Goal: Task Accomplishment & Management: Manage account settings

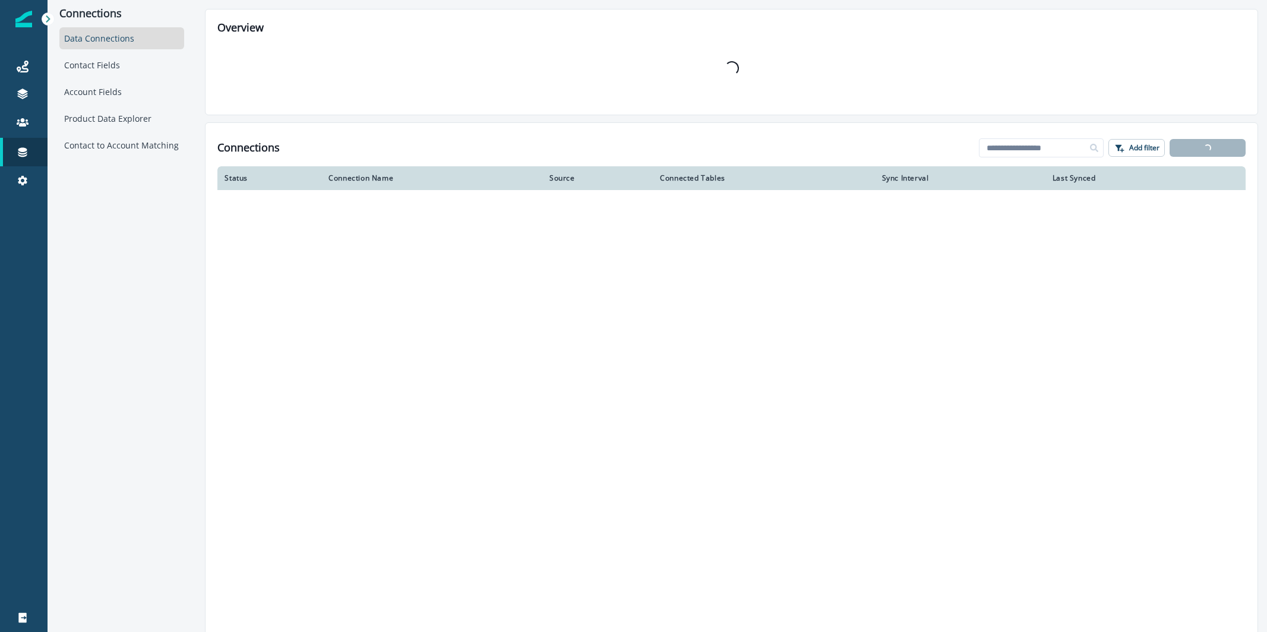
click at [33, 85] on link at bounding box center [24, 95] width 48 height 29
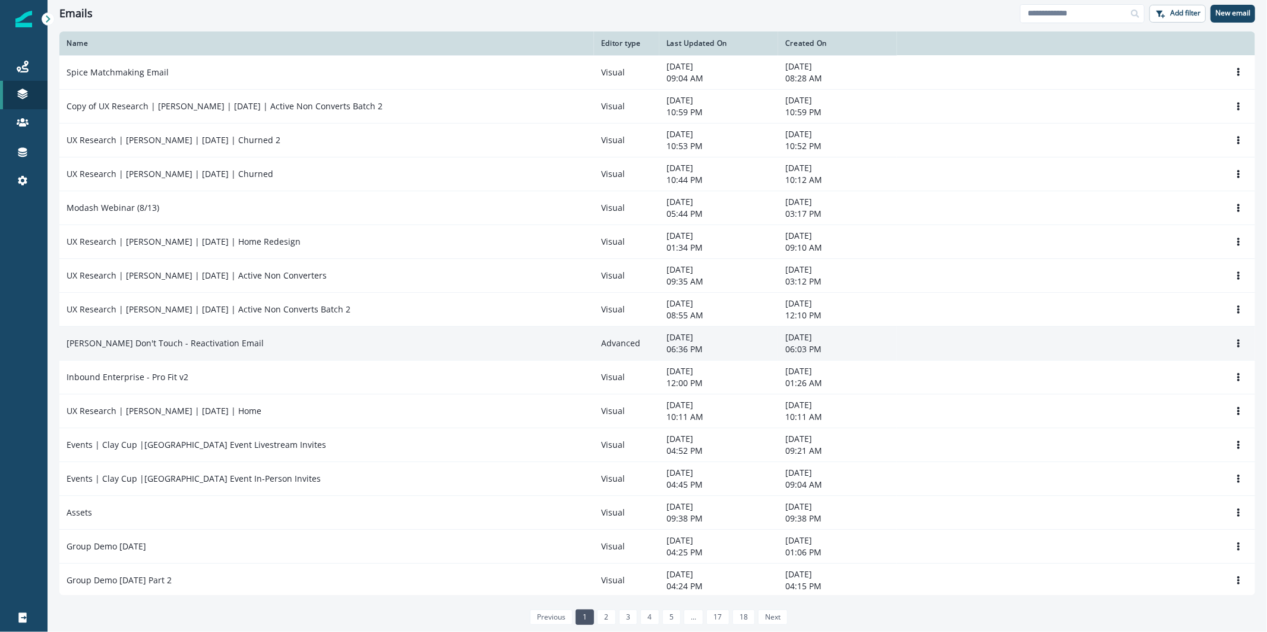
click at [268, 348] on div "[PERSON_NAME] Don't Touch - Reactivation Email" at bounding box center [327, 344] width 521 height 12
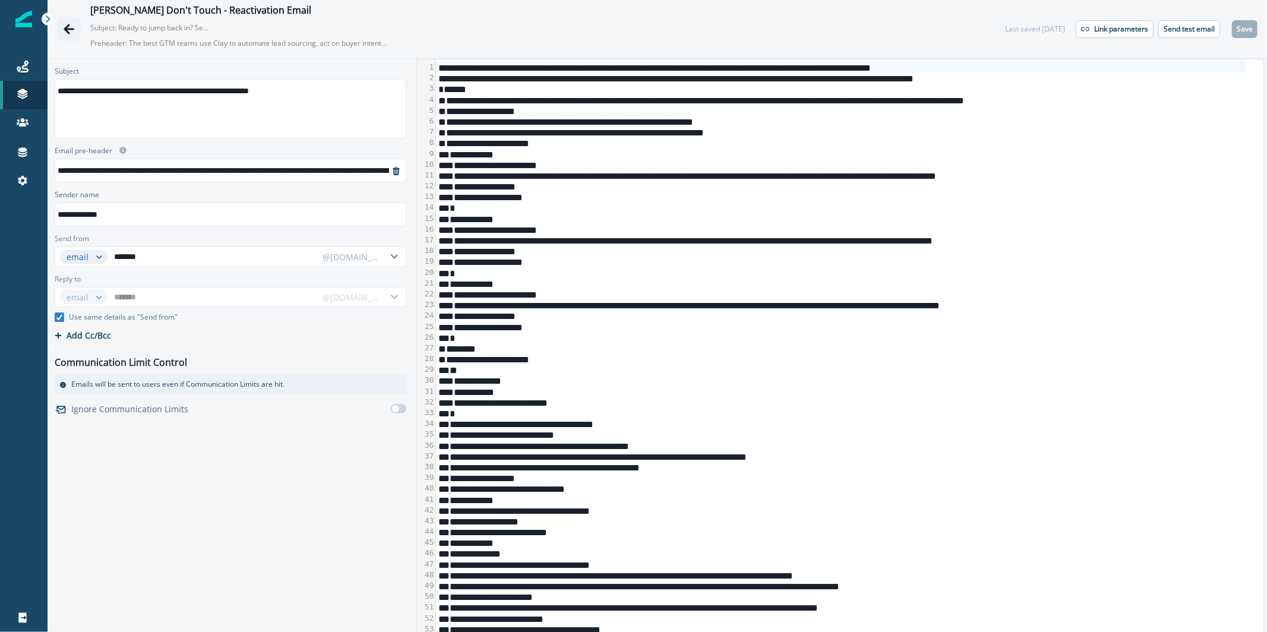
click at [68, 31] on icon "Go back" at bounding box center [69, 29] width 11 height 10
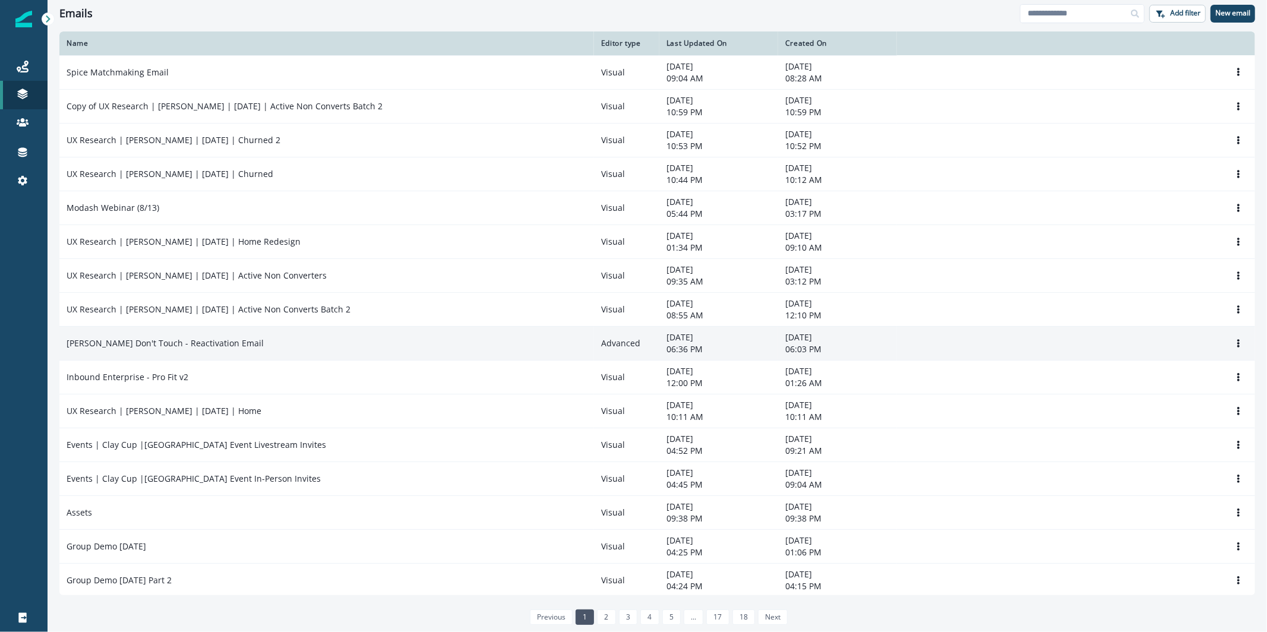
click at [225, 342] on div "[PERSON_NAME] Don't Touch - Reactivation Email" at bounding box center [327, 344] width 521 height 12
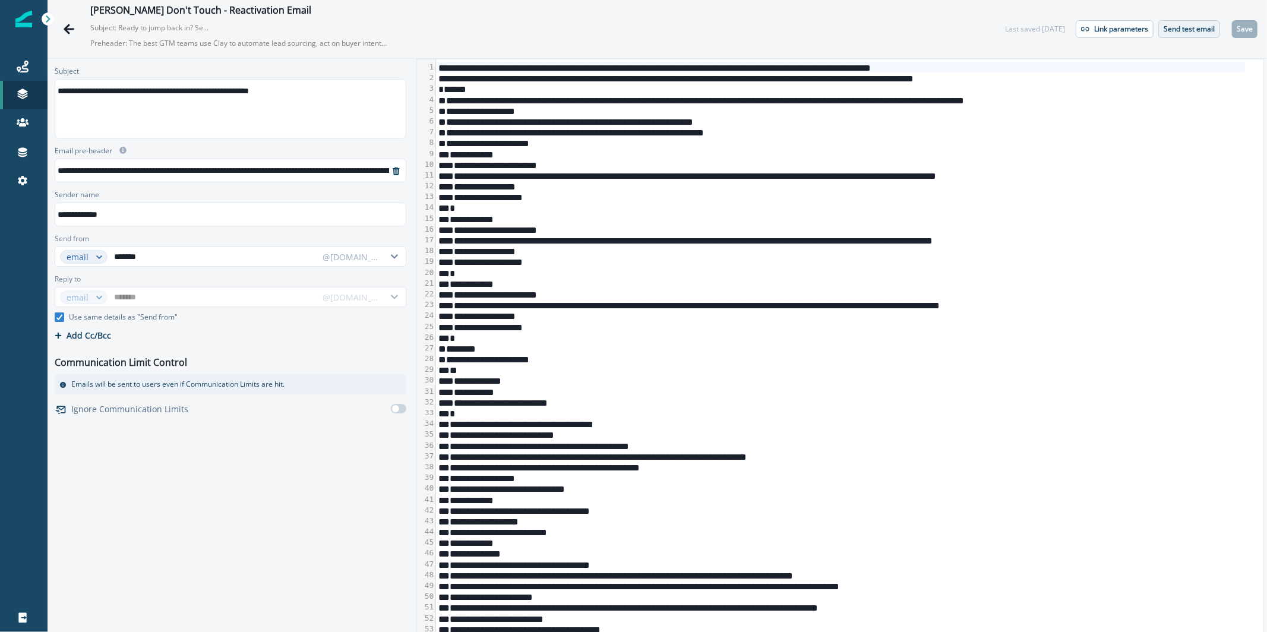
click at [1177, 29] on p "Send test email" at bounding box center [1189, 29] width 51 height 8
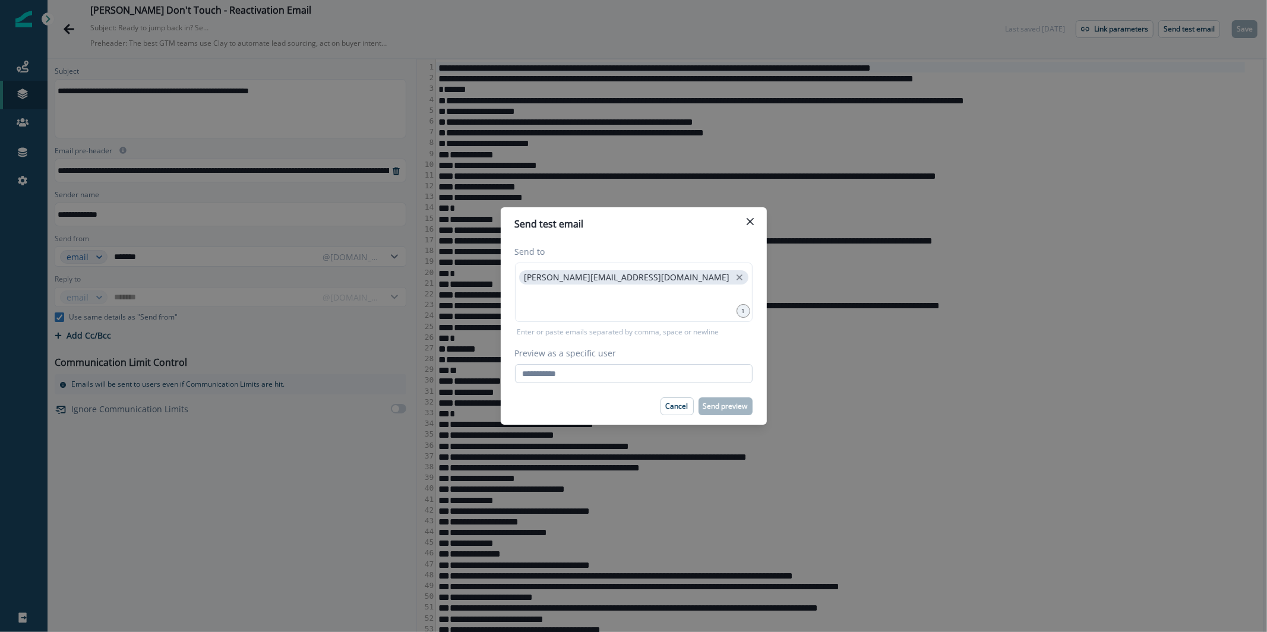
click at [623, 374] on input "Preview as a specific user" at bounding box center [634, 373] width 238 height 19
paste input "**********"
type input "**********"
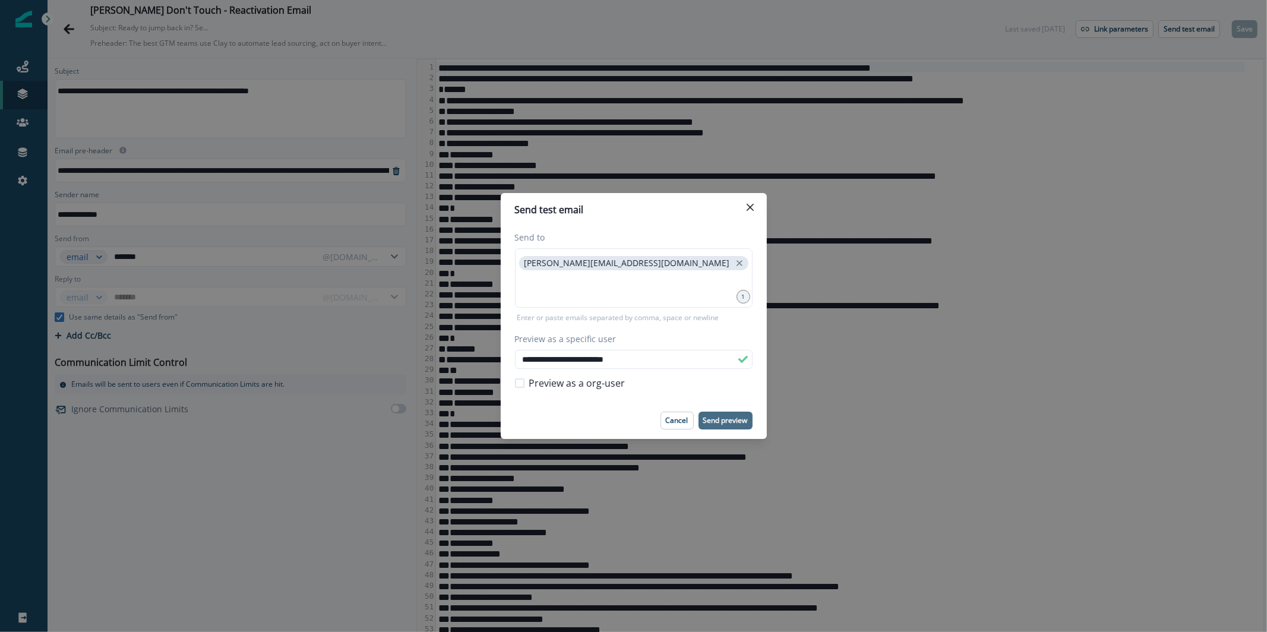
click at [737, 425] on button "Send preview" at bounding box center [726, 421] width 54 height 18
click at [712, 414] on button "Send preview" at bounding box center [726, 421] width 54 height 18
click at [746, 206] on button "Close" at bounding box center [750, 207] width 19 height 19
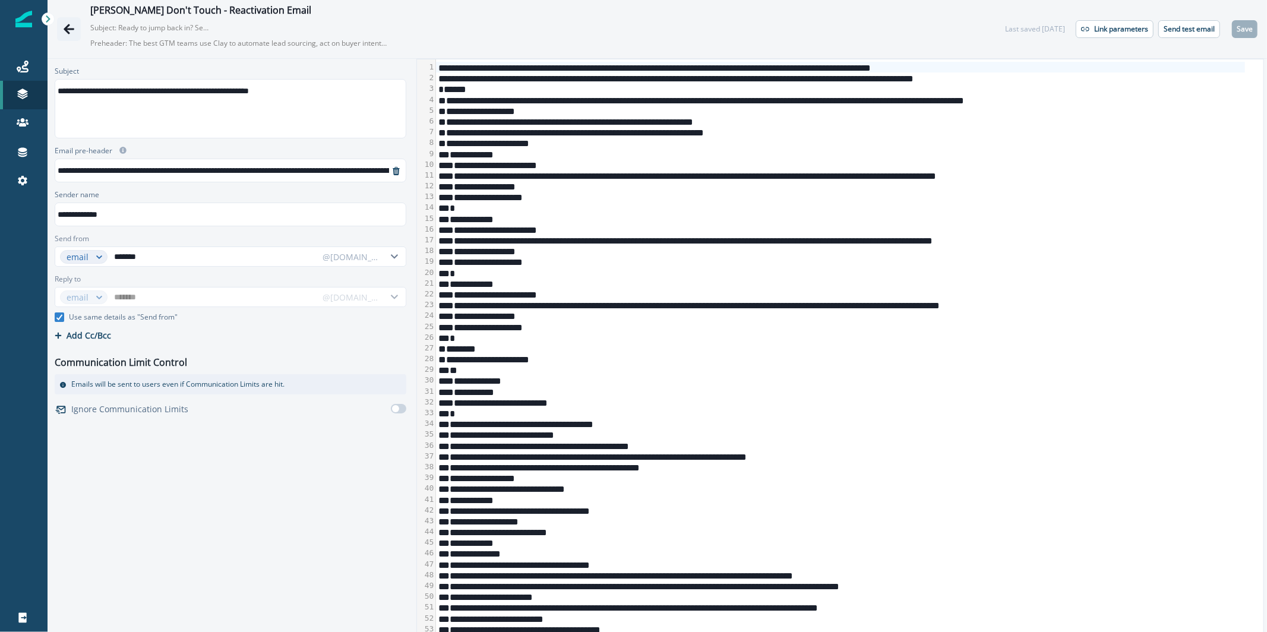
click at [74, 23] on icon "Go back" at bounding box center [69, 29] width 12 height 12
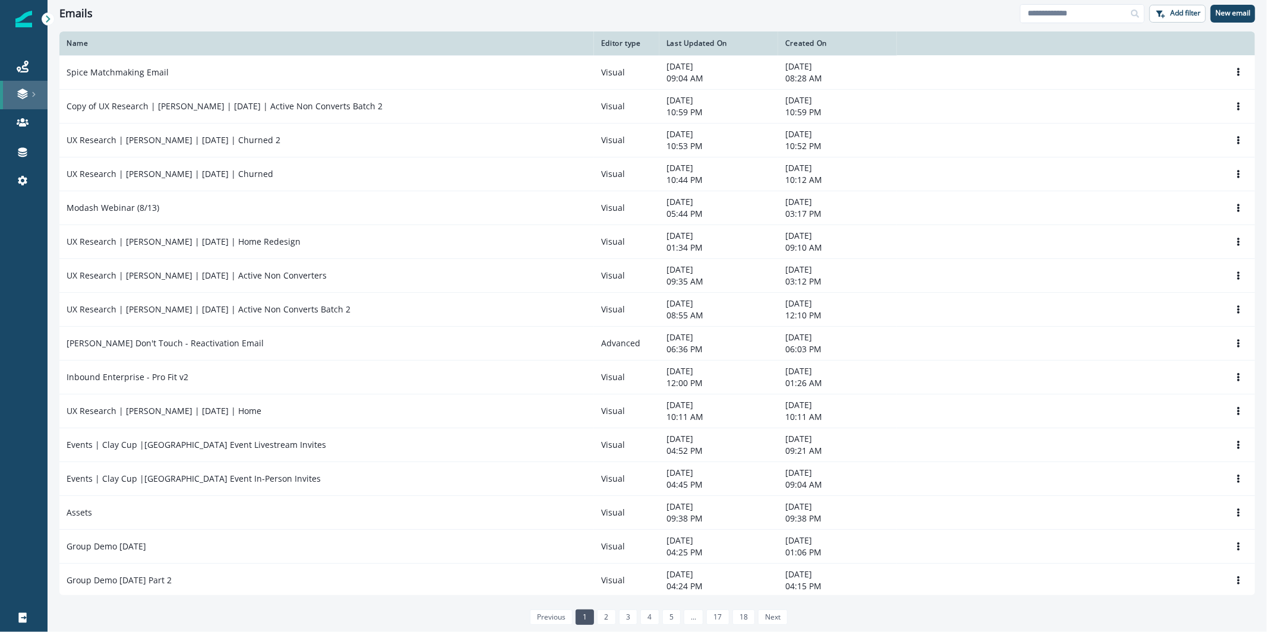
click at [21, 86] on link at bounding box center [24, 95] width 48 height 29
click at [31, 68] on div "Journeys" at bounding box center [24, 66] width 38 height 14
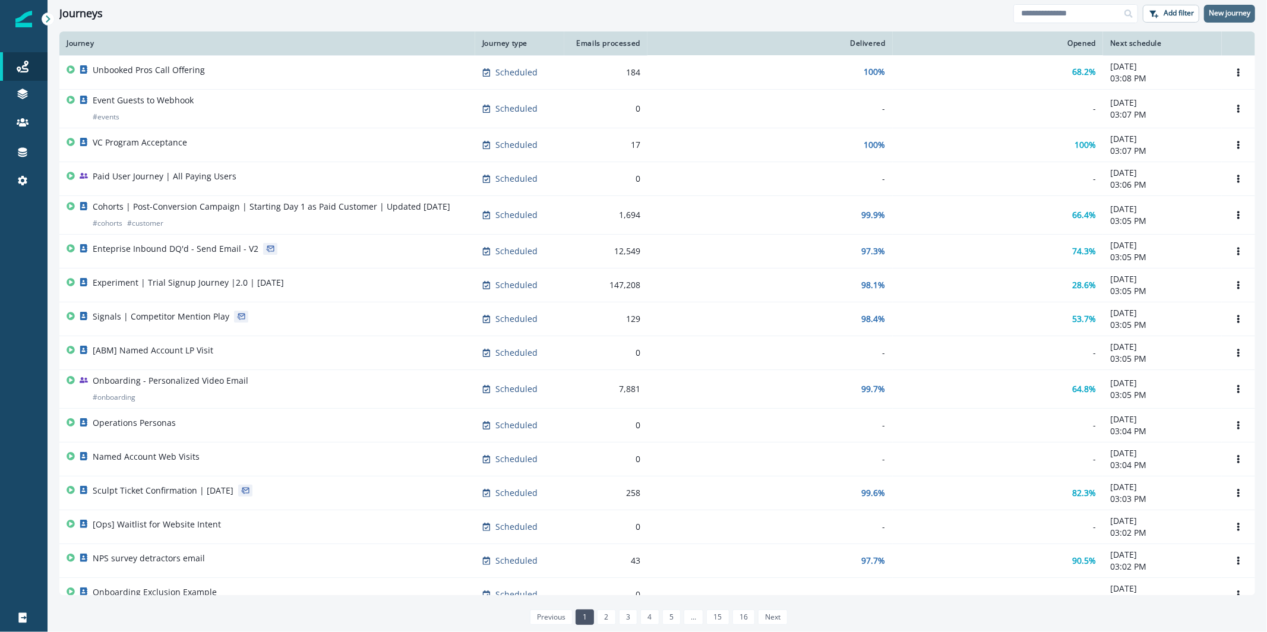
click at [1229, 14] on p "New journey" at bounding box center [1230, 13] width 42 height 8
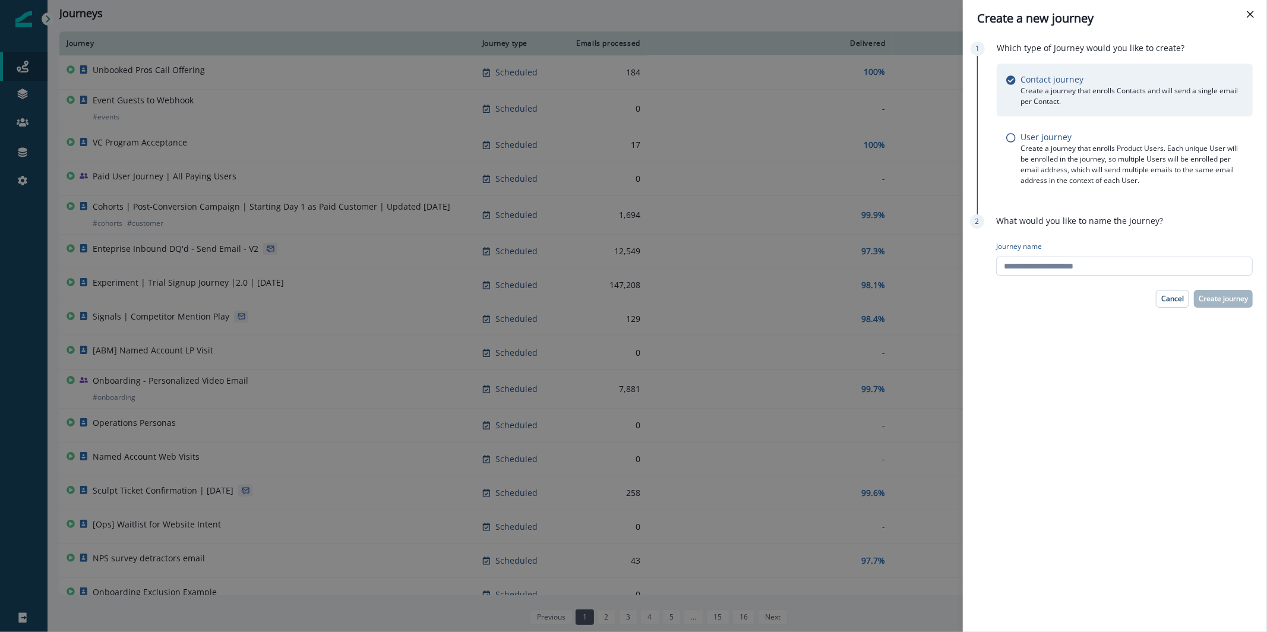
click at [1066, 269] on input "Journey name" at bounding box center [1125, 266] width 257 height 19
click at [1006, 268] on input "**********" at bounding box center [1125, 266] width 257 height 19
type input "**********"
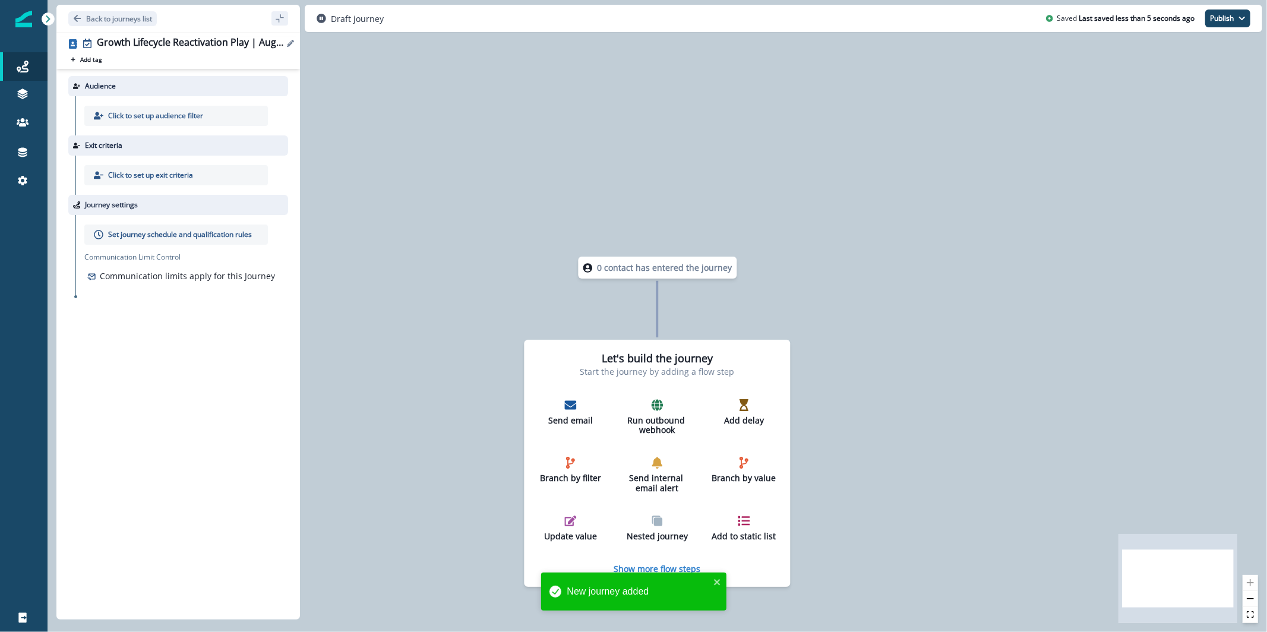
click at [285, 42] on button "Edit name" at bounding box center [290, 43] width 14 height 7
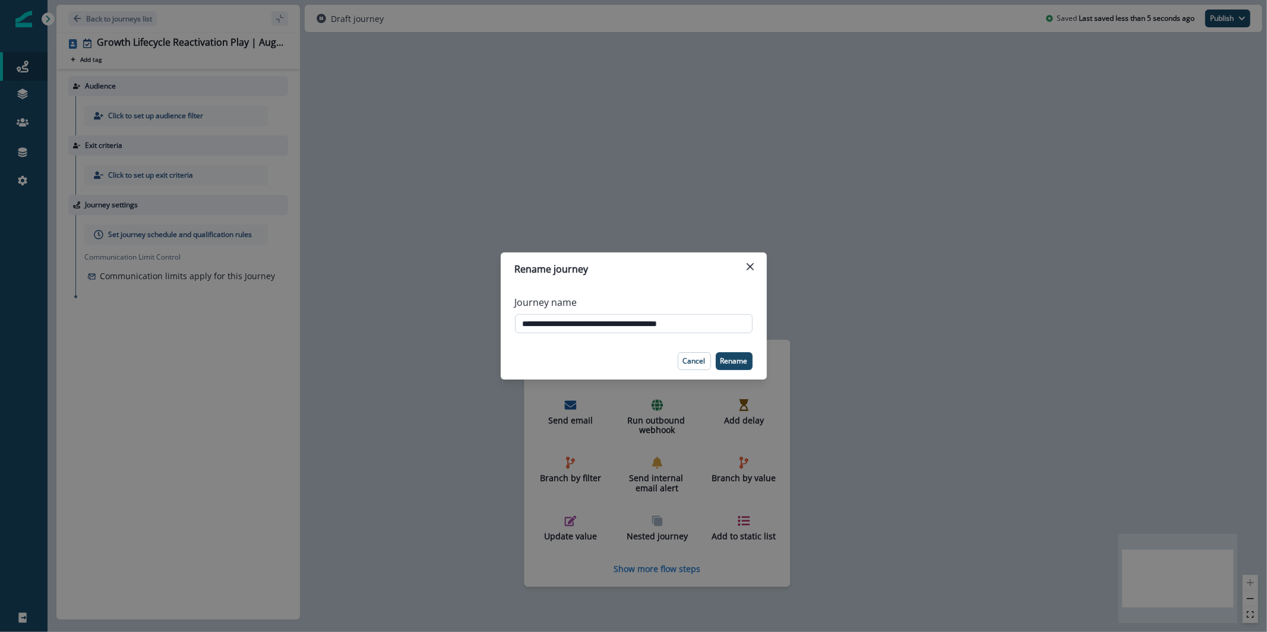
click at [557, 325] on input "**********" at bounding box center [634, 323] width 238 height 19
click at [554, 324] on input "**********" at bounding box center [634, 323] width 238 height 19
type input "**********"
click at [740, 367] on button "Rename" at bounding box center [734, 361] width 37 height 18
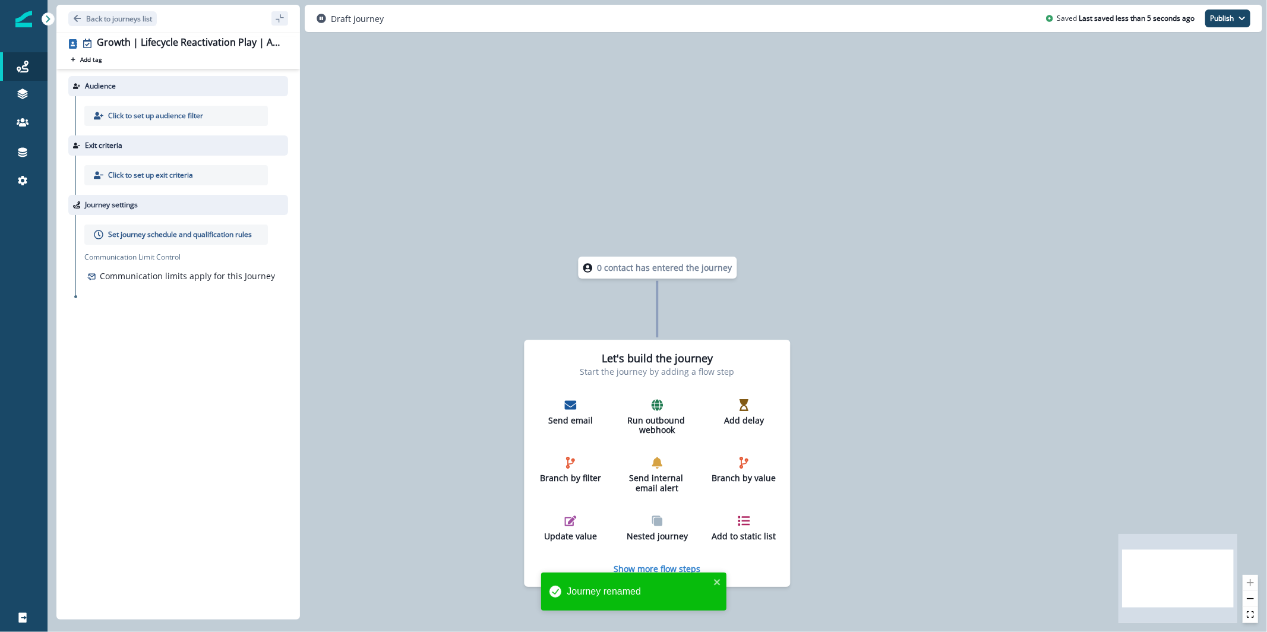
click at [641, 271] on p "0 contact has entered the journey" at bounding box center [664, 267] width 135 height 12
click at [198, 115] on p "Click to set up audience filter" at bounding box center [155, 116] width 95 height 11
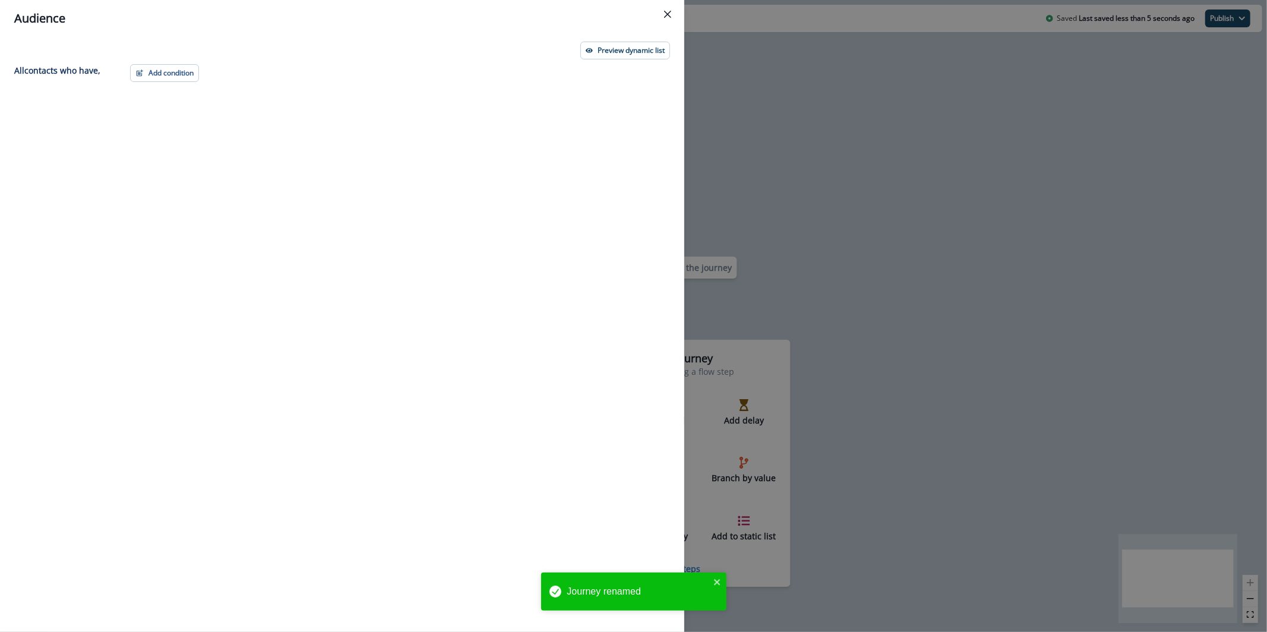
click at [583, 39] on div "Preview dynamic list All contact s who have, Add condition Contact properties A…" at bounding box center [342, 334] width 685 height 595
click at [179, 65] on button "Add condition" at bounding box center [164, 73] width 69 height 18
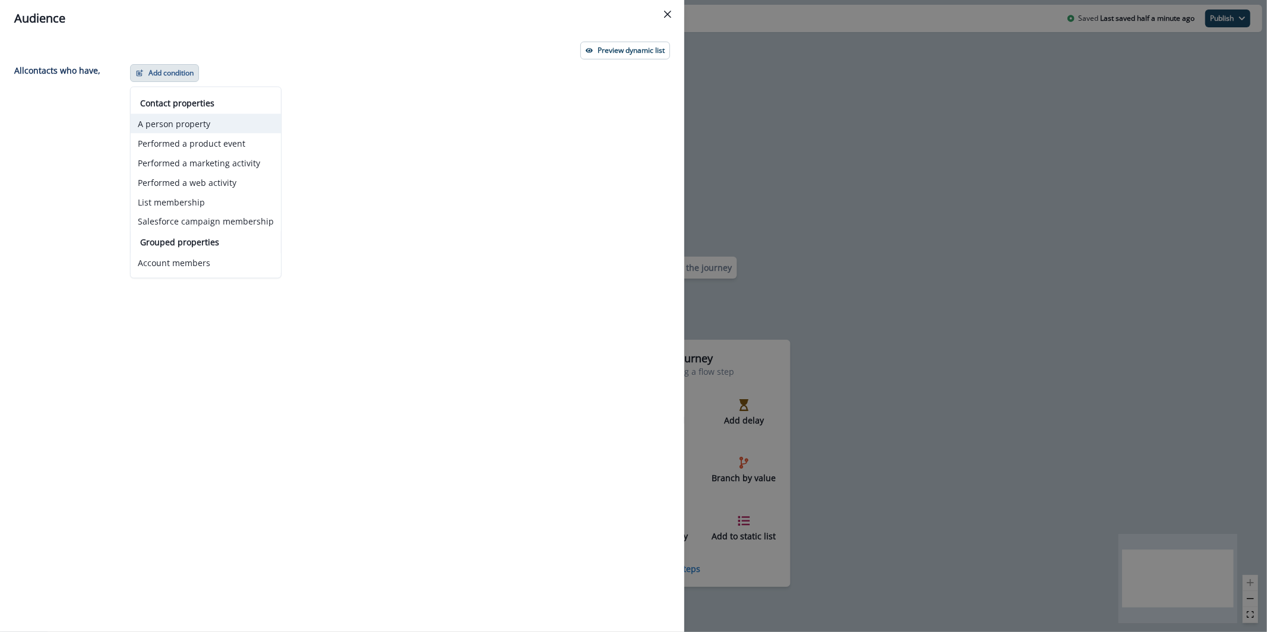
click at [241, 124] on button "A person property" at bounding box center [206, 124] width 150 height 20
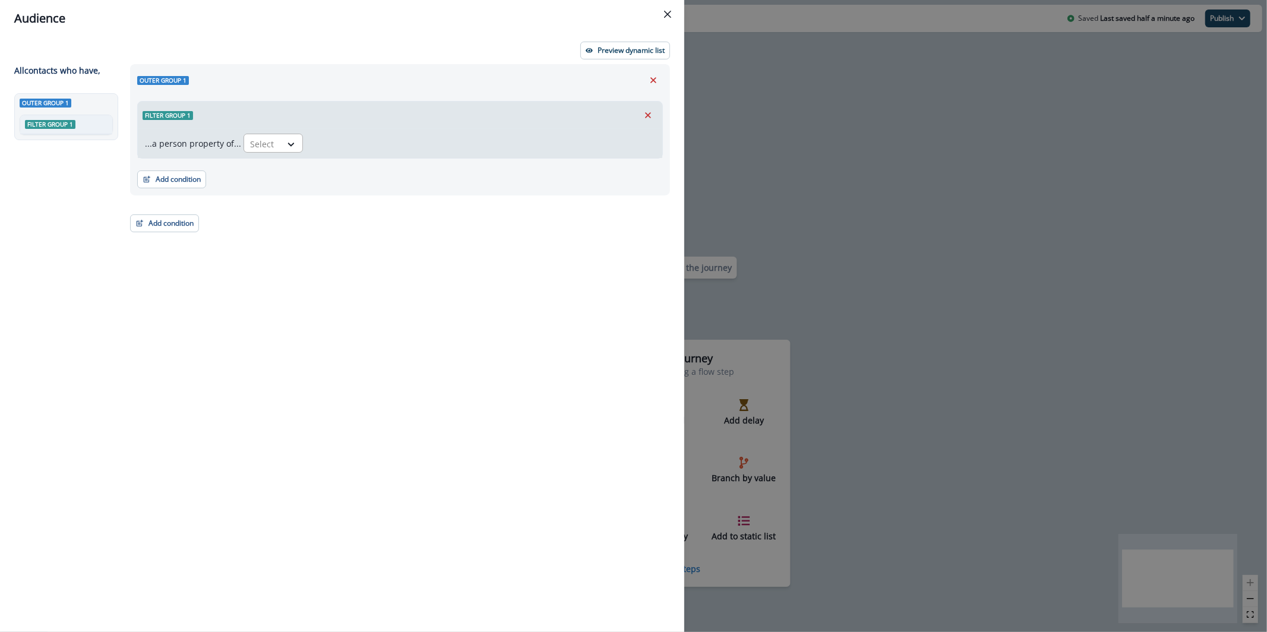
click at [253, 149] on div at bounding box center [262, 144] width 25 height 15
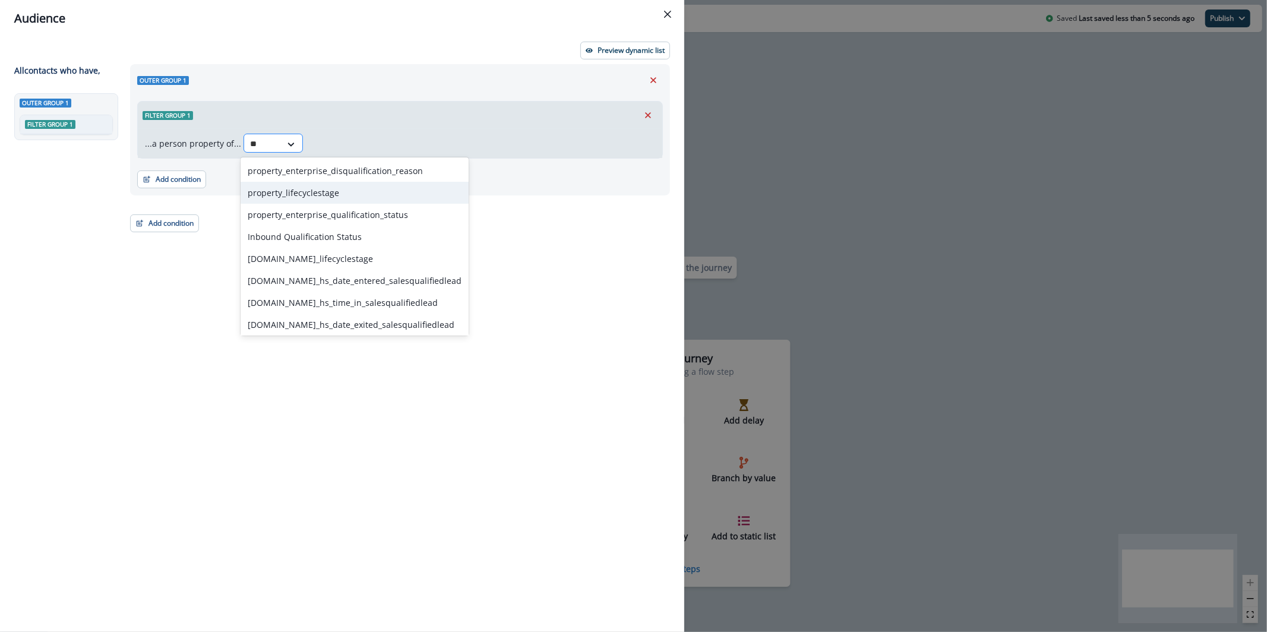
type input "*"
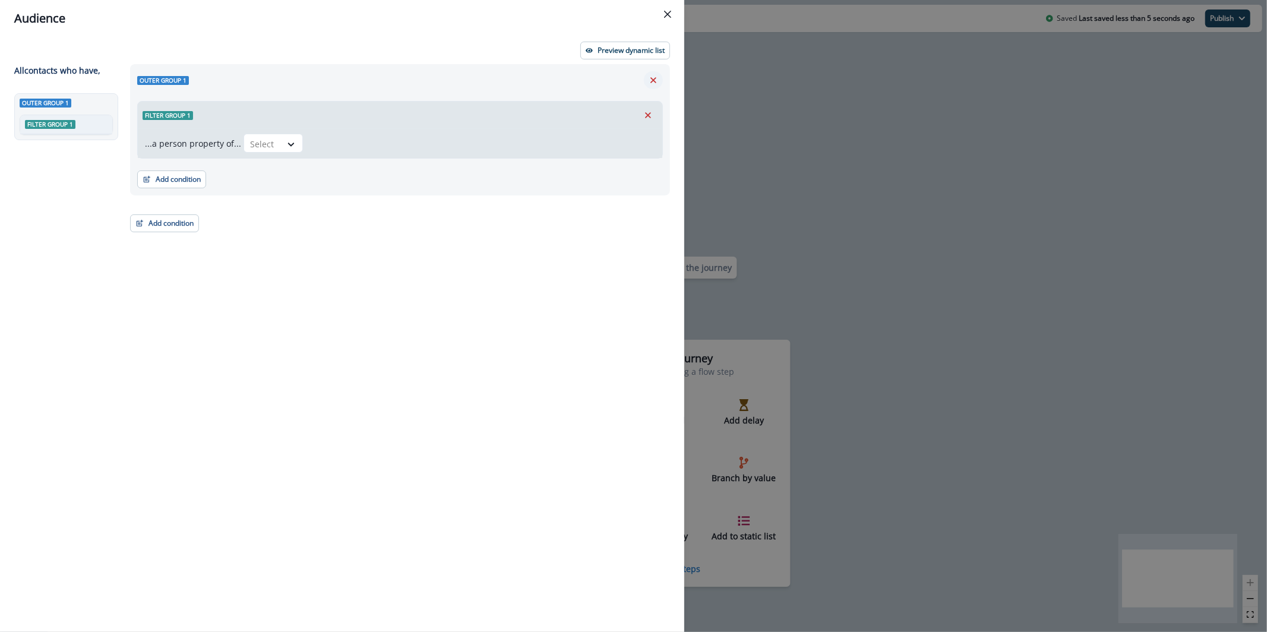
click at [658, 83] on icon "Remove" at bounding box center [653, 80] width 11 height 11
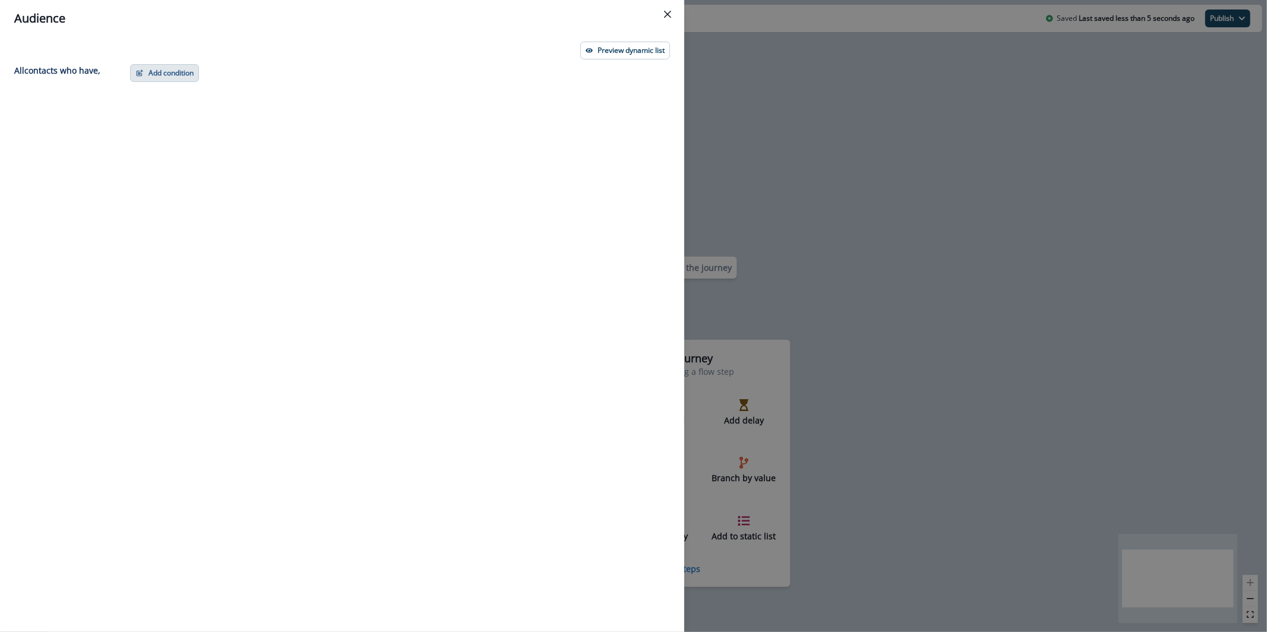
click at [179, 77] on button "Add condition" at bounding box center [164, 73] width 69 height 18
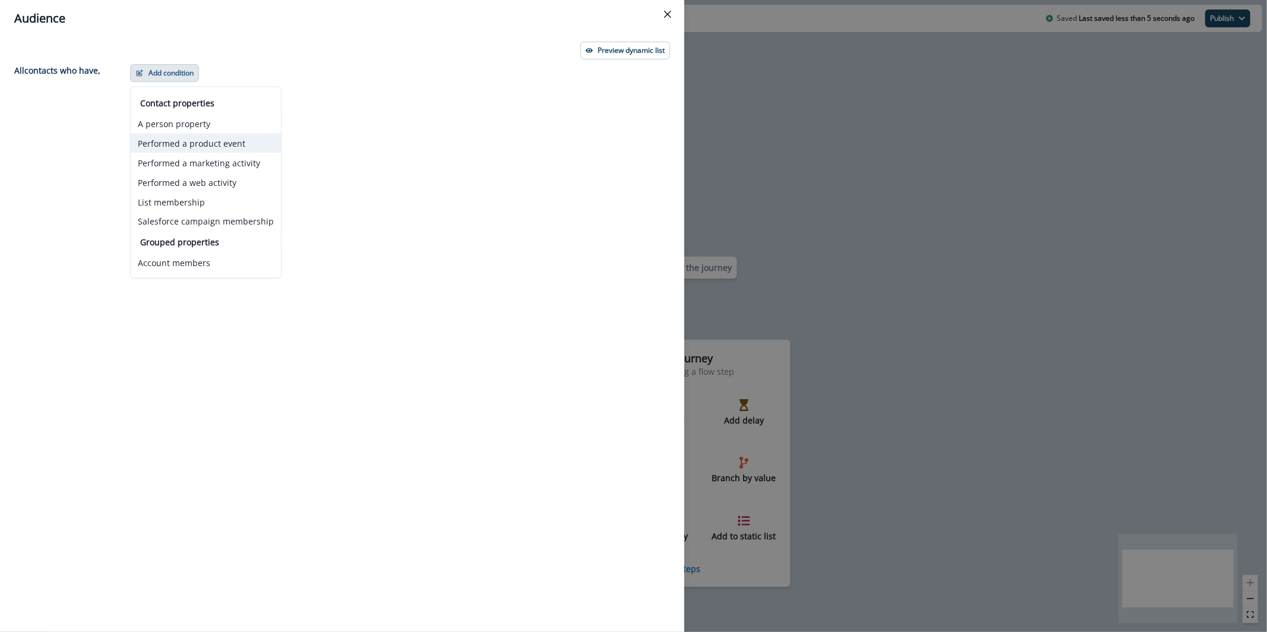
click at [206, 141] on button "Performed a product event" at bounding box center [206, 144] width 150 height 20
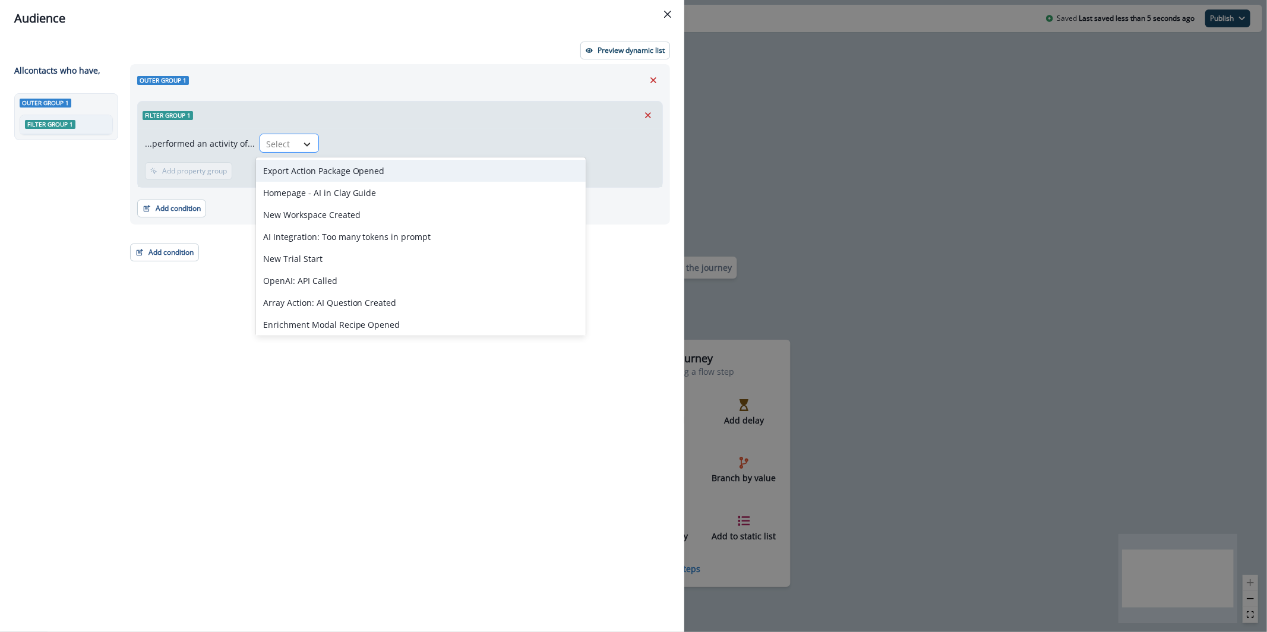
click at [302, 148] on icon at bounding box center [307, 144] width 11 height 12
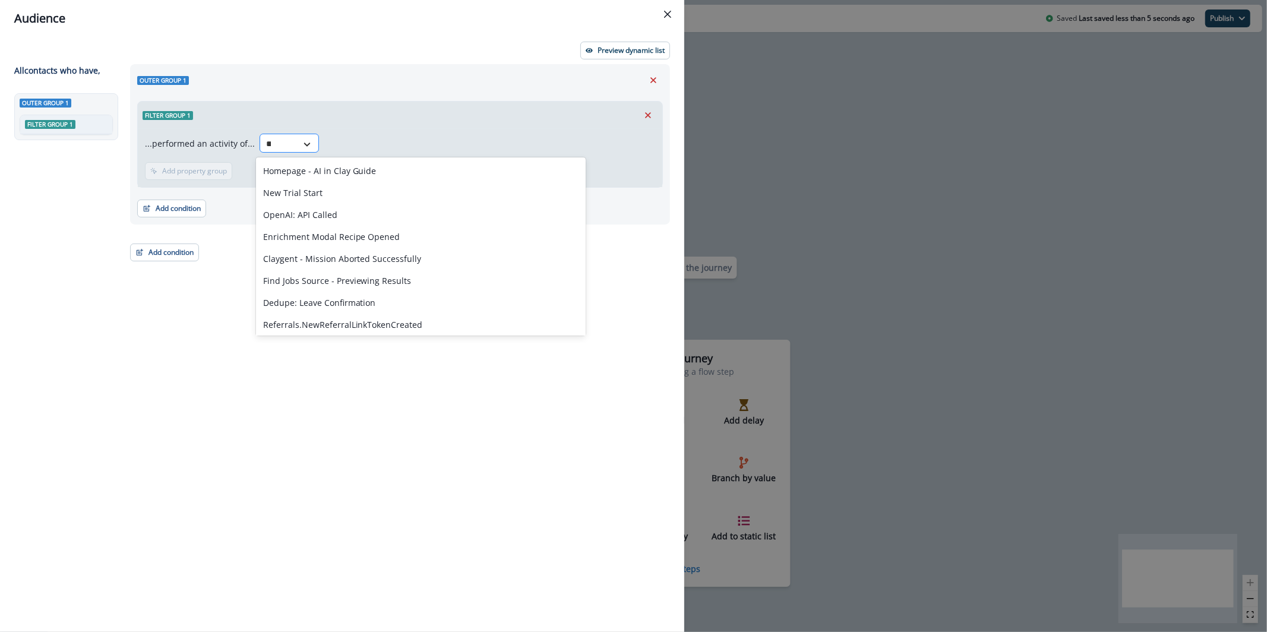
type input "***"
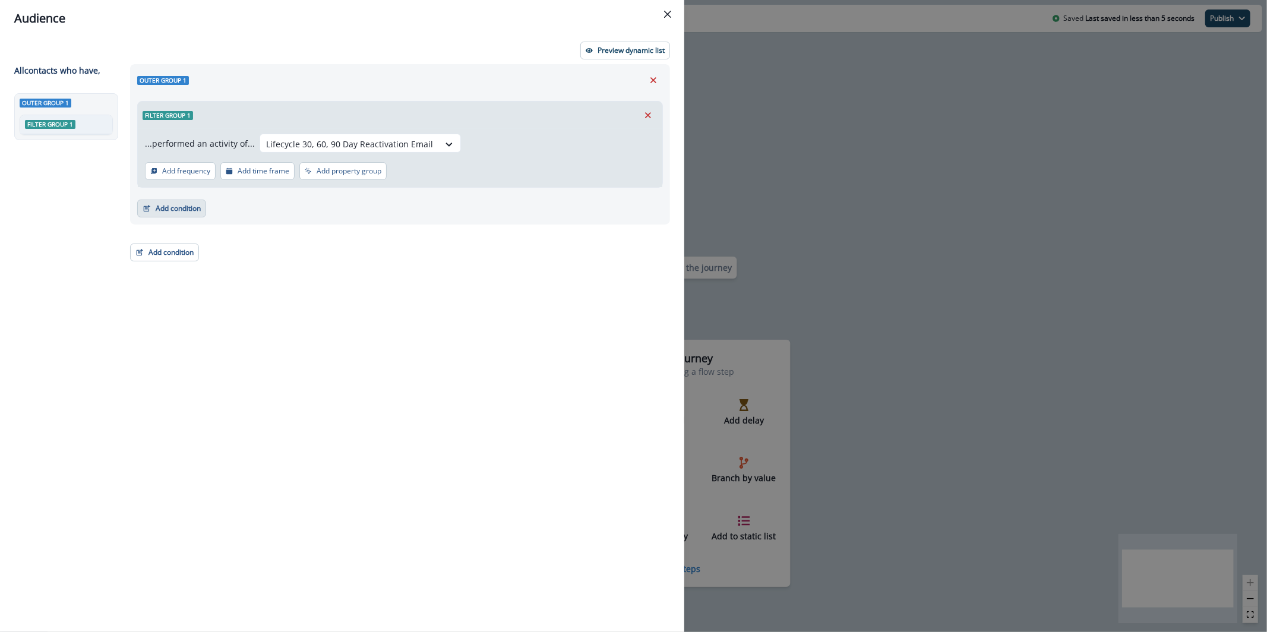
click at [165, 206] on button "Add condition" at bounding box center [171, 209] width 69 height 18
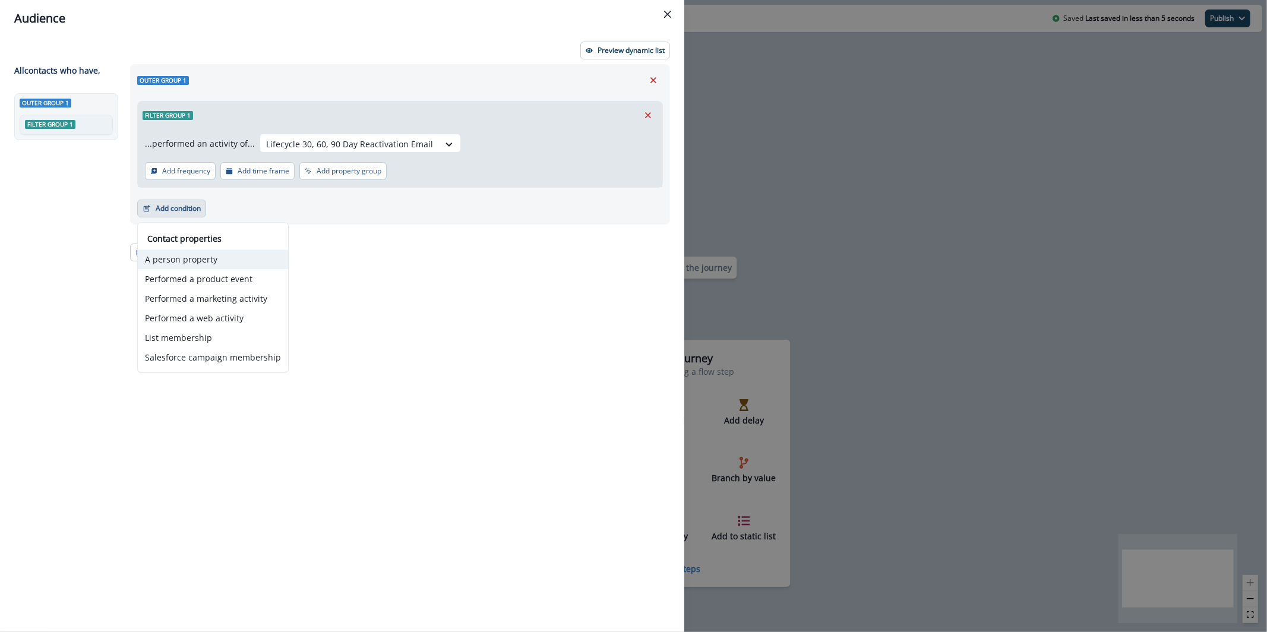
click at [190, 257] on button "A person property" at bounding box center [213, 260] width 150 height 20
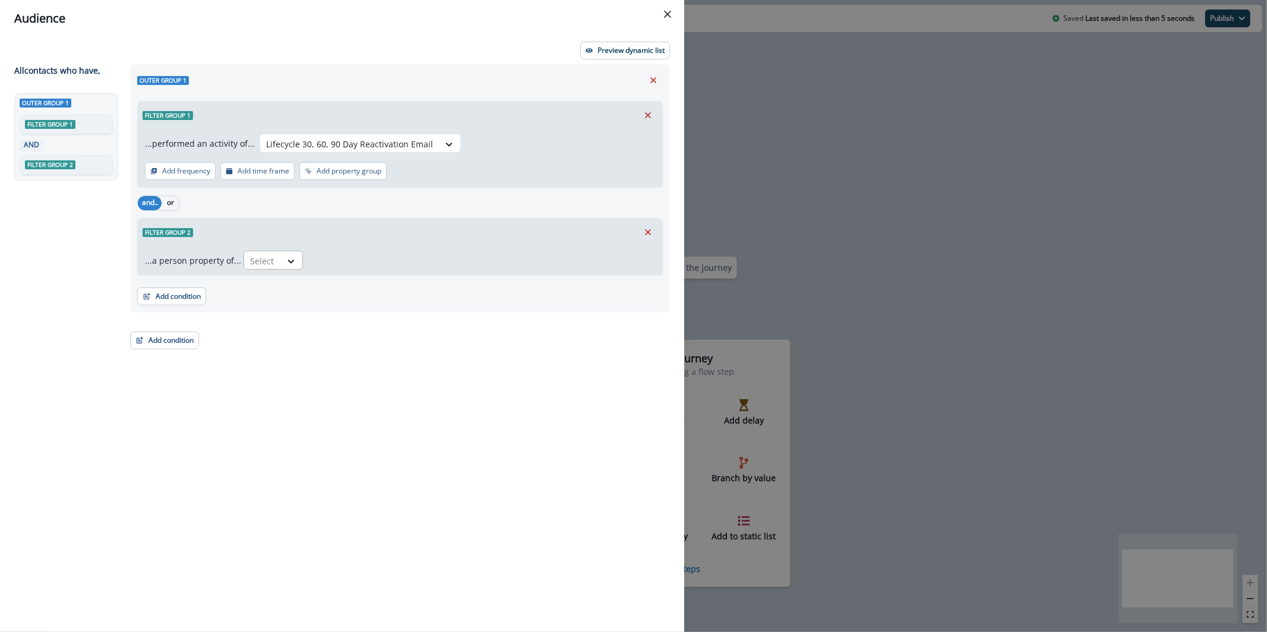
click at [247, 253] on div "Select" at bounding box center [262, 261] width 37 height 20
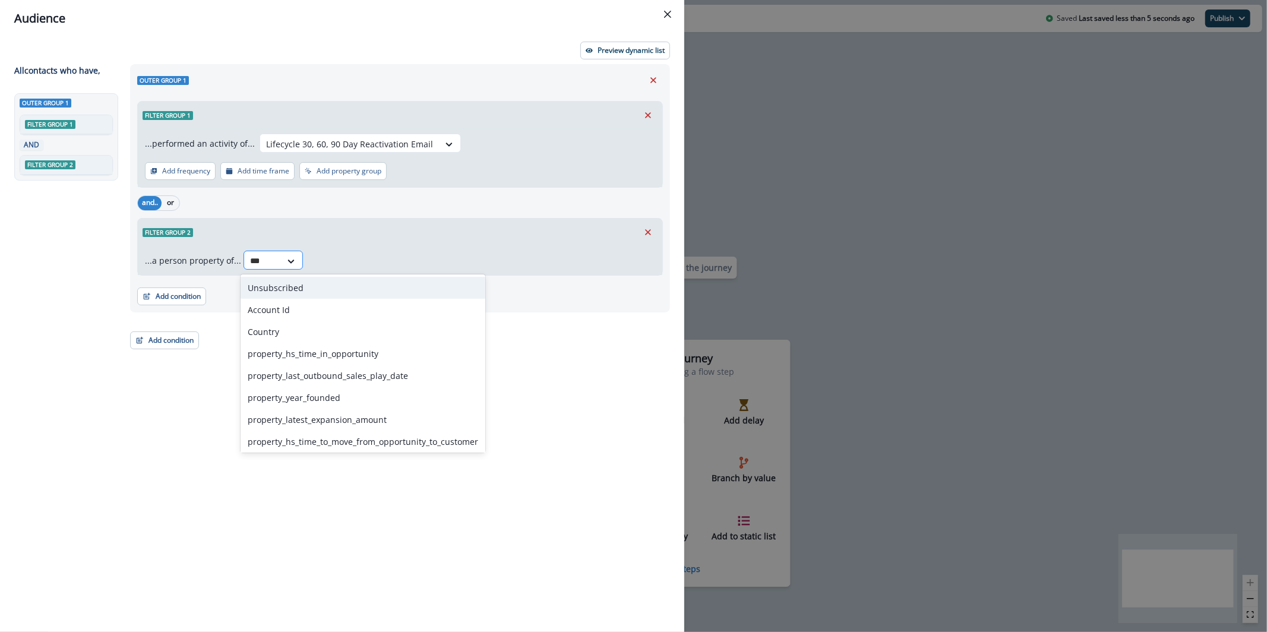
type input "****"
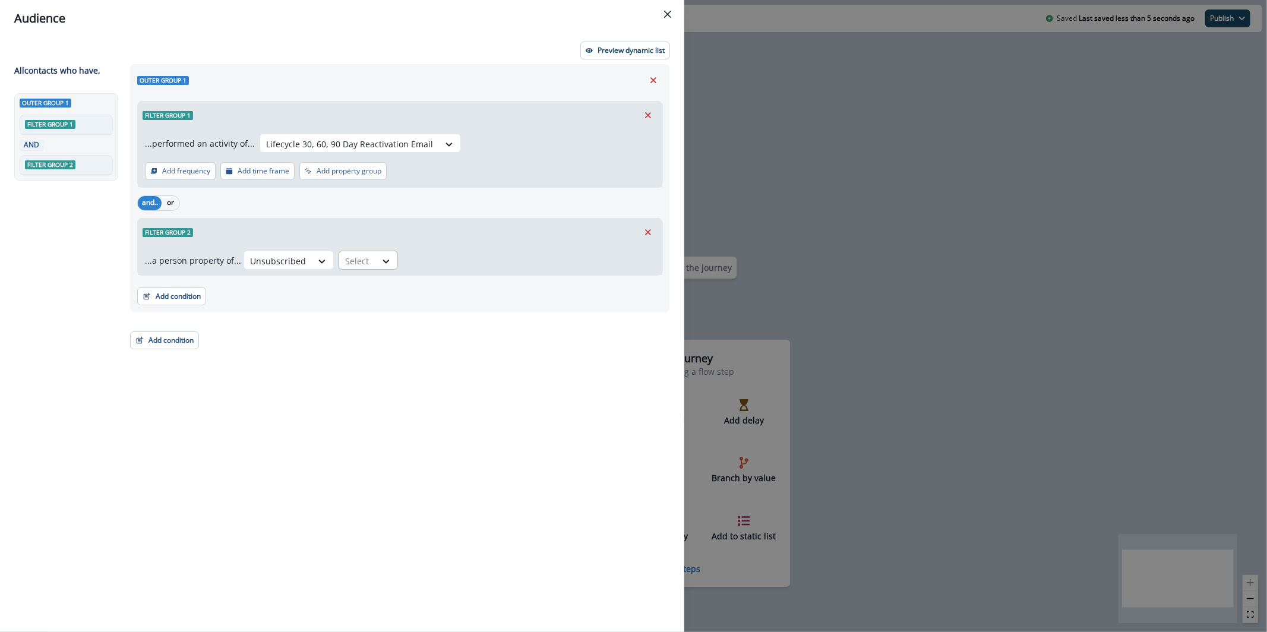
click at [368, 263] on div "Select" at bounding box center [357, 261] width 37 height 20
click at [370, 287] on div "false" at bounding box center [362, 288] width 59 height 22
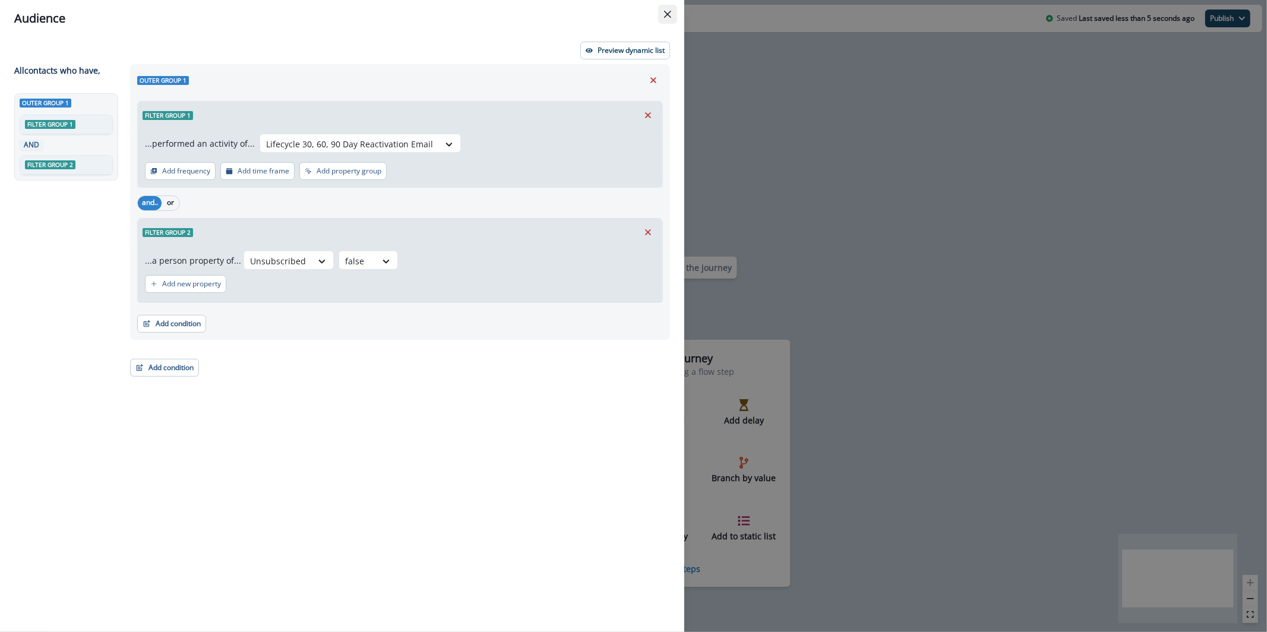
click at [667, 17] on icon "Close" at bounding box center [667, 14] width 7 height 7
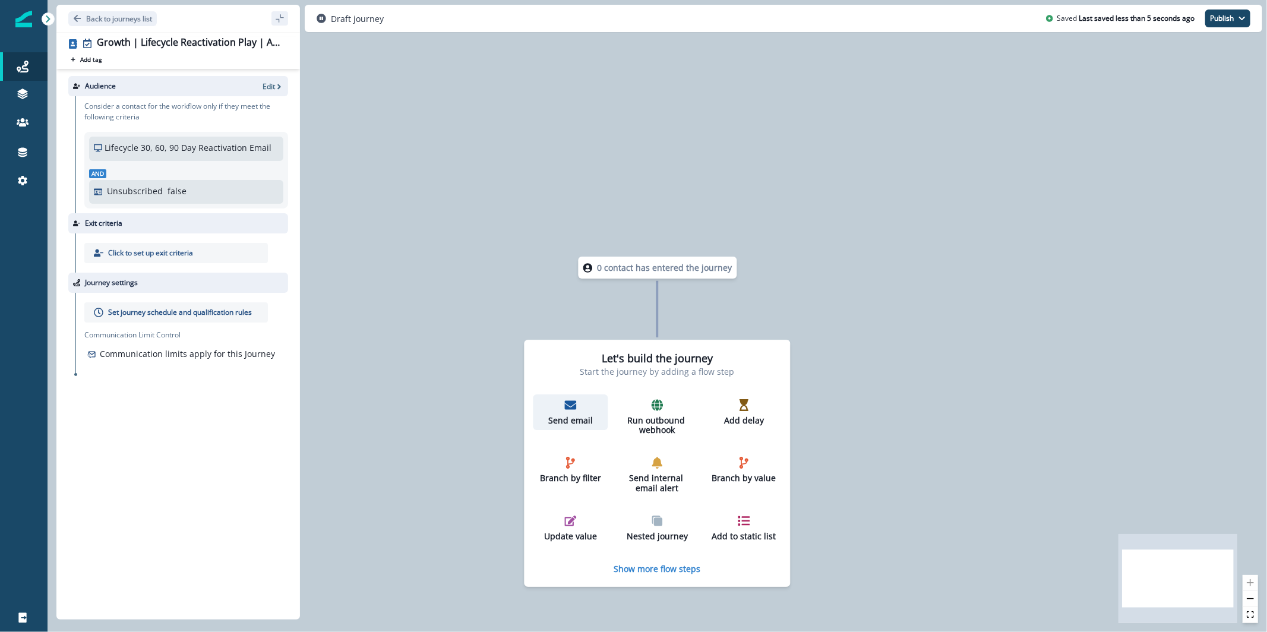
click at [576, 413] on div "Send email" at bounding box center [570, 412] width 65 height 27
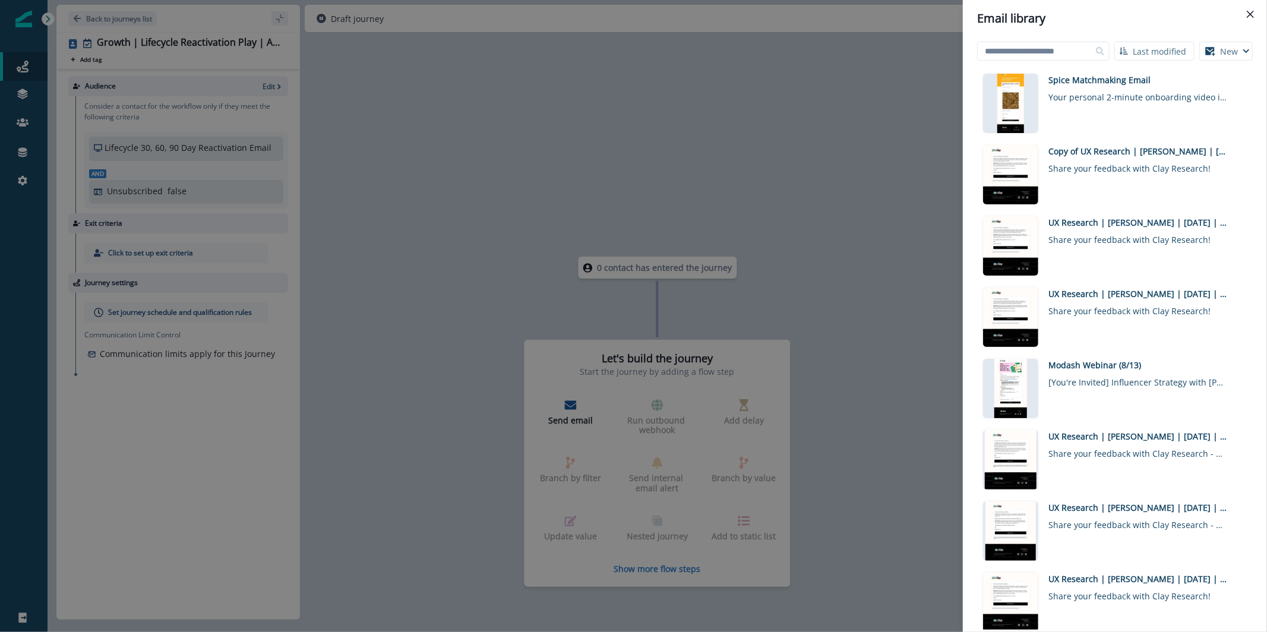
click at [765, 146] on div "Email library Last modified Name (A-Z) Last modified Last created New Visual ed…" at bounding box center [633, 316] width 1267 height 632
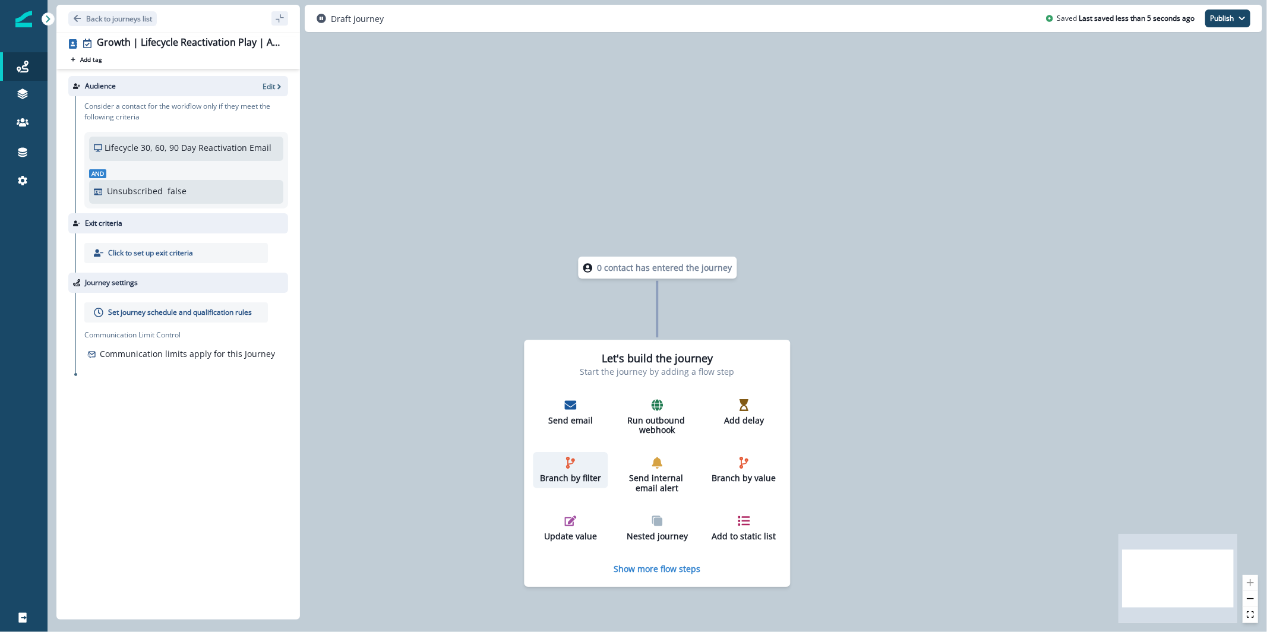
click at [586, 469] on div "Branch by filter" at bounding box center [570, 470] width 65 height 27
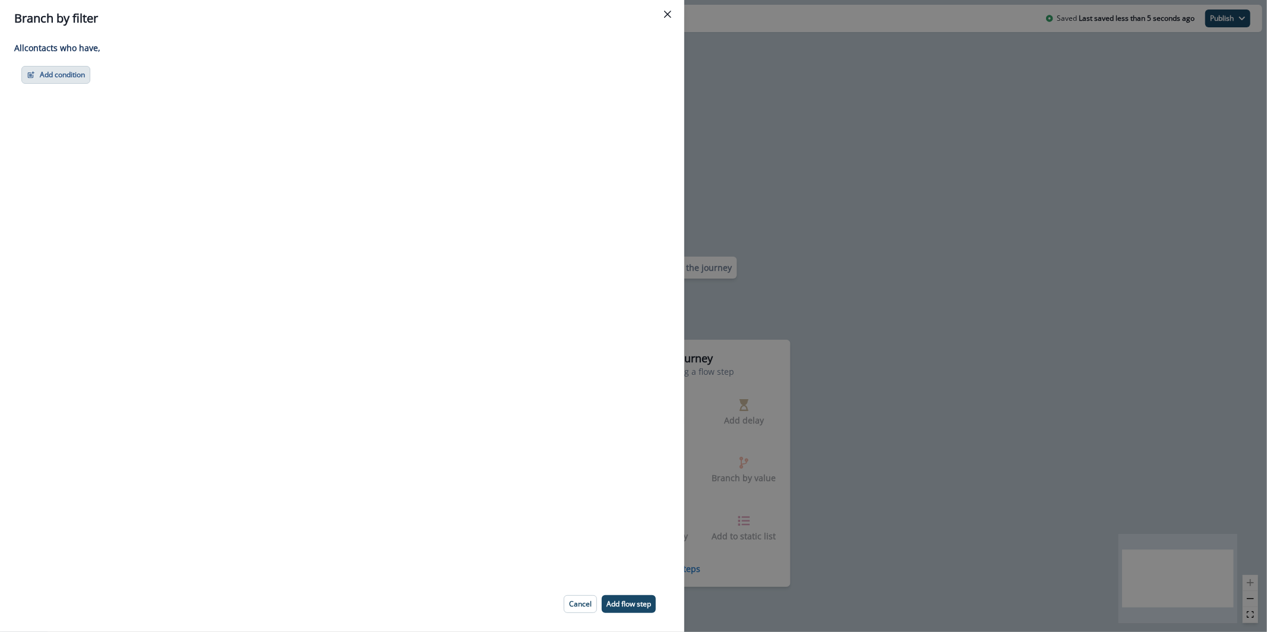
click at [80, 83] on button "Add condition" at bounding box center [55, 75] width 69 height 18
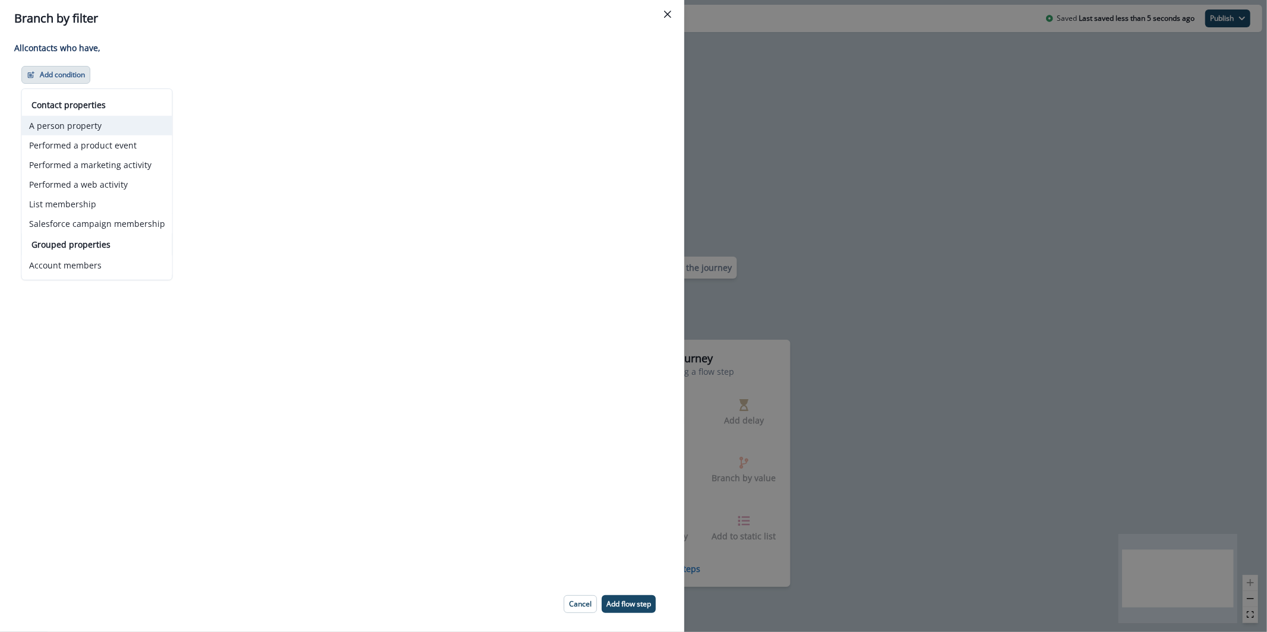
click at [128, 124] on button "A person property" at bounding box center [97, 126] width 150 height 20
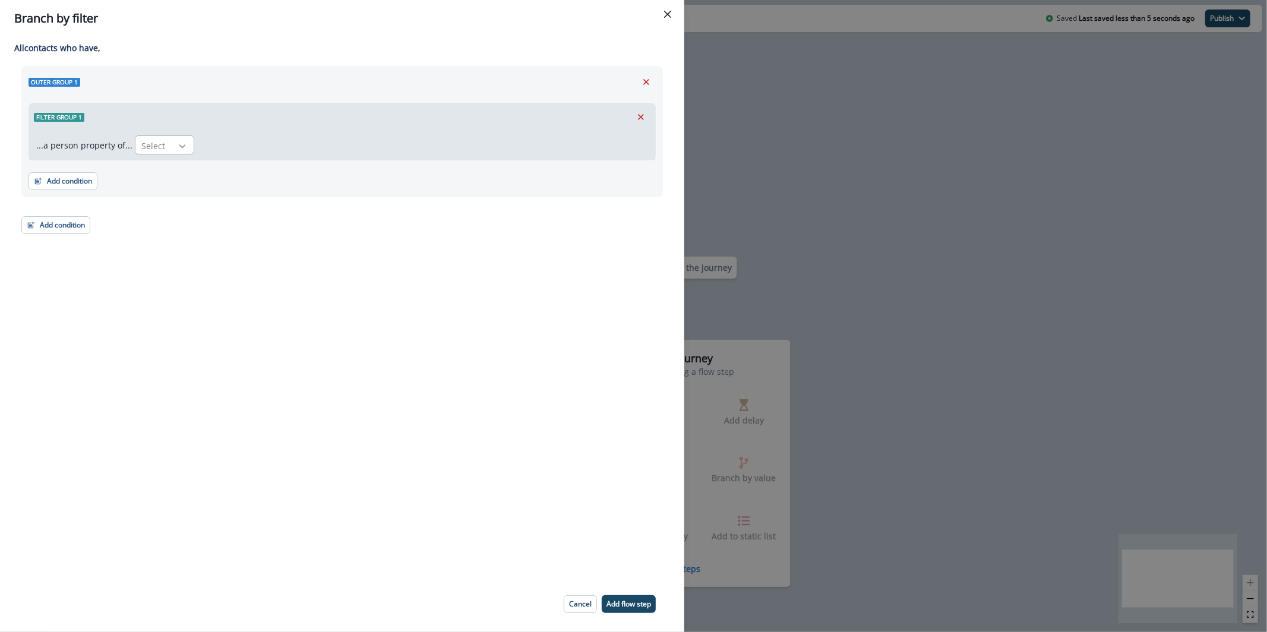
click at [179, 146] on icon at bounding box center [182, 146] width 7 height 4
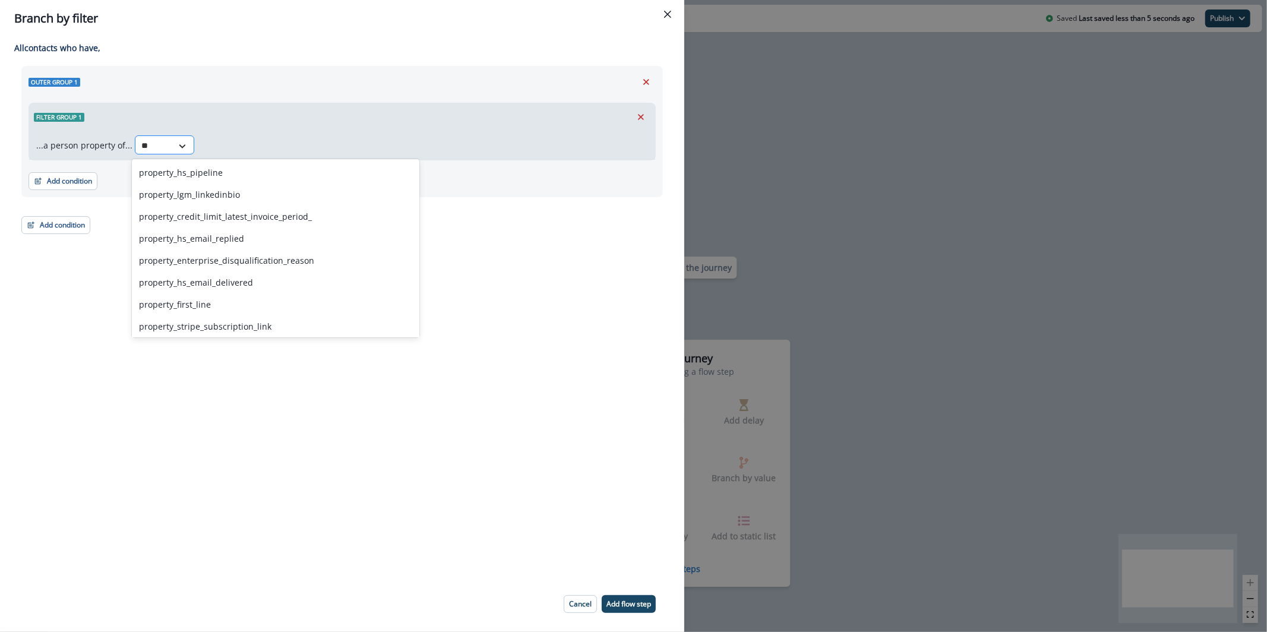
type input "*"
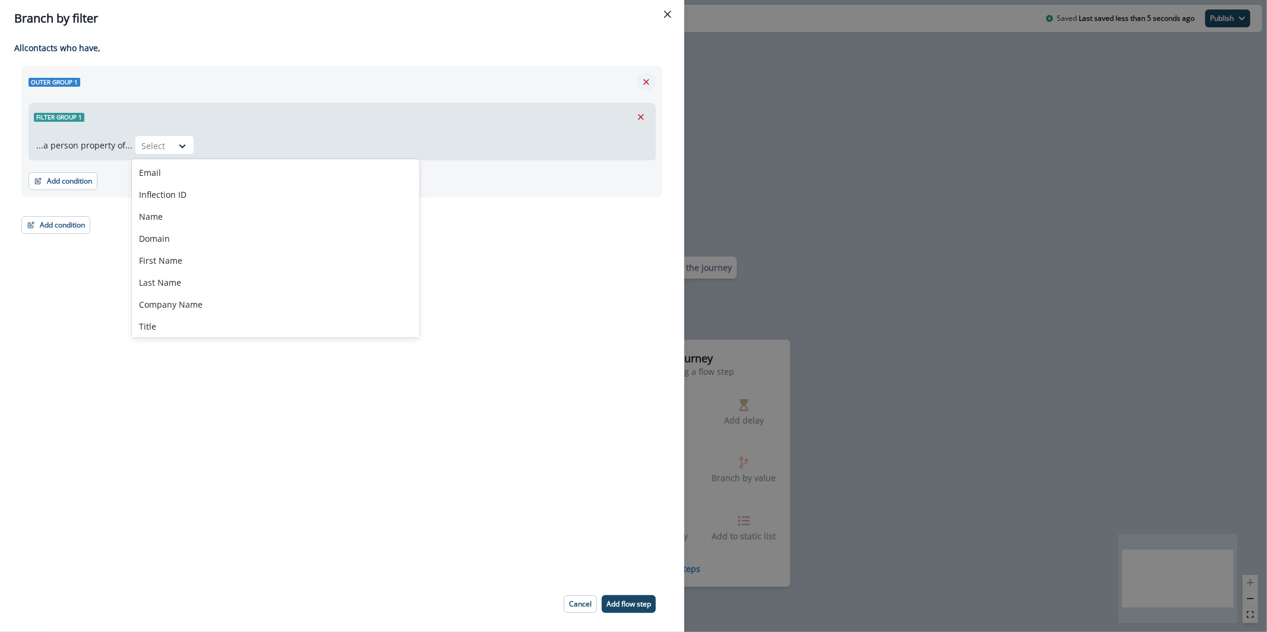
click at [653, 86] on button "Remove" at bounding box center [646, 82] width 19 height 18
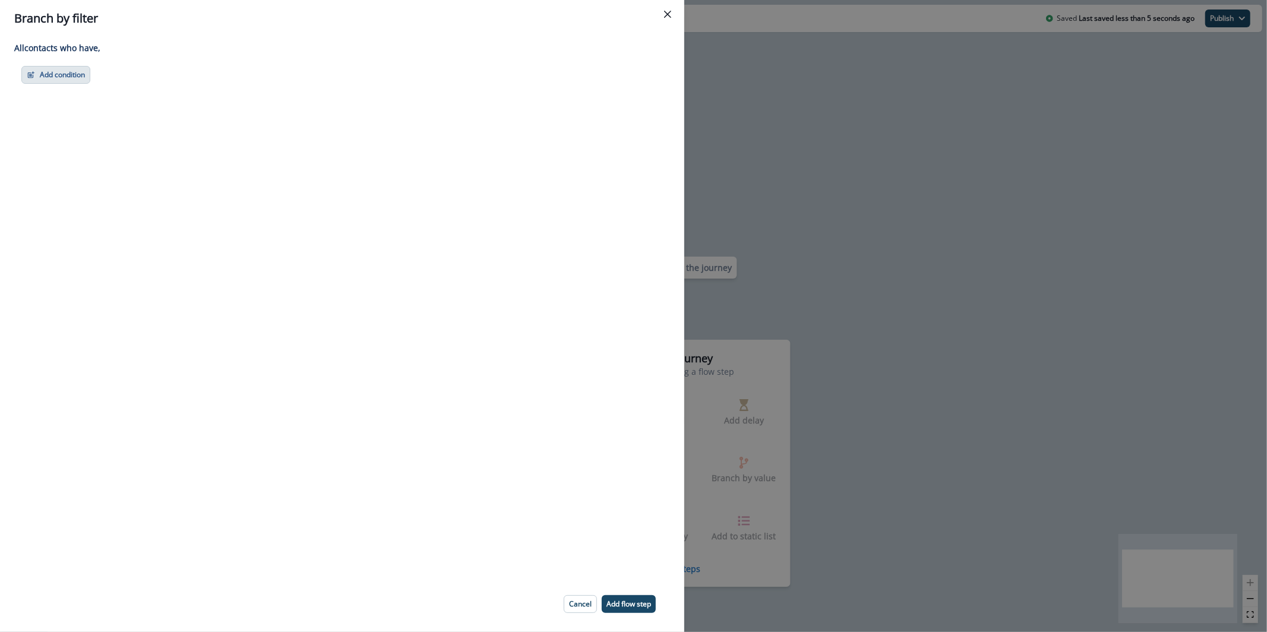
click at [68, 83] on button "Add condition" at bounding box center [55, 75] width 69 height 18
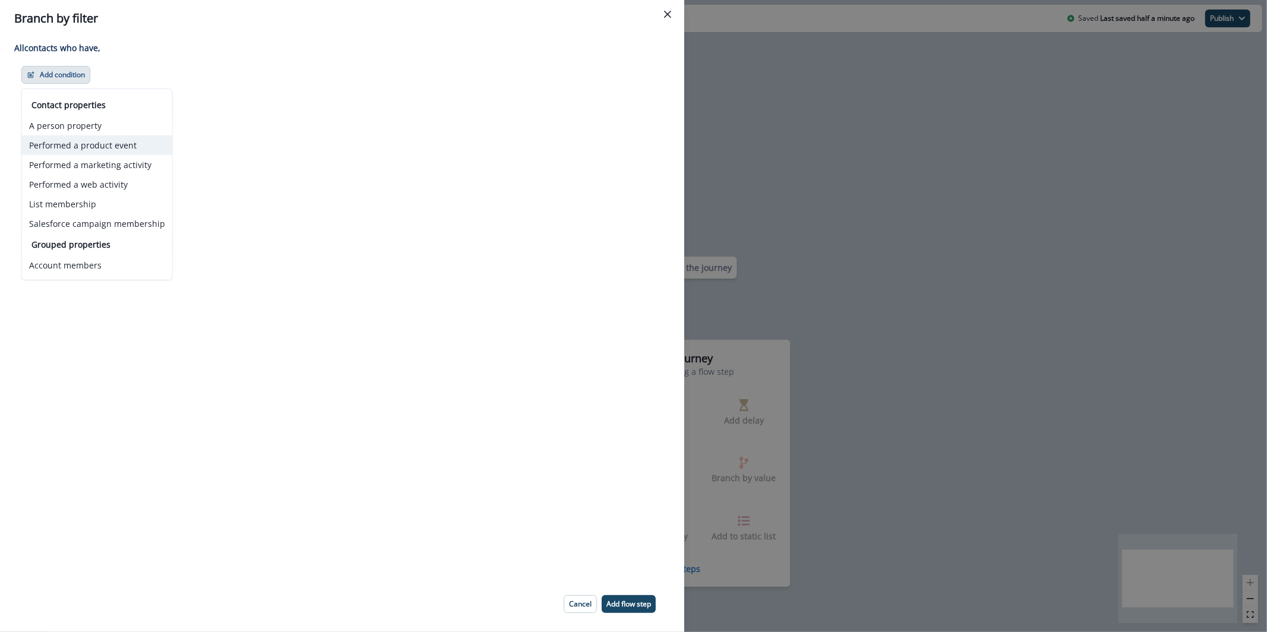
click at [106, 142] on button "Performed a product event" at bounding box center [97, 145] width 150 height 20
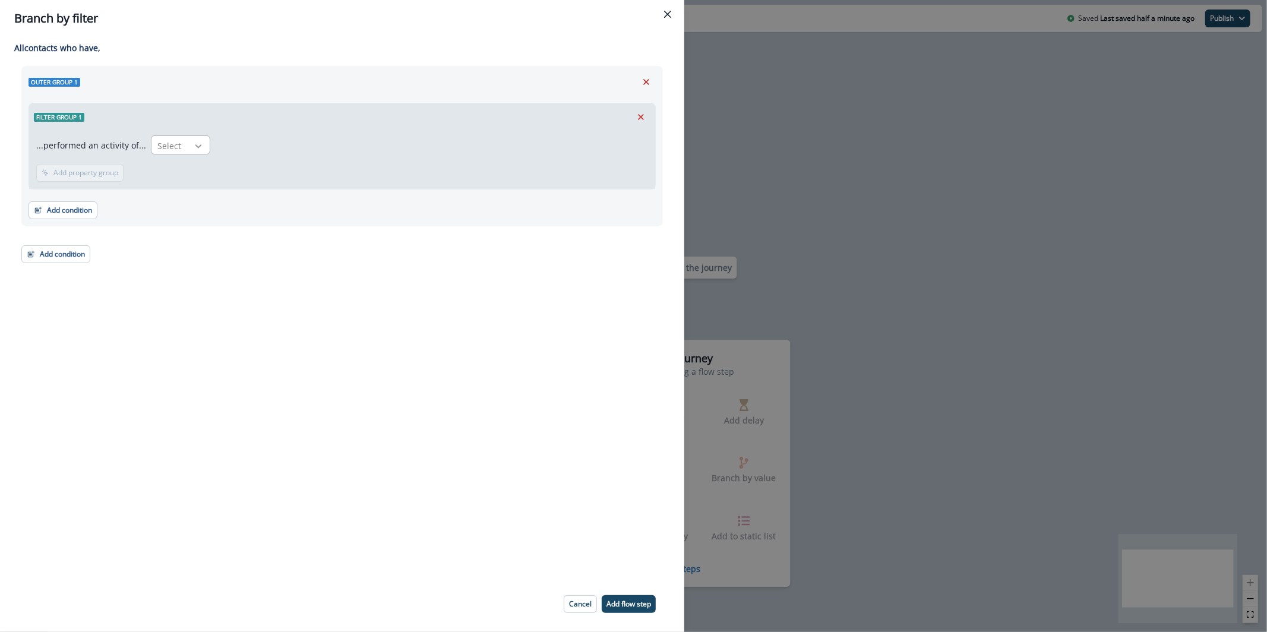
click at [188, 148] on div at bounding box center [198, 146] width 20 height 12
type input "****"
click at [223, 179] on button "Add property group" at bounding box center [234, 173] width 87 height 18
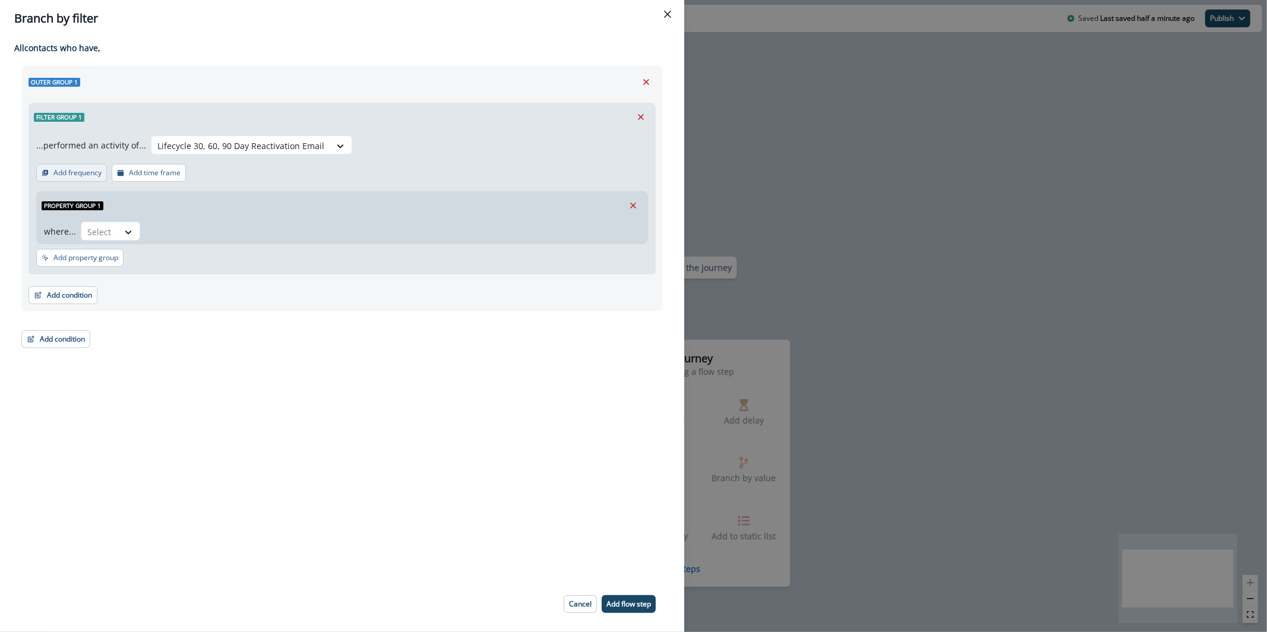
click at [67, 171] on p "Add frequency" at bounding box center [77, 173] width 48 height 8
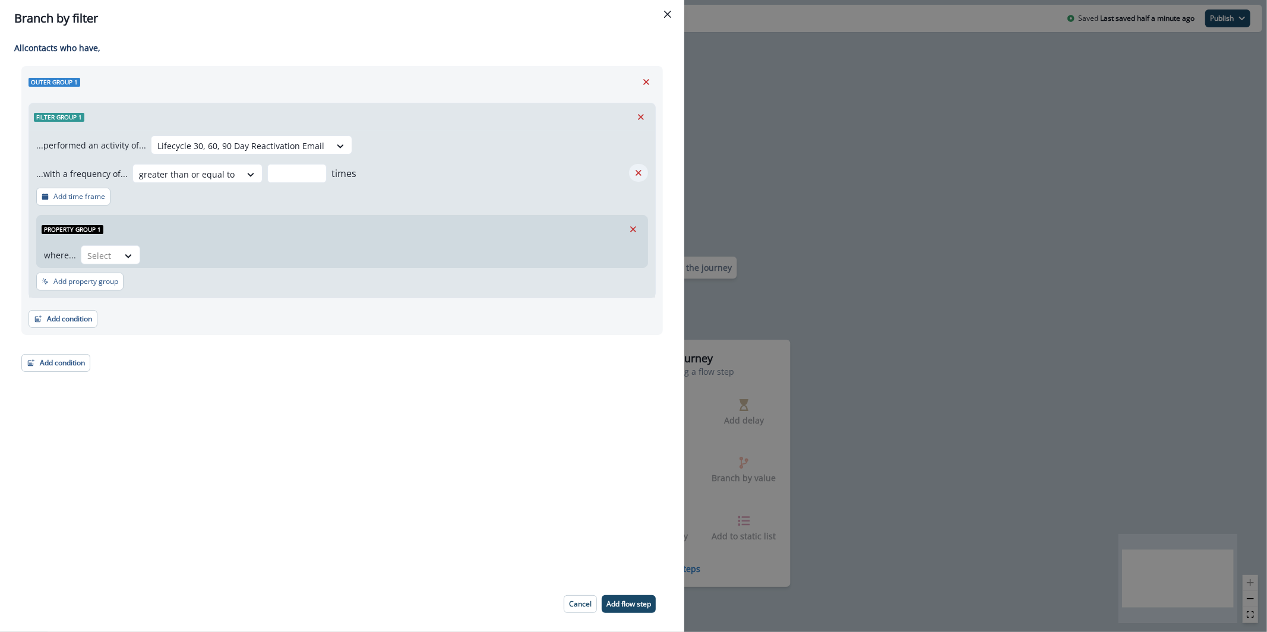
click at [635, 168] on icon "Remove" at bounding box center [638, 173] width 11 height 11
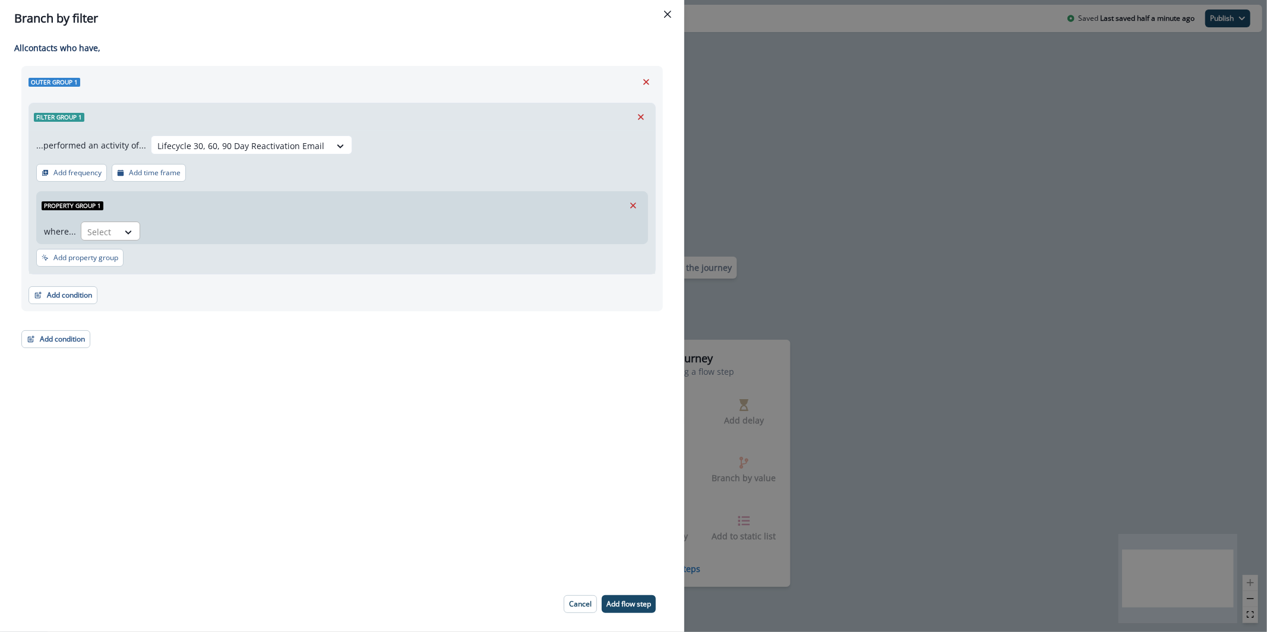
click at [102, 230] on div at bounding box center [99, 232] width 25 height 15
type input "*"
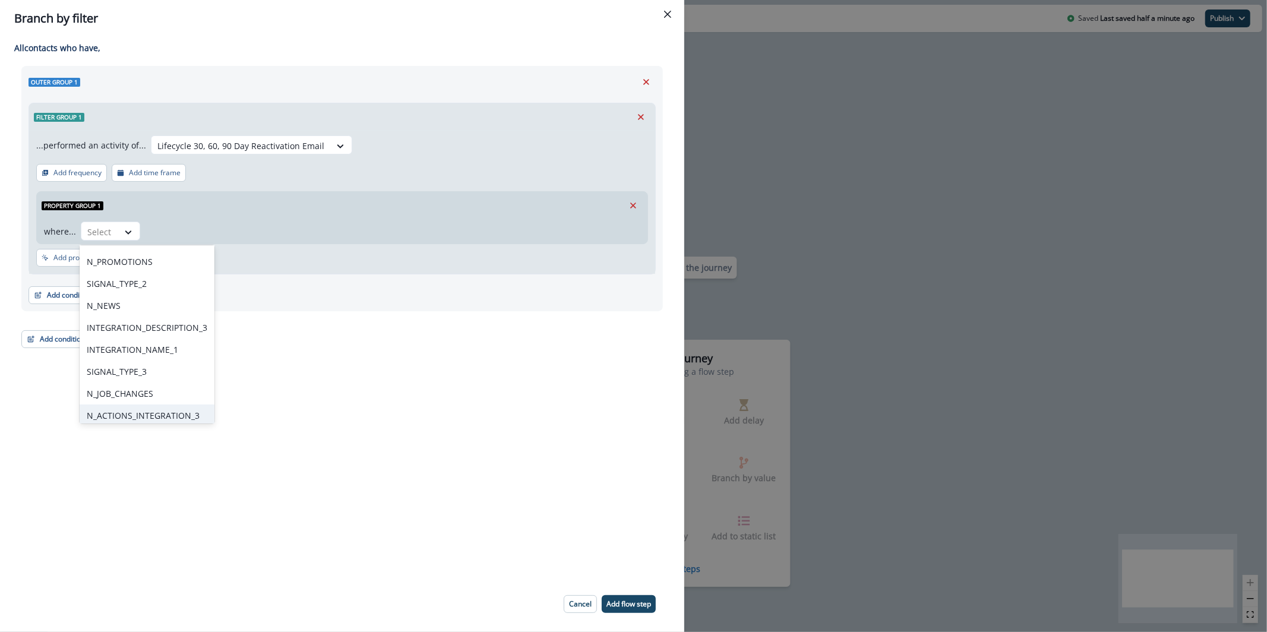
scroll to position [397, 0]
click at [453, 319] on div "Outer group 1 Filter group 1 ...performed an activity of... Lifecycle 30, 60, 9…" at bounding box center [342, 207] width 642 height 282
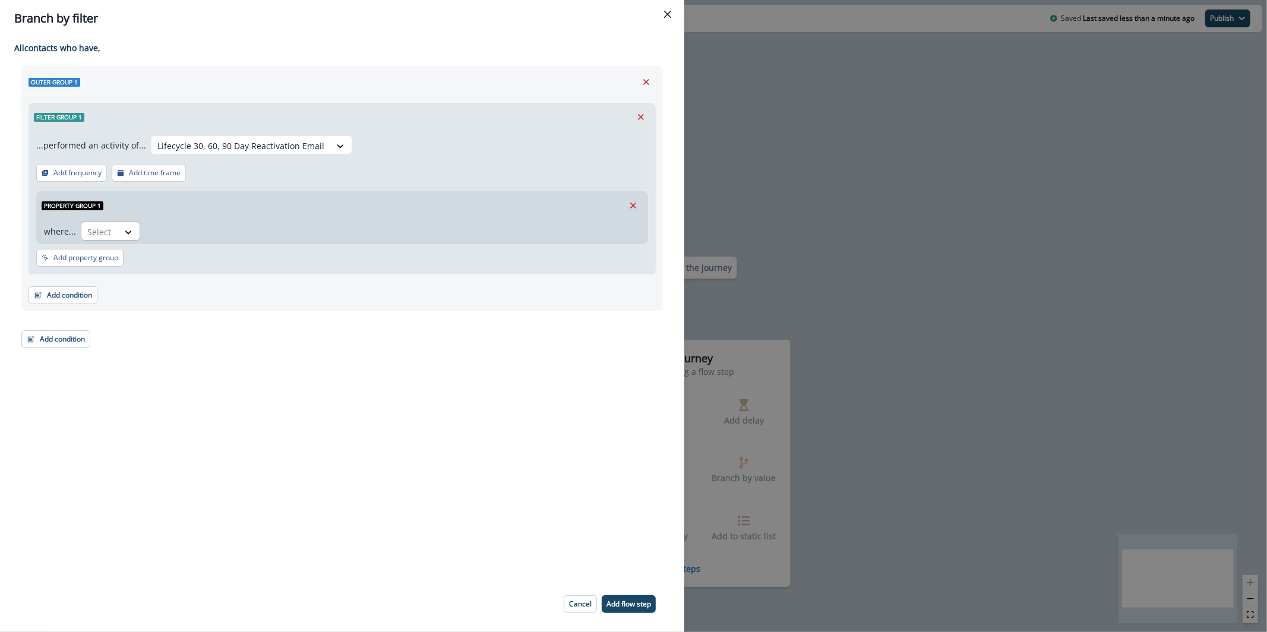
click at [98, 232] on div at bounding box center [99, 232] width 25 height 15
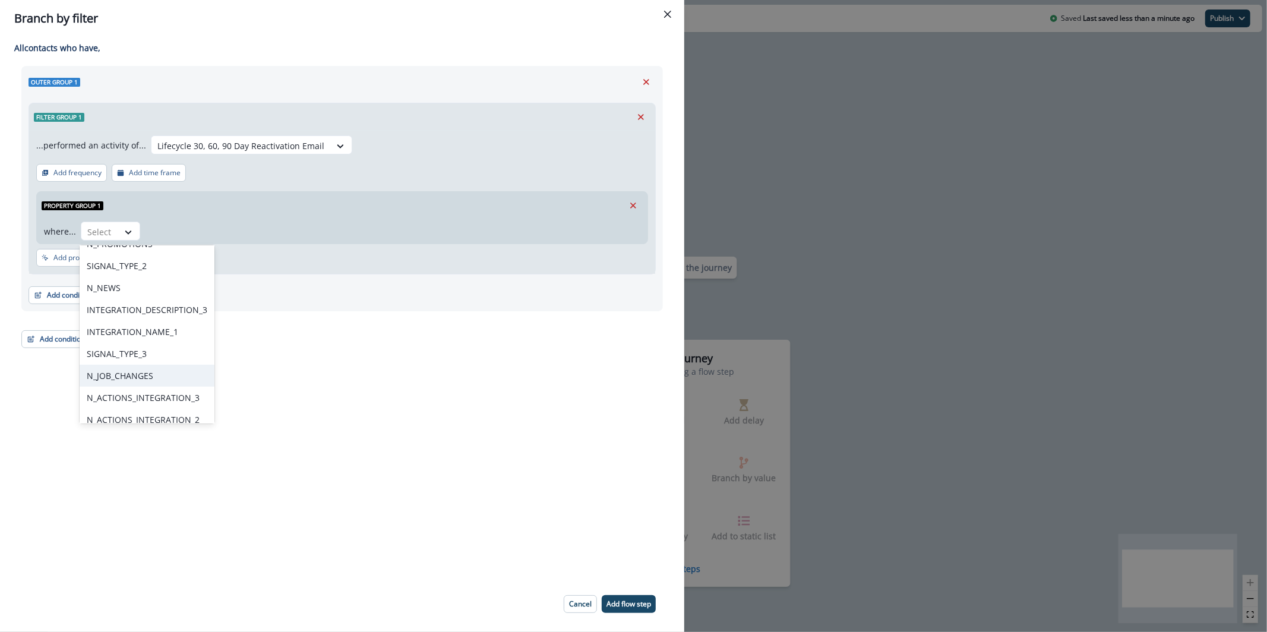
scroll to position [0, 0]
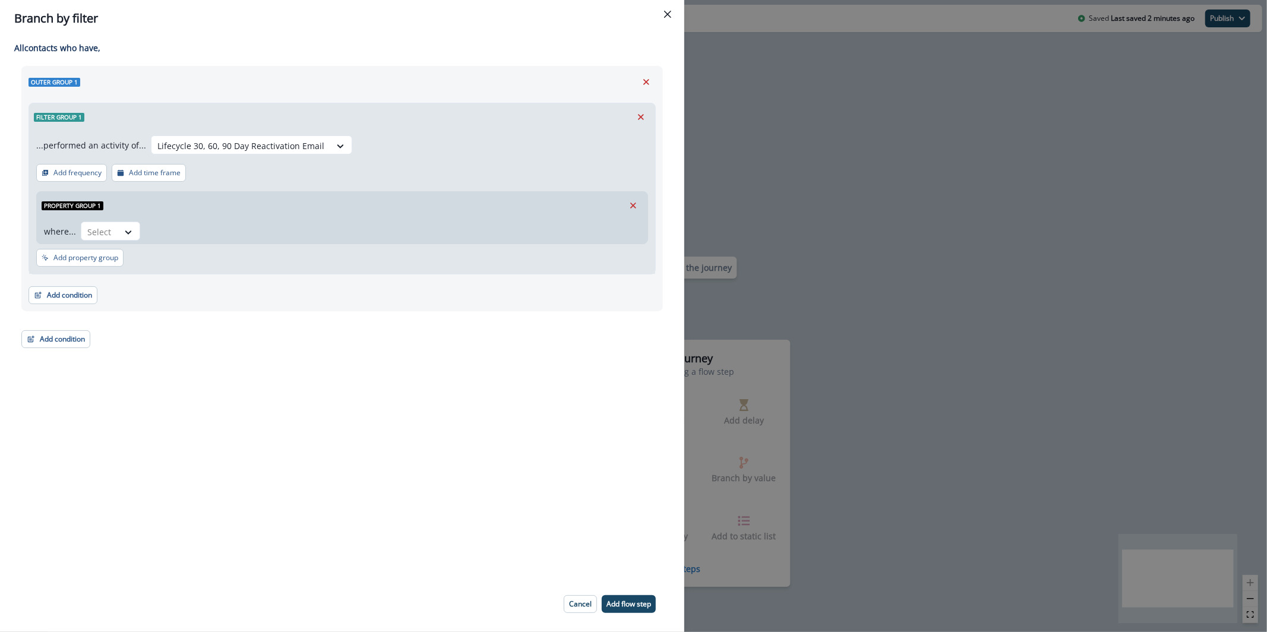
drag, startPoint x: 921, startPoint y: 222, endPoint x: 896, endPoint y: 217, distance: 25.4
click at [920, 222] on div "Branch by filter Adding Branch by filter flow step in the middle will add the s…" at bounding box center [633, 316] width 1267 height 632
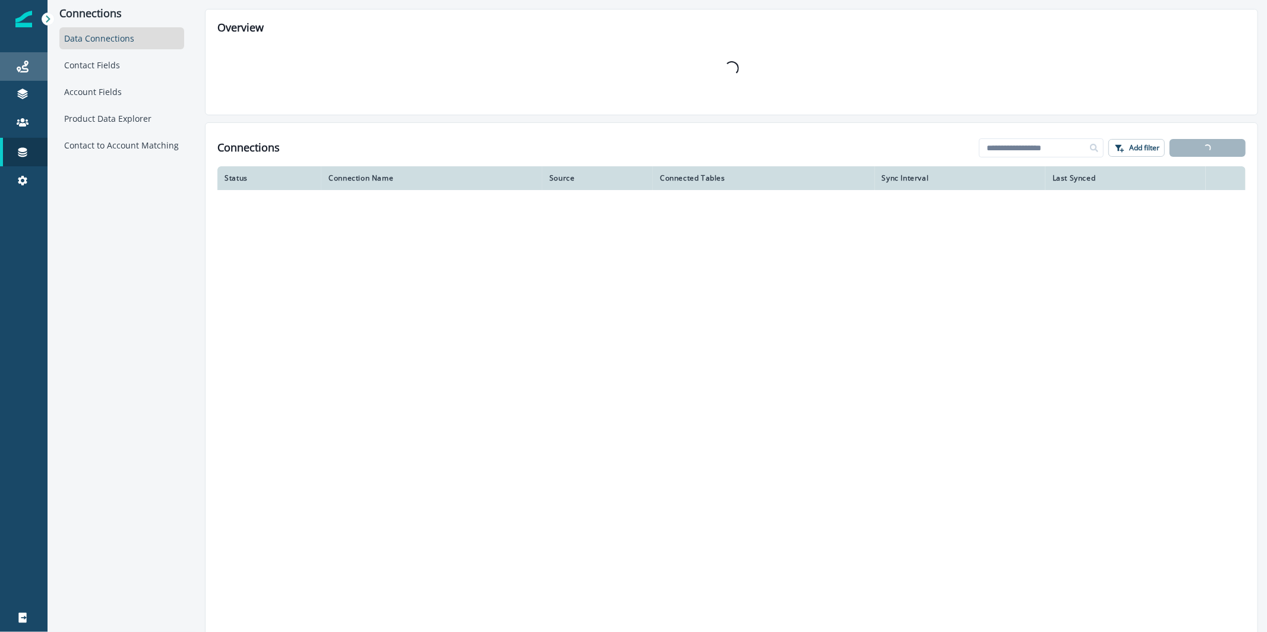
click at [34, 59] on div "Journeys" at bounding box center [24, 66] width 38 height 14
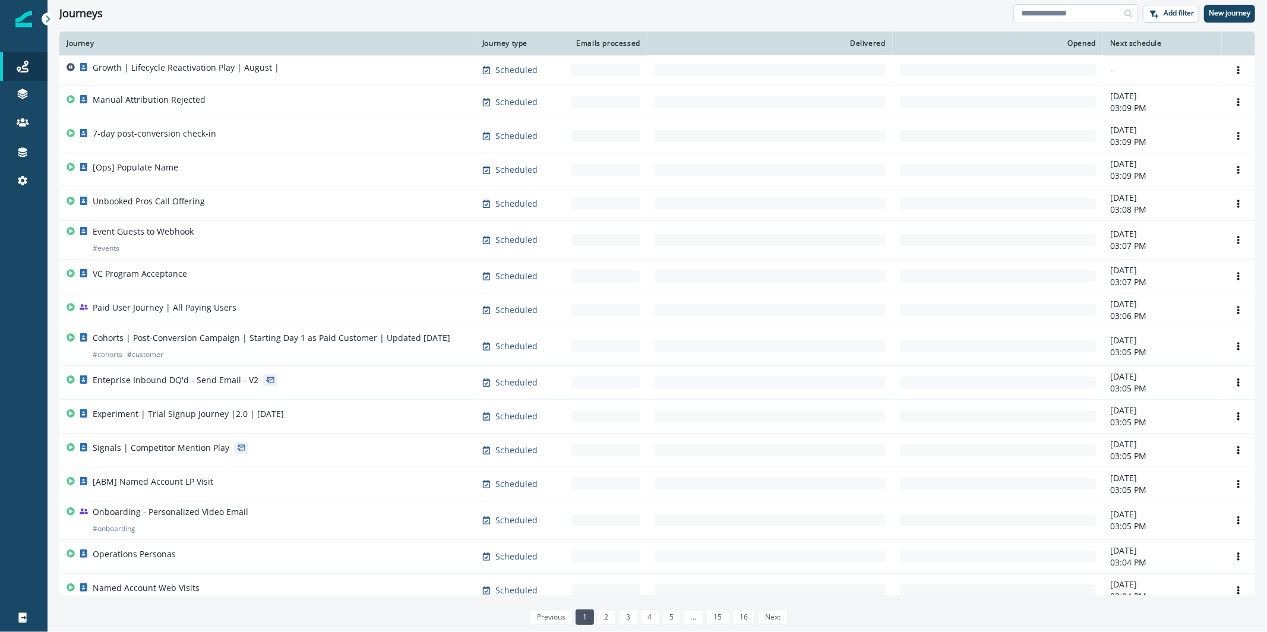
click at [1053, 17] on input at bounding box center [1076, 13] width 125 height 19
type input "**********"
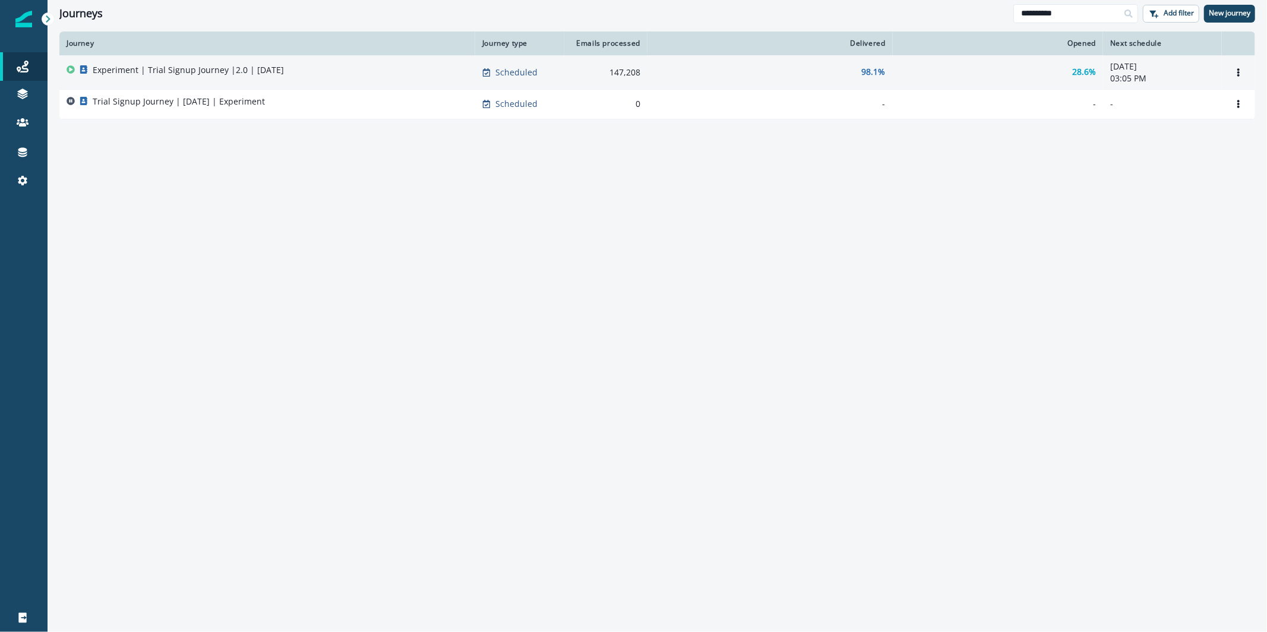
click at [210, 66] on p "Experiment | Trial Signup Journey |2.0 | [DATE]" at bounding box center [188, 70] width 191 height 12
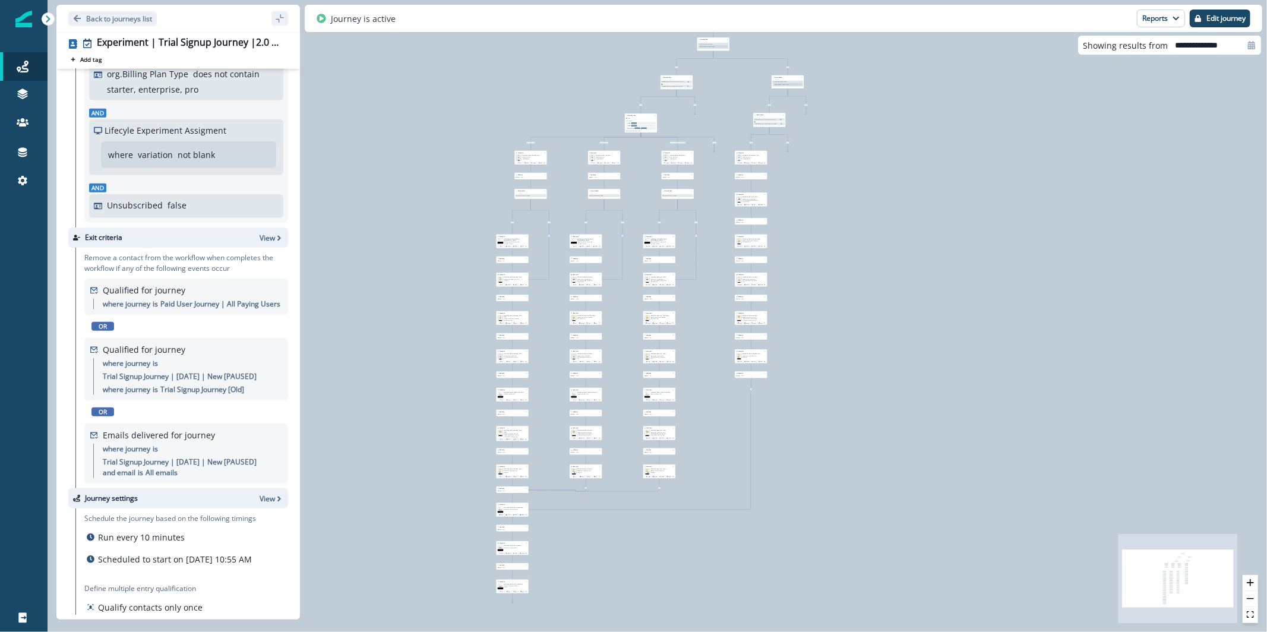
scroll to position [543, 0]
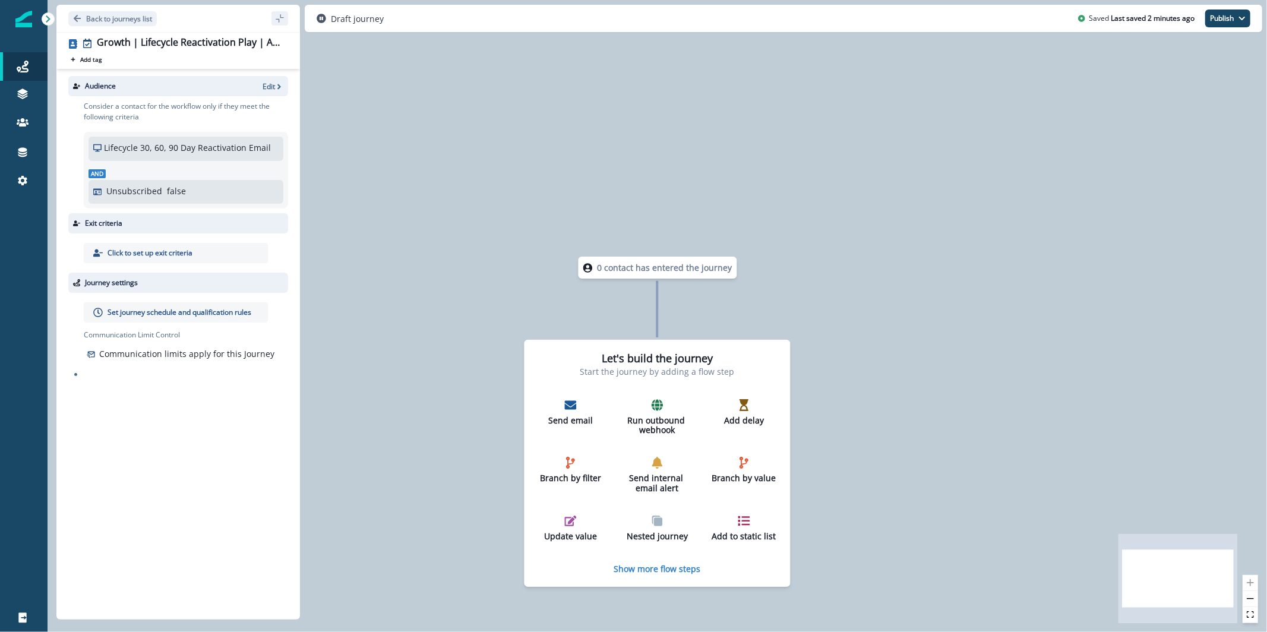
click at [266, 93] on div "Audience Edit" at bounding box center [178, 86] width 220 height 20
click at [267, 88] on p "Edit" at bounding box center [269, 86] width 12 height 10
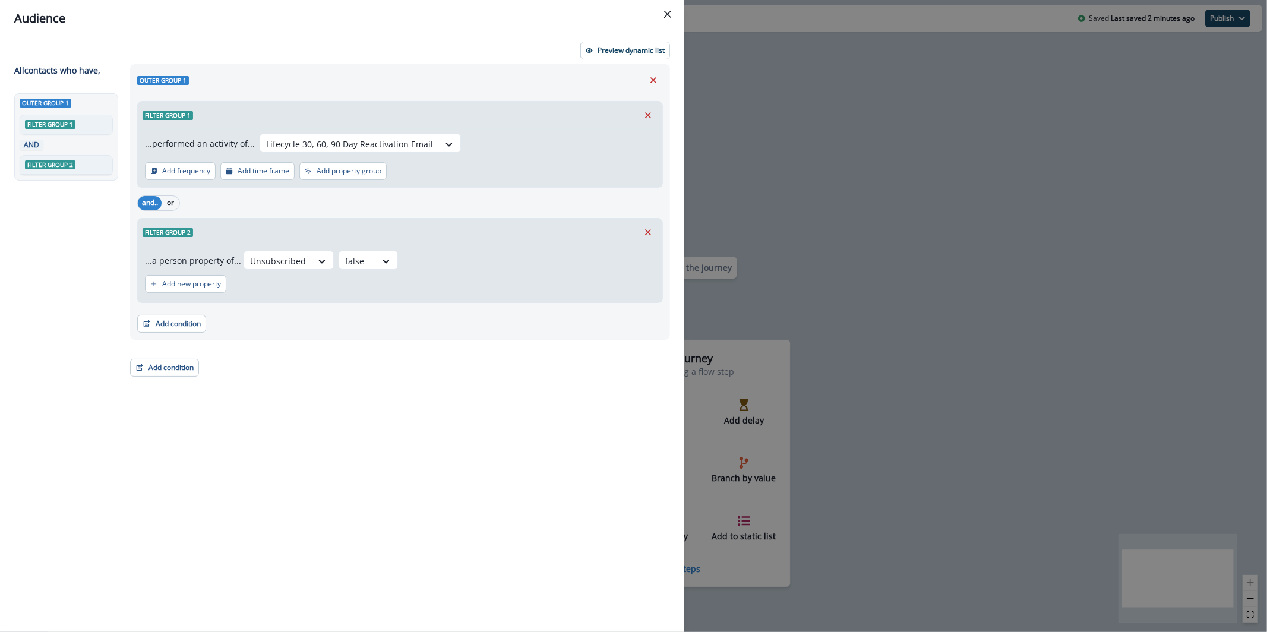
click at [919, 133] on div "Audience Preview dynamic list All contact s who have, Outer group 1 Filter grou…" at bounding box center [633, 316] width 1267 height 632
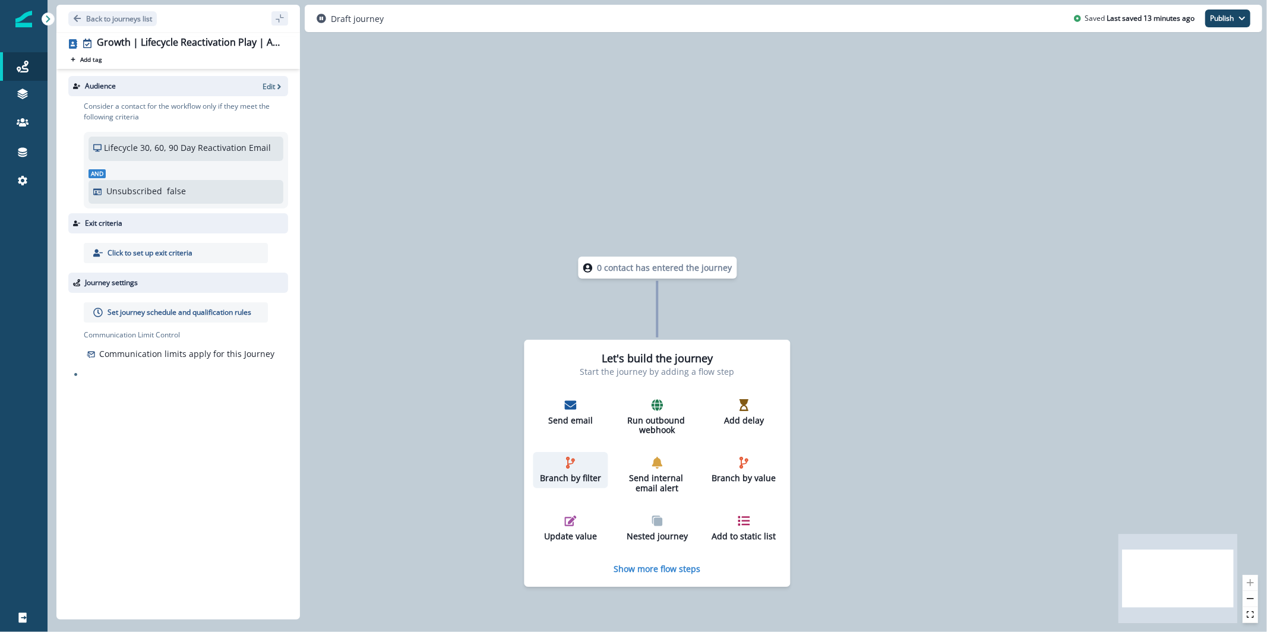
click at [565, 472] on div "Branch by filter" at bounding box center [570, 470] width 65 height 27
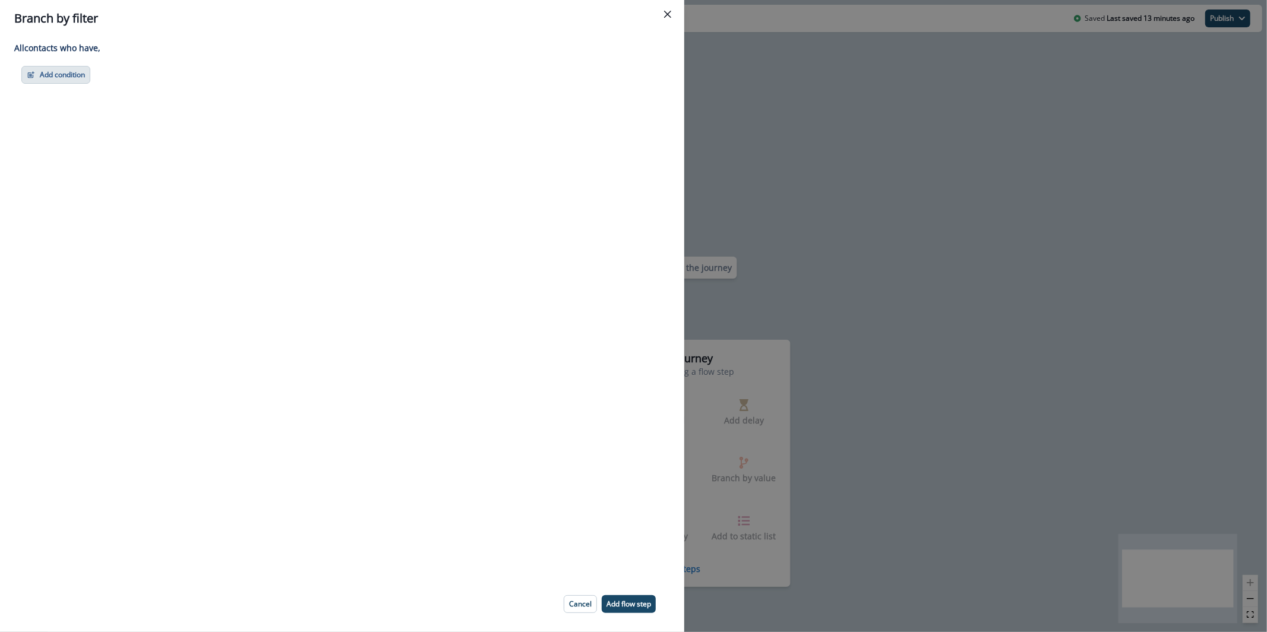
click at [70, 77] on button "Add condition" at bounding box center [55, 75] width 69 height 18
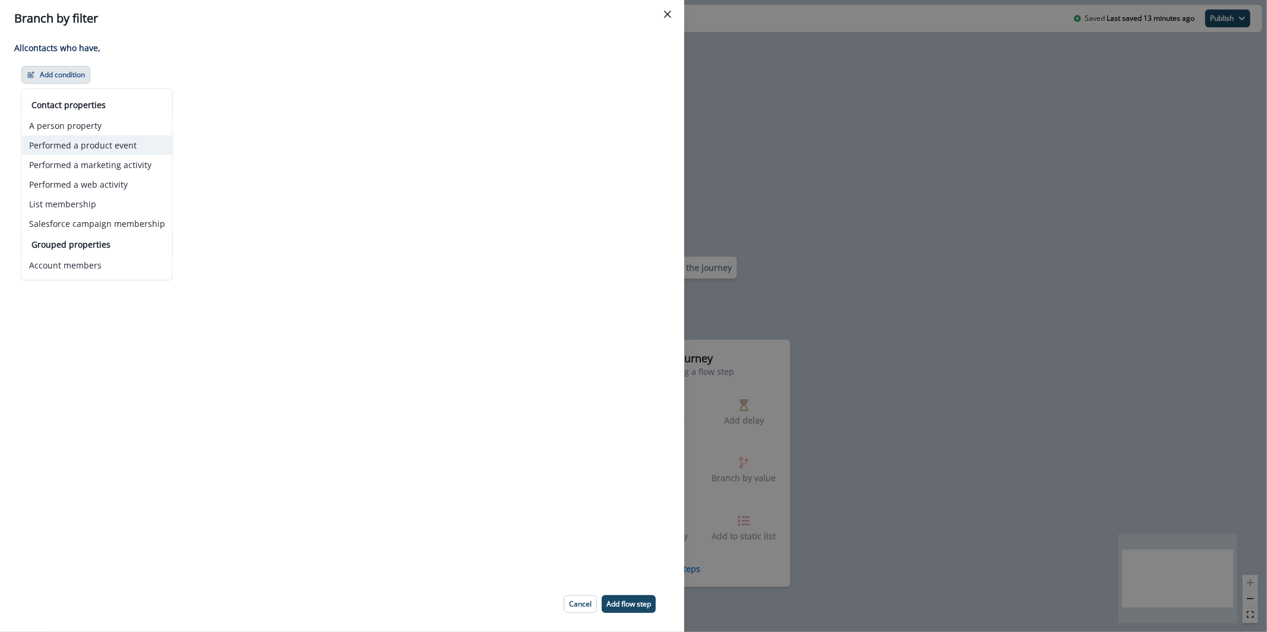
click at [125, 146] on button "Performed a product event" at bounding box center [97, 145] width 150 height 20
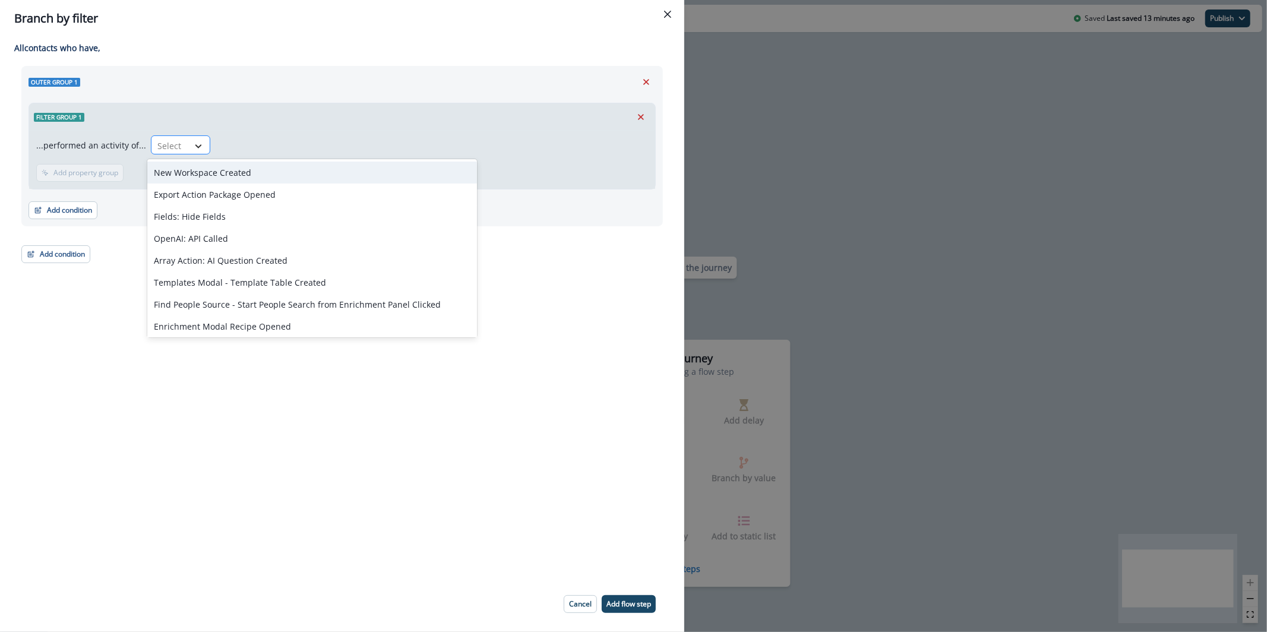
click at [197, 140] on icon at bounding box center [198, 146] width 11 height 12
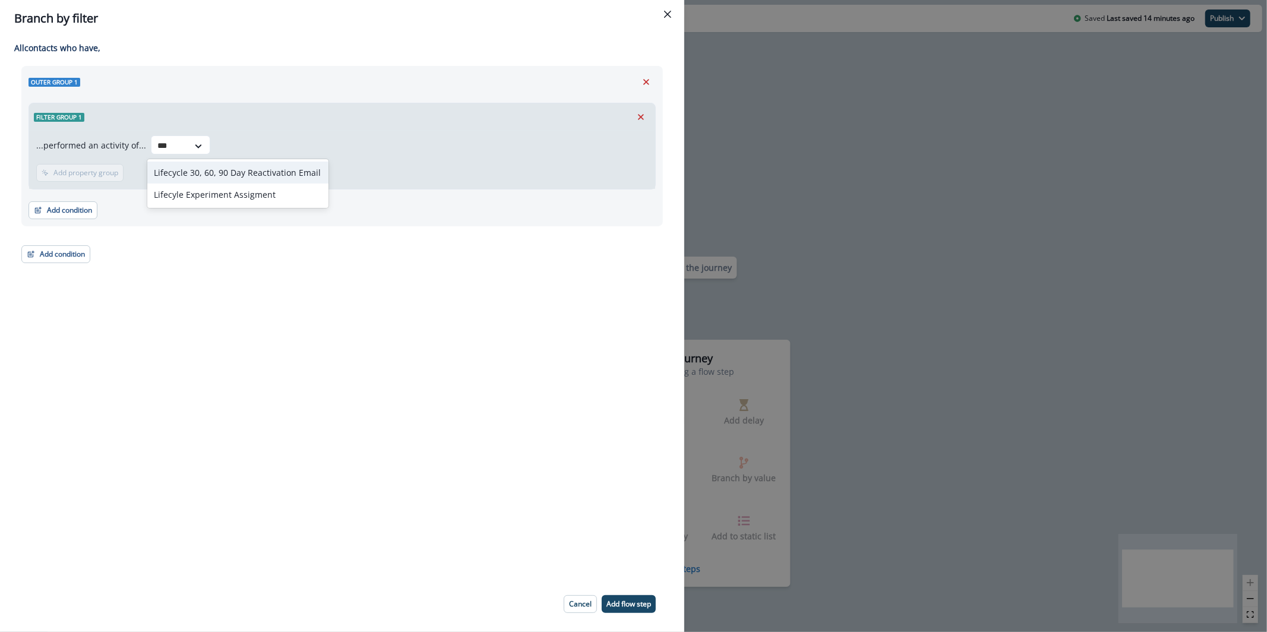
type input "****"
click at [262, 162] on div "...performed an activity of... Lifecycle 30, 60, 90 Day Reactivation Email Add …" at bounding box center [342, 160] width 626 height 58
click at [251, 178] on button "Add property group" at bounding box center [234, 173] width 87 height 18
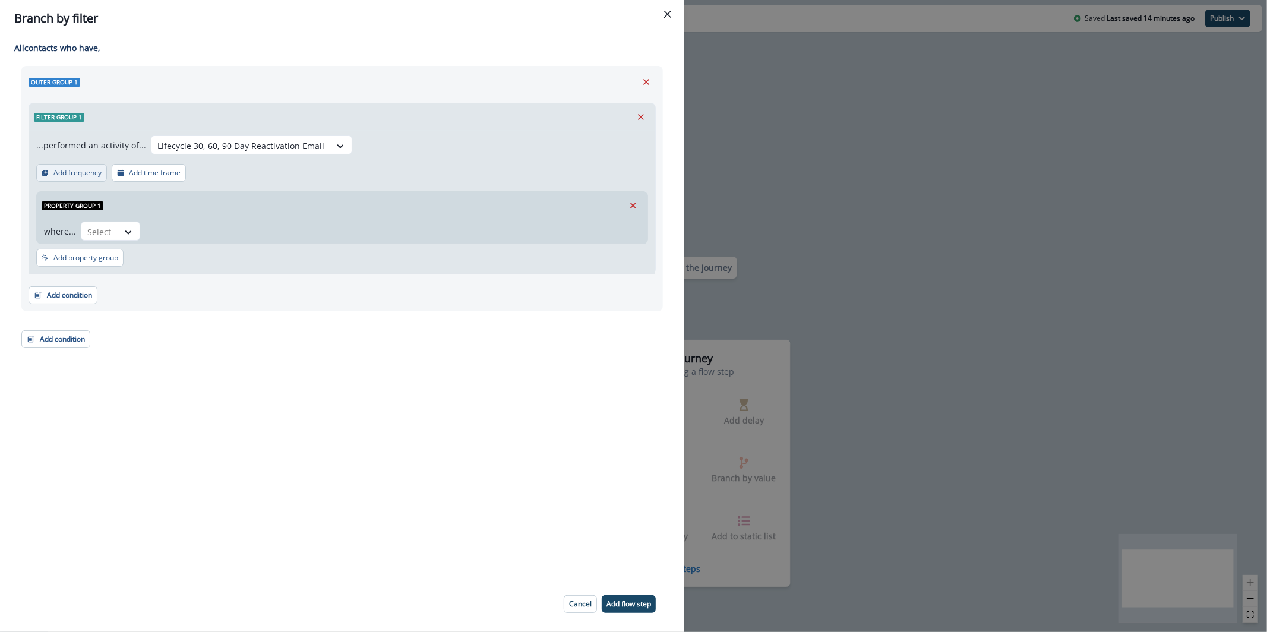
click at [99, 173] on p "Add frequency" at bounding box center [77, 173] width 48 height 8
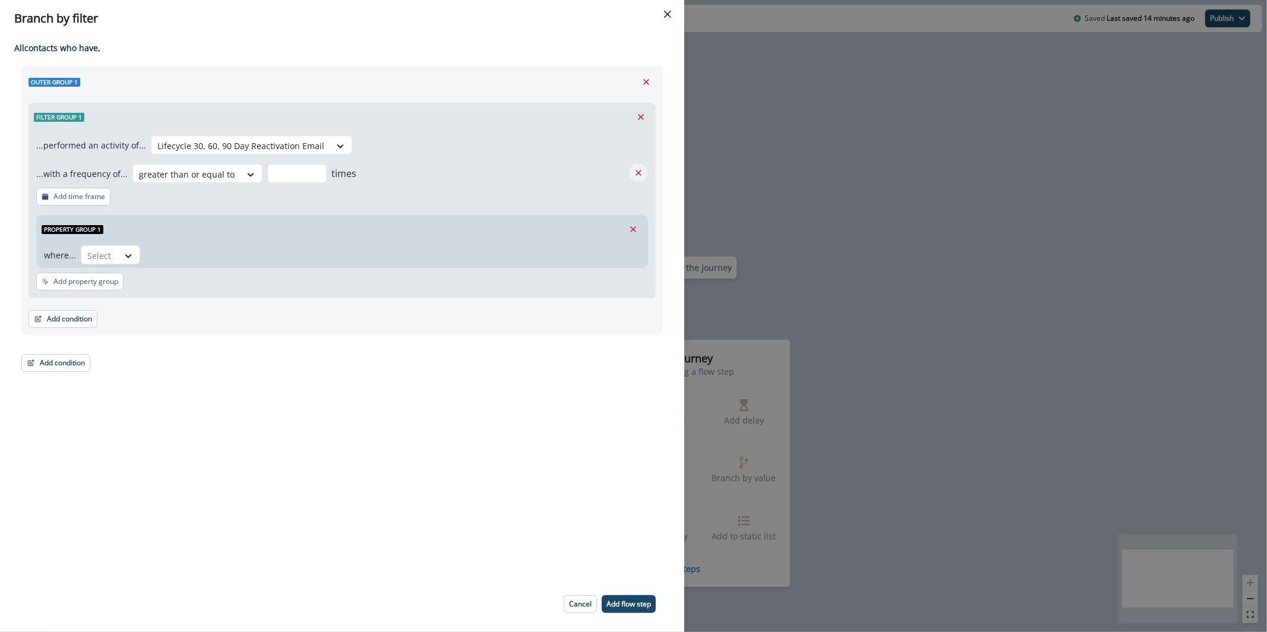
click at [642, 173] on icon "Remove" at bounding box center [638, 173] width 11 height 11
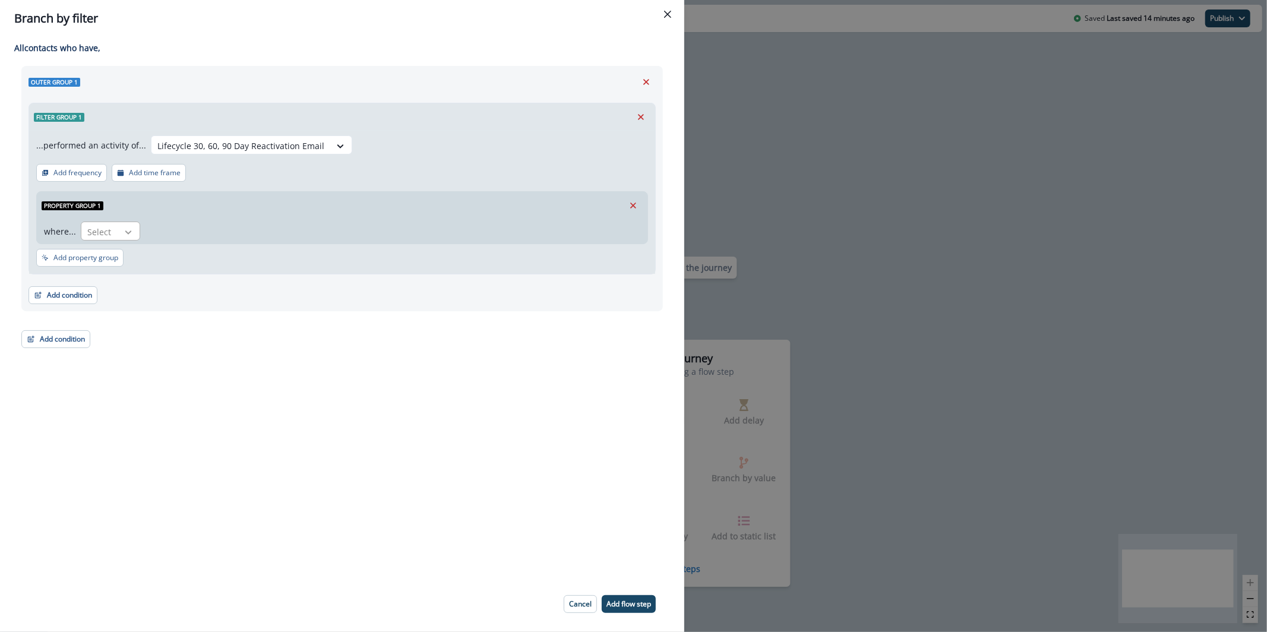
click at [127, 234] on icon at bounding box center [128, 232] width 11 height 12
type input "***"
click at [923, 235] on div "Branch by filter Adding Branch by filter flow step in the middle will add the s…" at bounding box center [633, 316] width 1267 height 632
click at [923, 235] on div "0 contact has entered the journey Let's build the journey Start the journey by …" at bounding box center [658, 316] width 1220 height 632
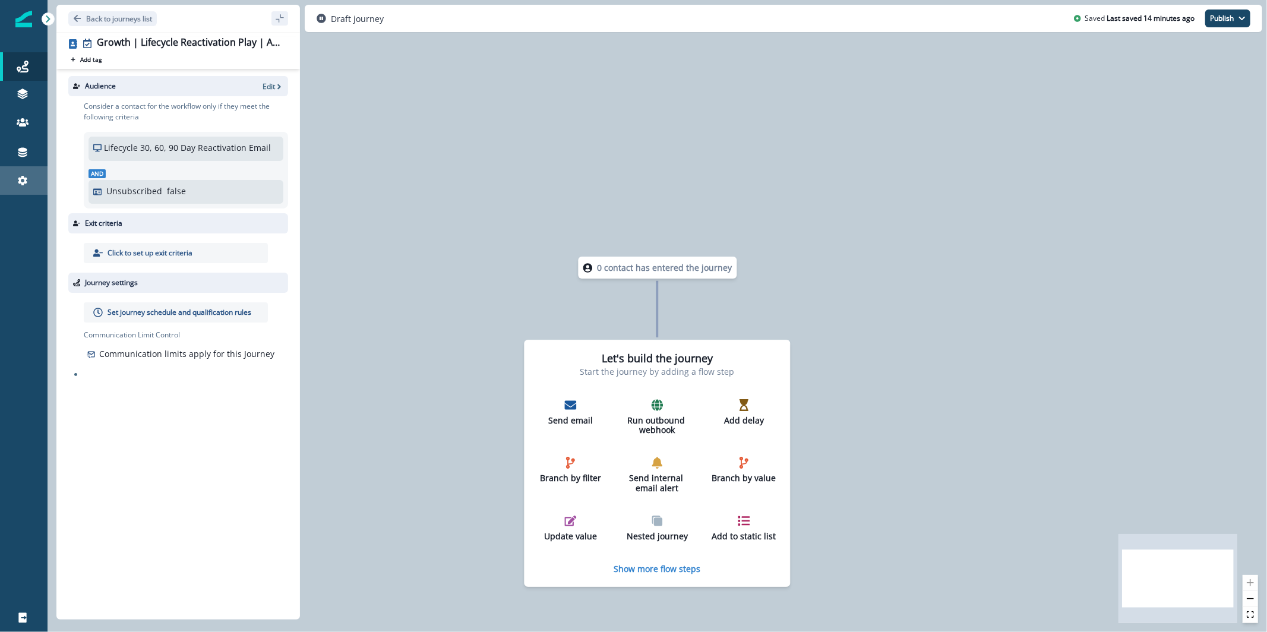
click at [32, 176] on div "Settings" at bounding box center [24, 181] width 38 height 14
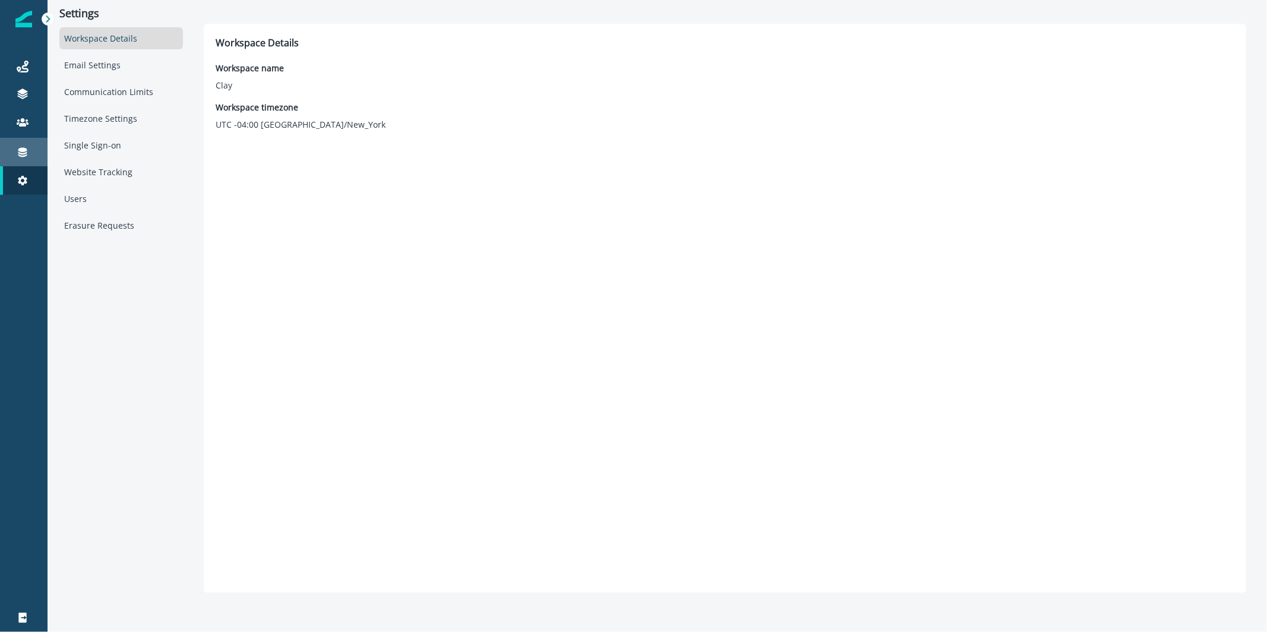
click at [31, 157] on div "Connections" at bounding box center [24, 152] width 38 height 14
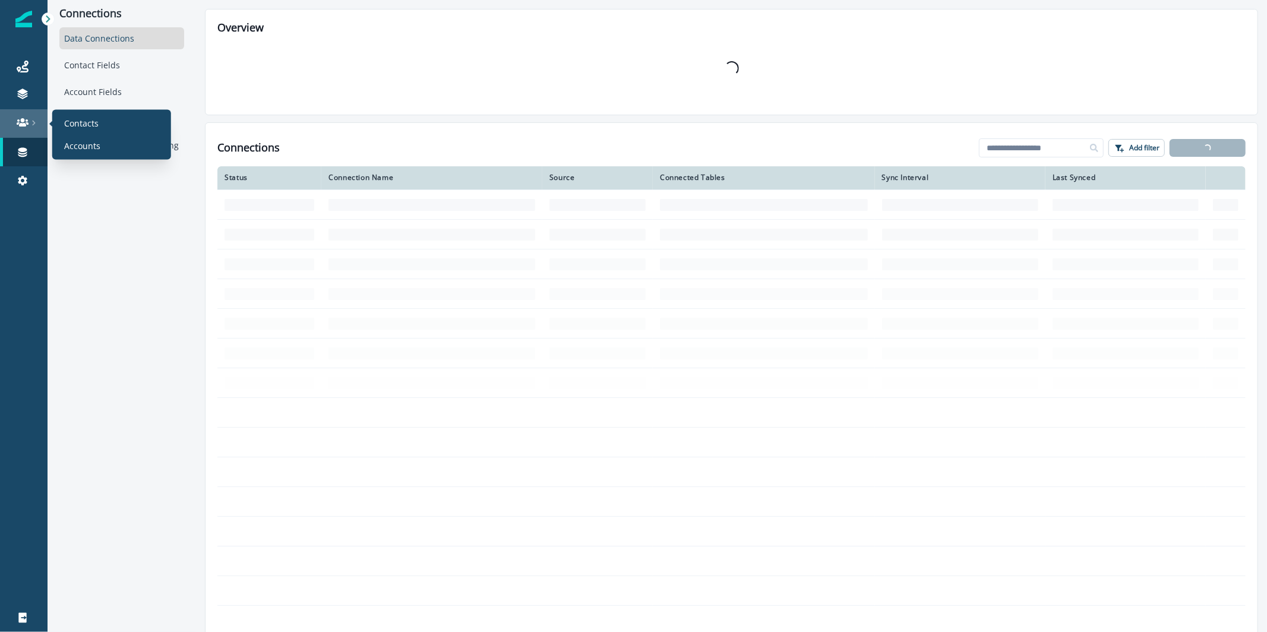
click at [37, 116] on div at bounding box center [24, 122] width 38 height 12
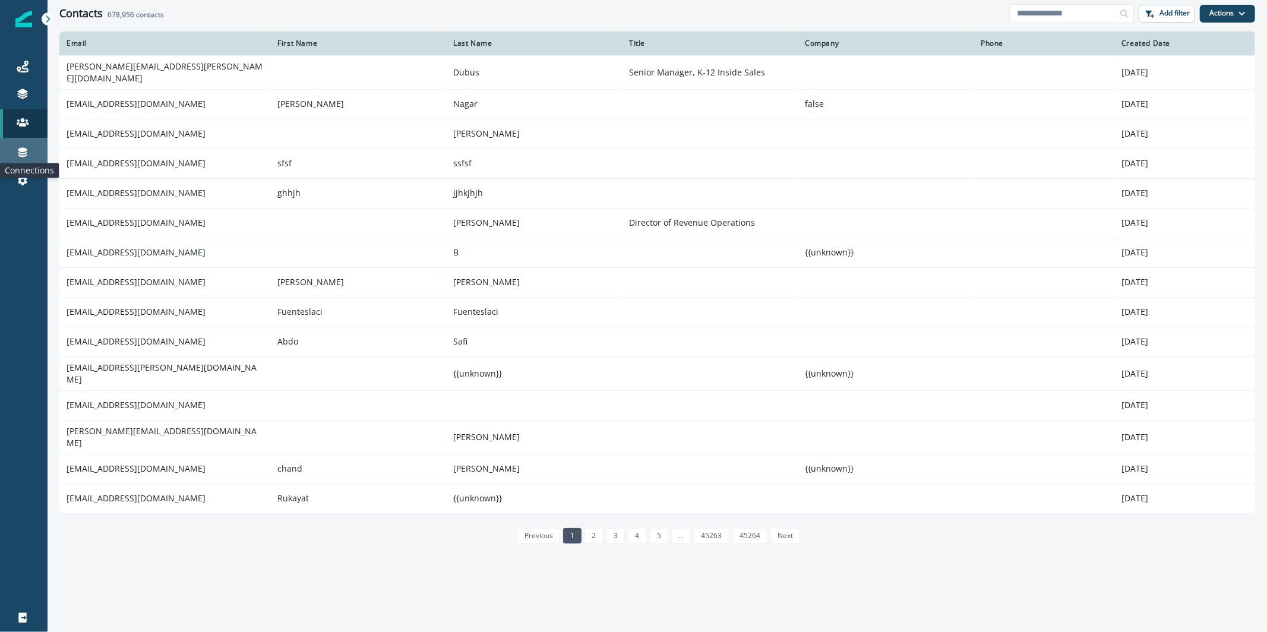
click at [25, 148] on icon at bounding box center [22, 153] width 9 height 10
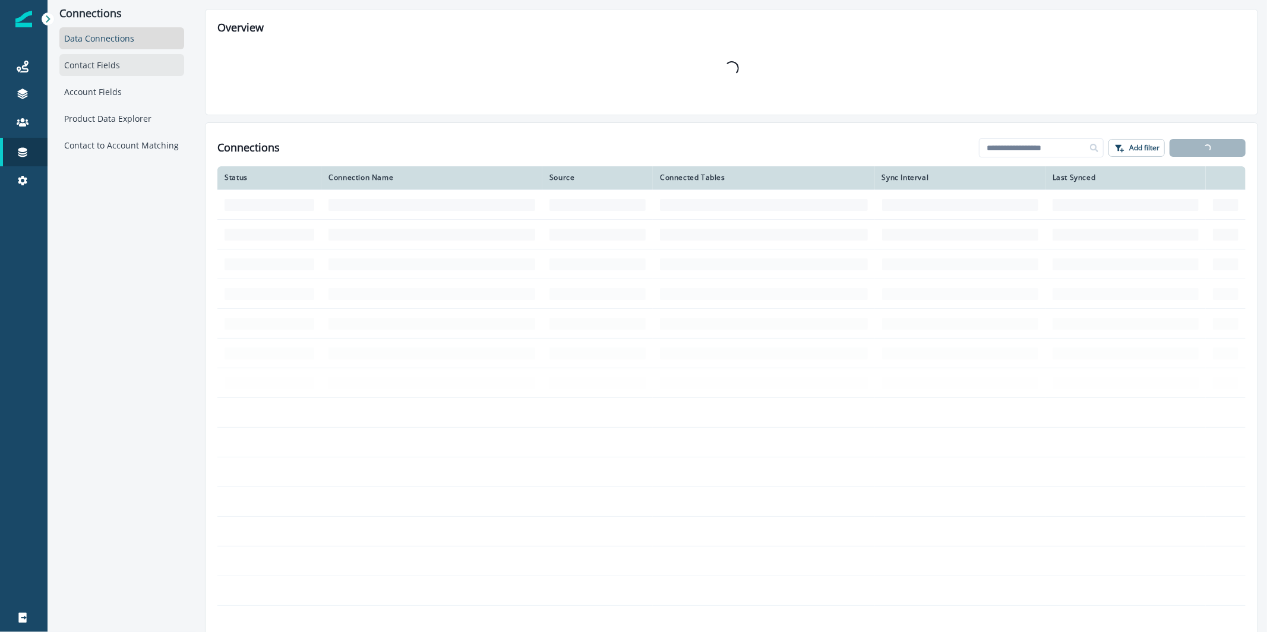
click at [124, 67] on div "Contact Fields" at bounding box center [121, 65] width 125 height 22
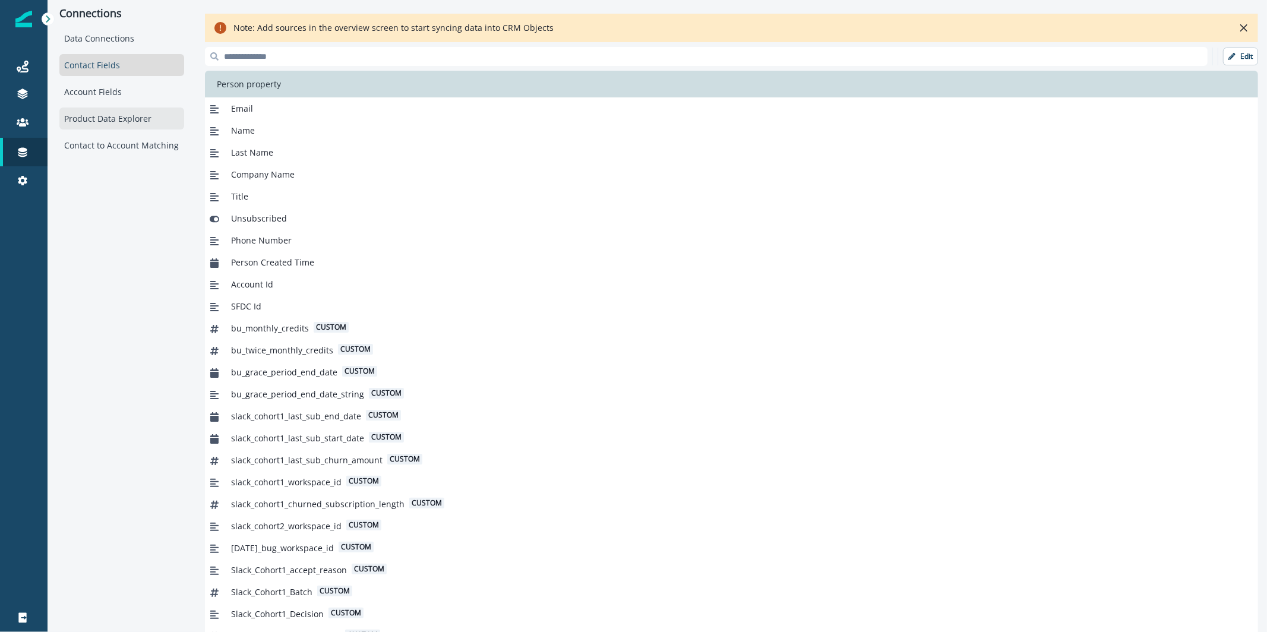
click at [116, 128] on div "Product Data Explorer" at bounding box center [121, 119] width 125 height 22
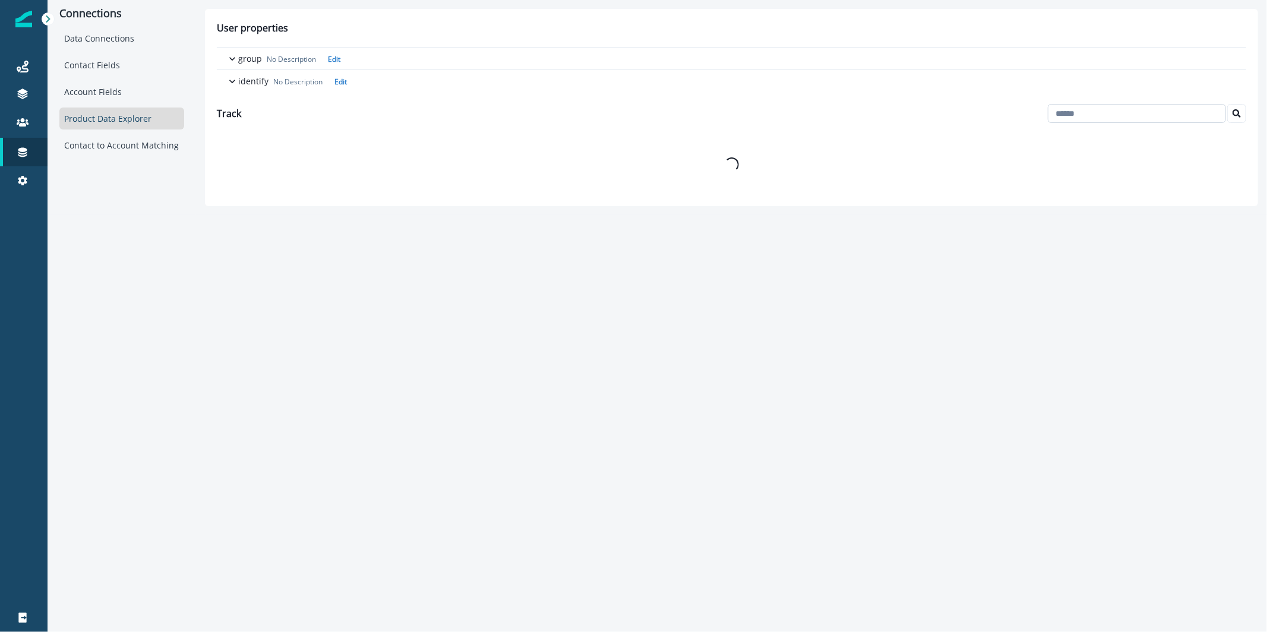
click at [1074, 115] on input at bounding box center [1137, 113] width 178 height 19
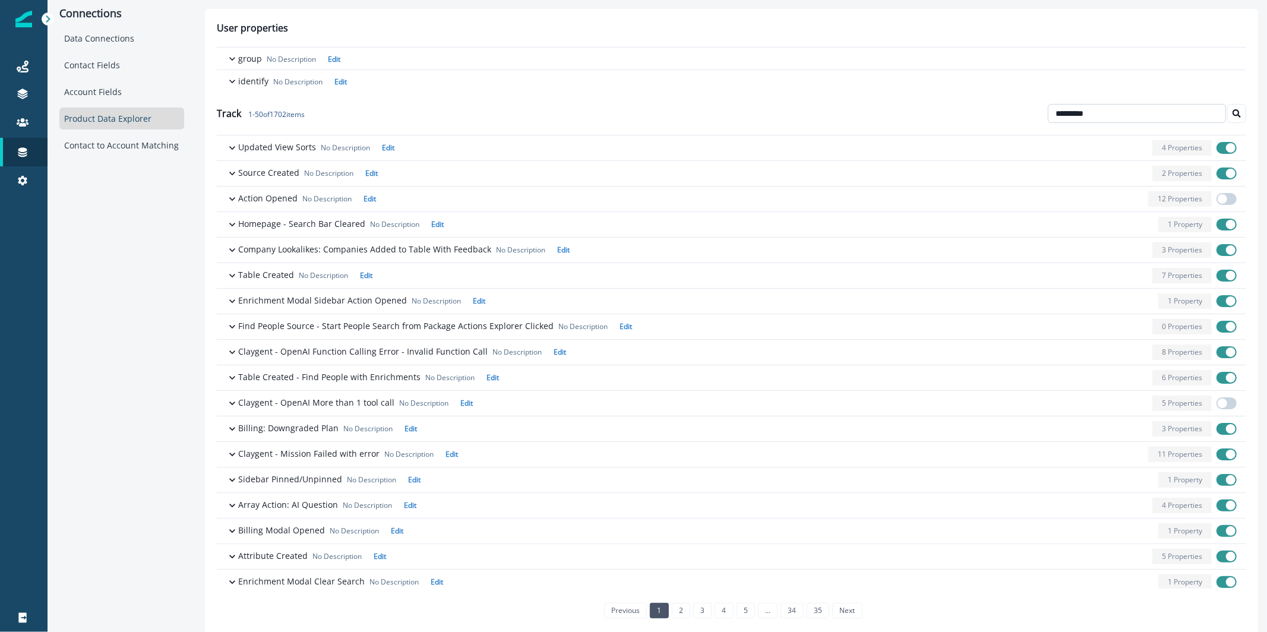
type input "*********"
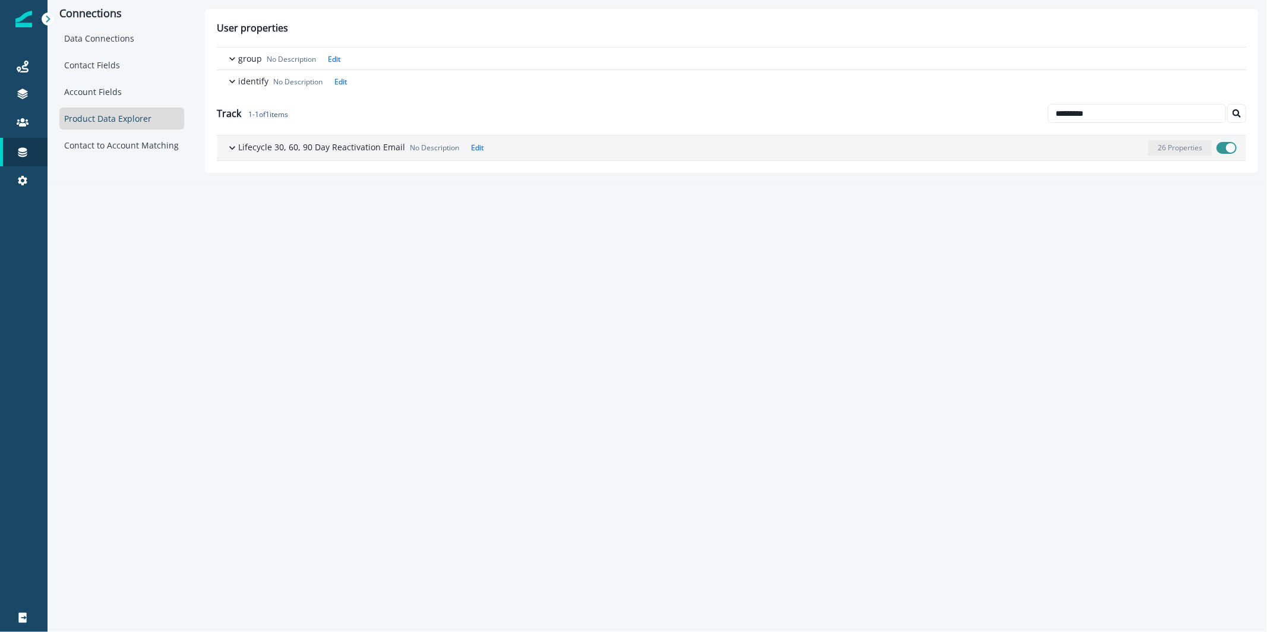
click at [307, 153] on p "Lifecycle 30, 60, 90 Day Reactivation Email" at bounding box center [321, 147] width 167 height 12
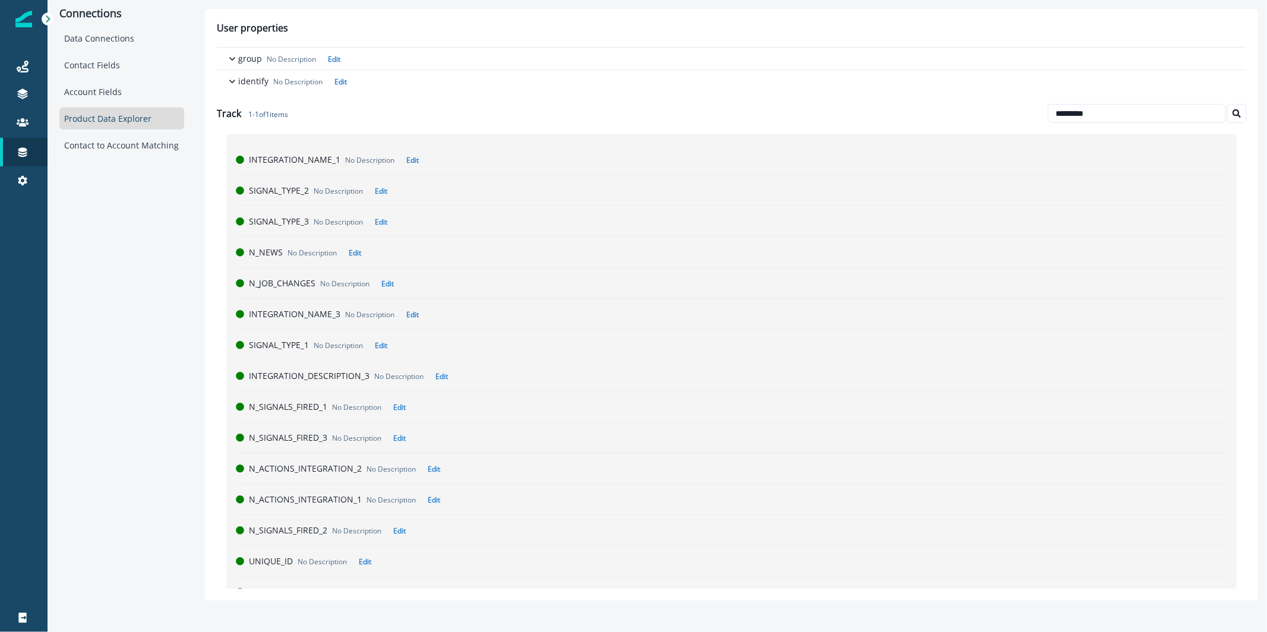
scroll to position [443, 0]
drag, startPoint x: 124, startPoint y: 67, endPoint x: 25, endPoint y: 43, distance: 101.6
click at [124, 67] on div "Contact Fields" at bounding box center [121, 65] width 125 height 22
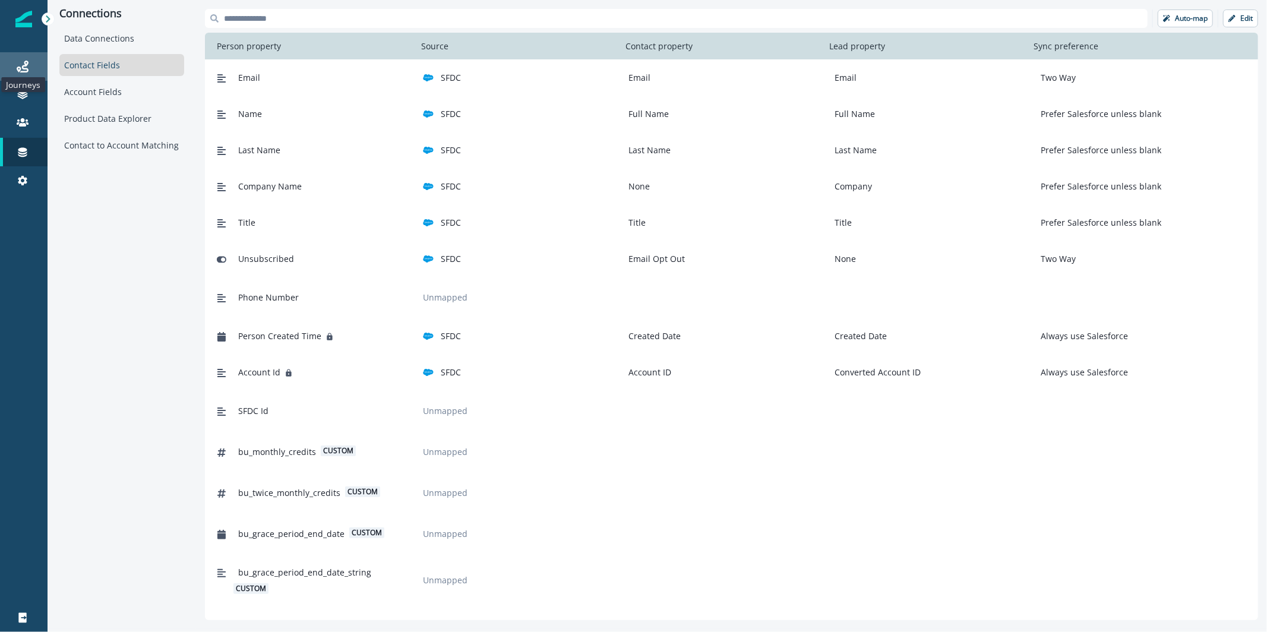
click at [26, 65] on icon at bounding box center [23, 67] width 12 height 12
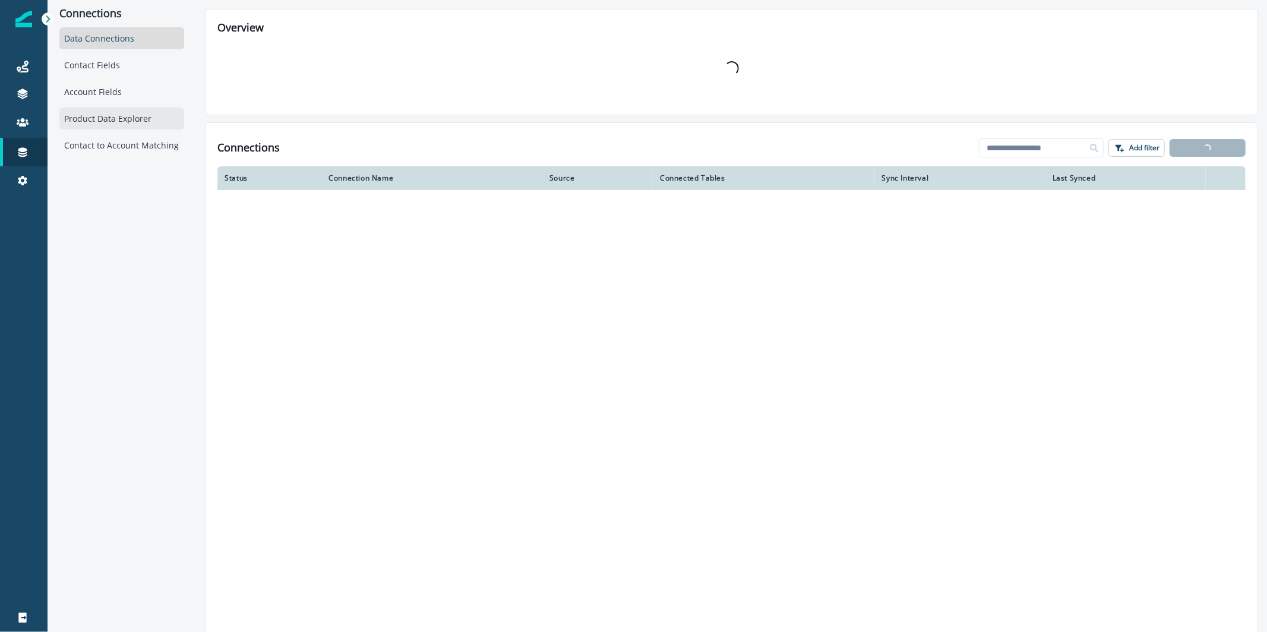
click at [99, 118] on div "Product Data Explorer" at bounding box center [121, 119] width 125 height 22
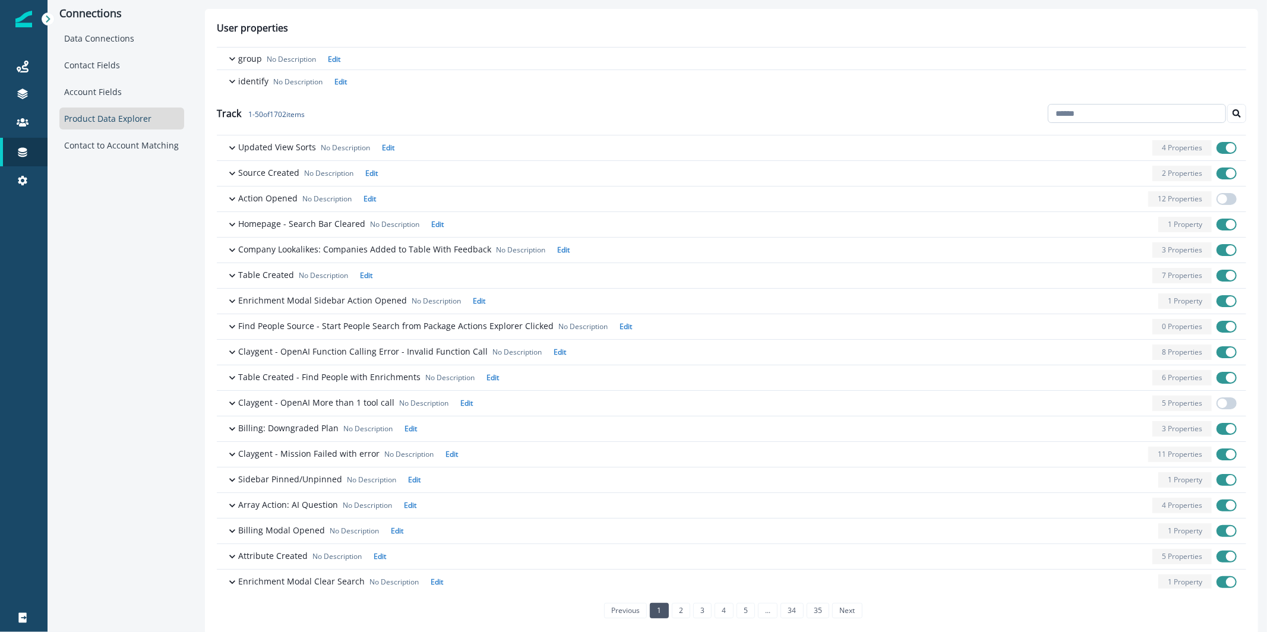
click at [1143, 117] on input at bounding box center [1137, 113] width 178 height 19
type input "*********"
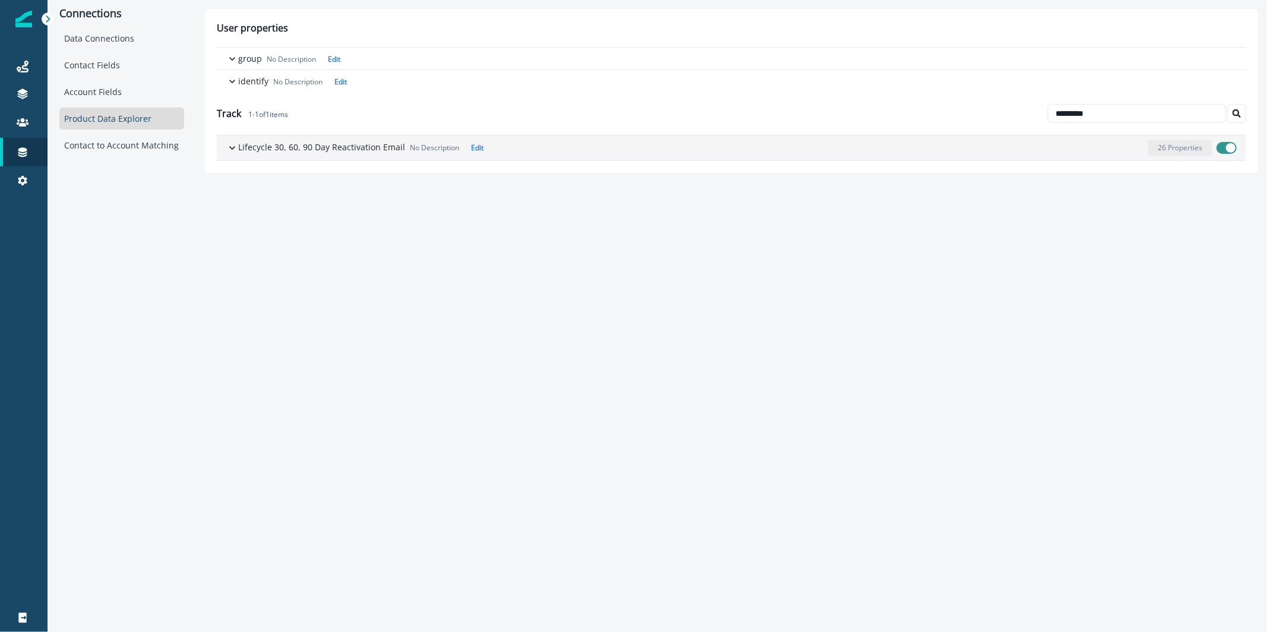
click at [288, 146] on p "Lifecycle 30, 60, 90 Day Reactivation Email" at bounding box center [321, 147] width 167 height 12
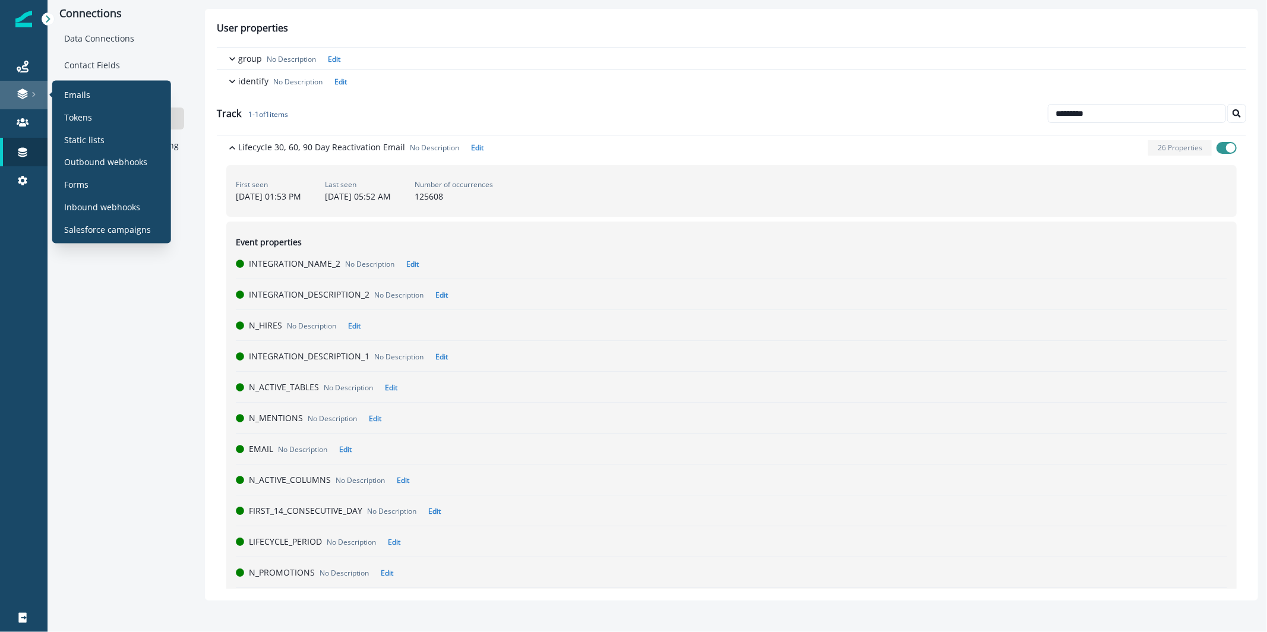
click at [33, 84] on link at bounding box center [24, 95] width 48 height 29
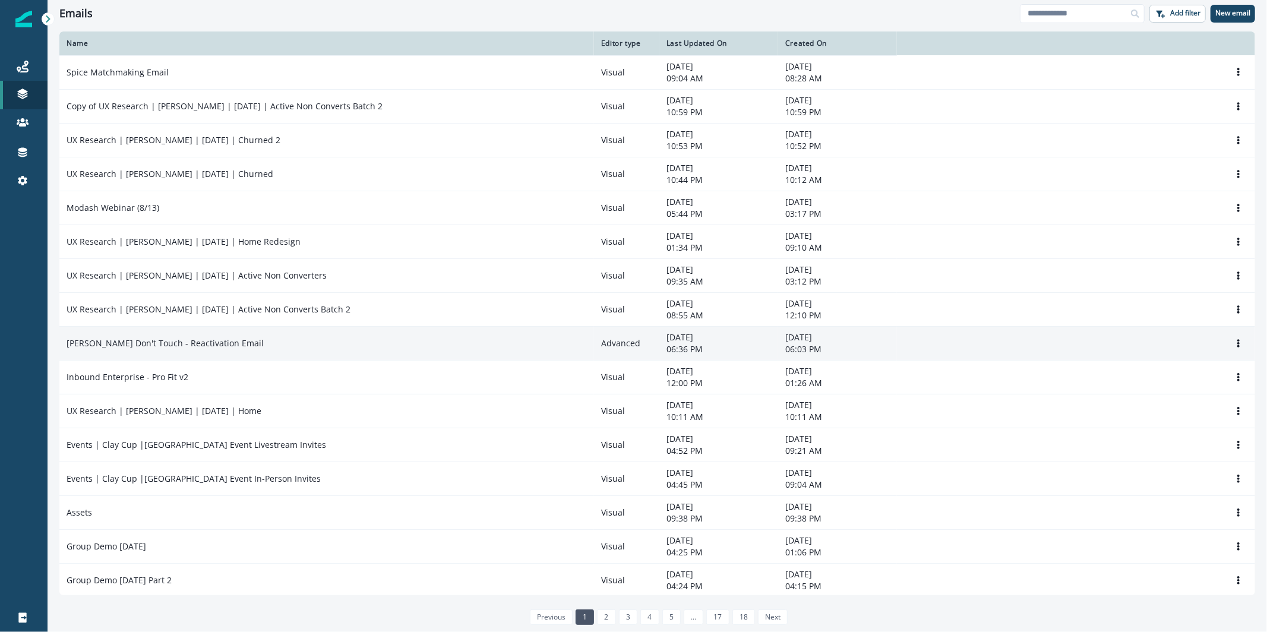
click at [255, 333] on td "[PERSON_NAME] Don't Touch - Reactivation Email" at bounding box center [326, 343] width 535 height 34
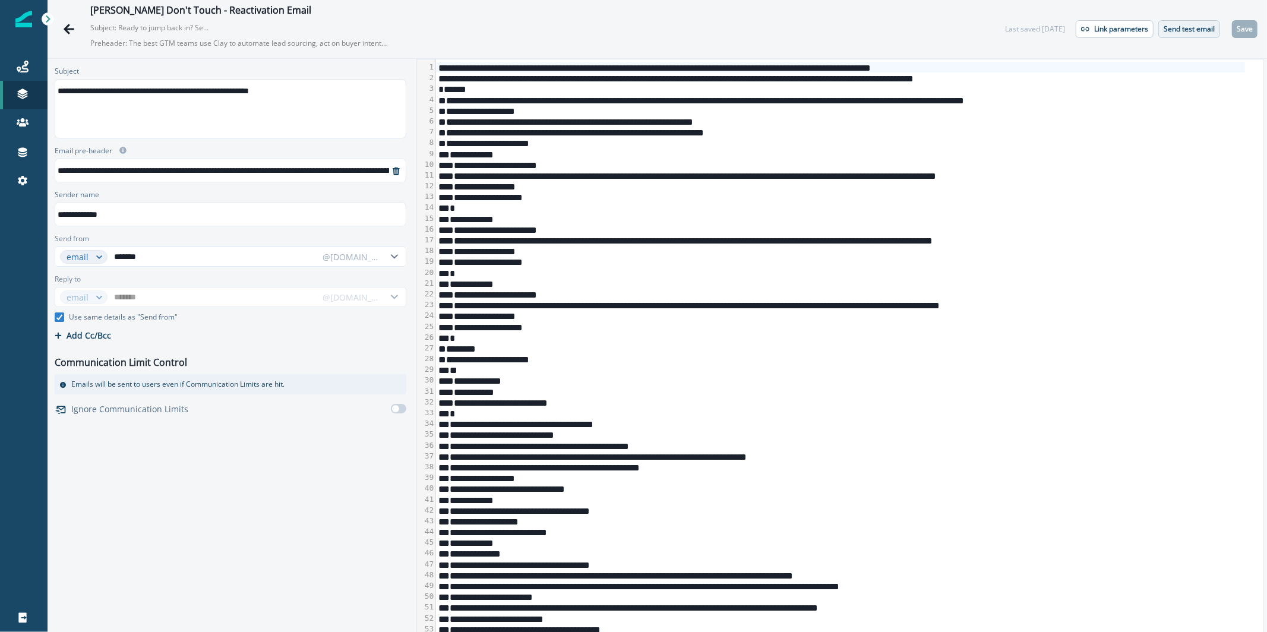
click at [1164, 25] on p "Send test email" at bounding box center [1189, 29] width 51 height 8
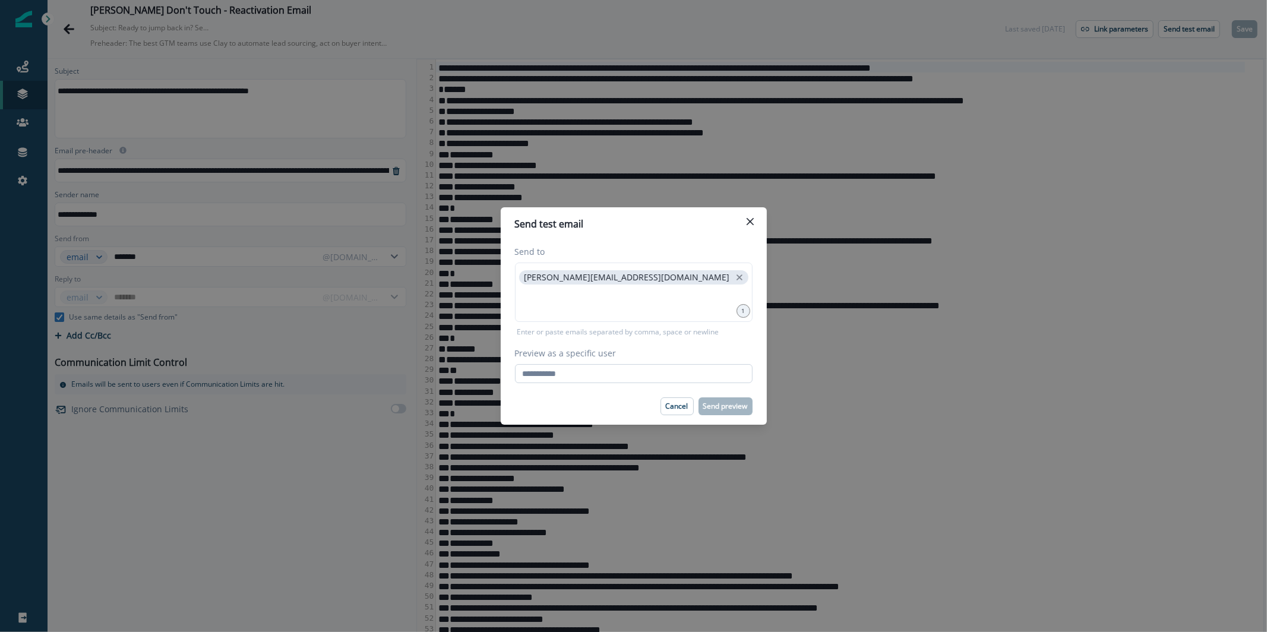
click at [575, 377] on input "Preview as a specific user" at bounding box center [634, 373] width 238 height 19
click at [573, 377] on input "Preview as a specific user" at bounding box center [634, 373] width 238 height 19
paste input "**********"
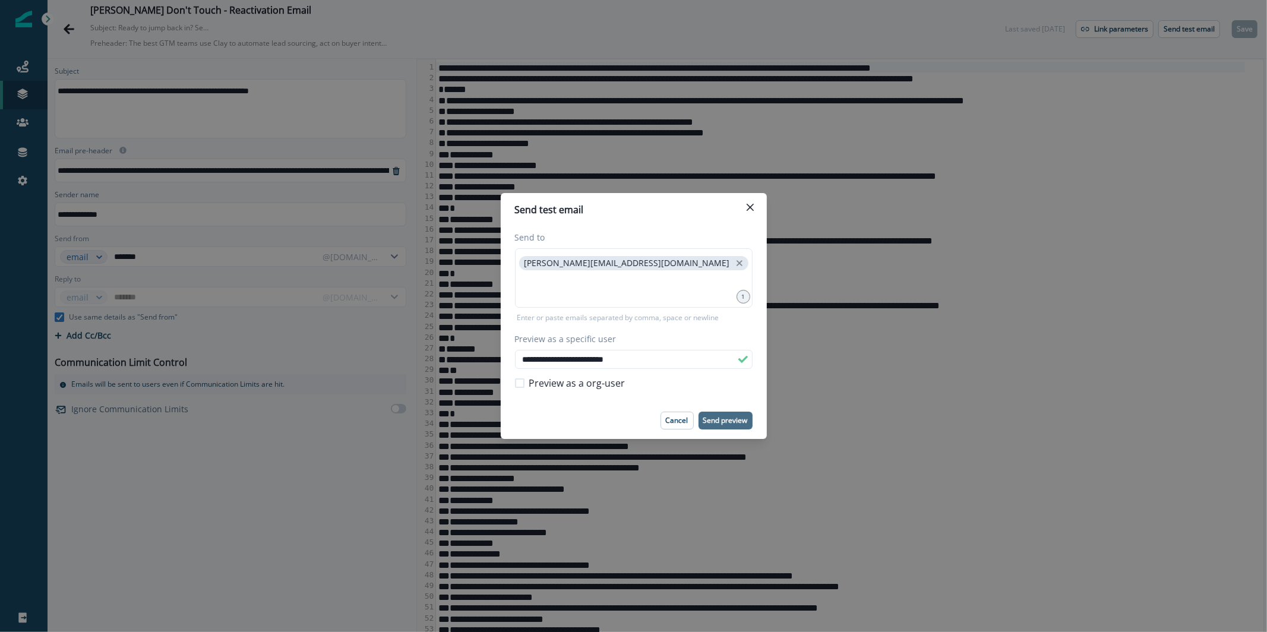
type input "**********"
click at [723, 418] on p "Send preview" at bounding box center [726, 421] width 45 height 8
click at [755, 207] on button "Close" at bounding box center [750, 207] width 19 height 19
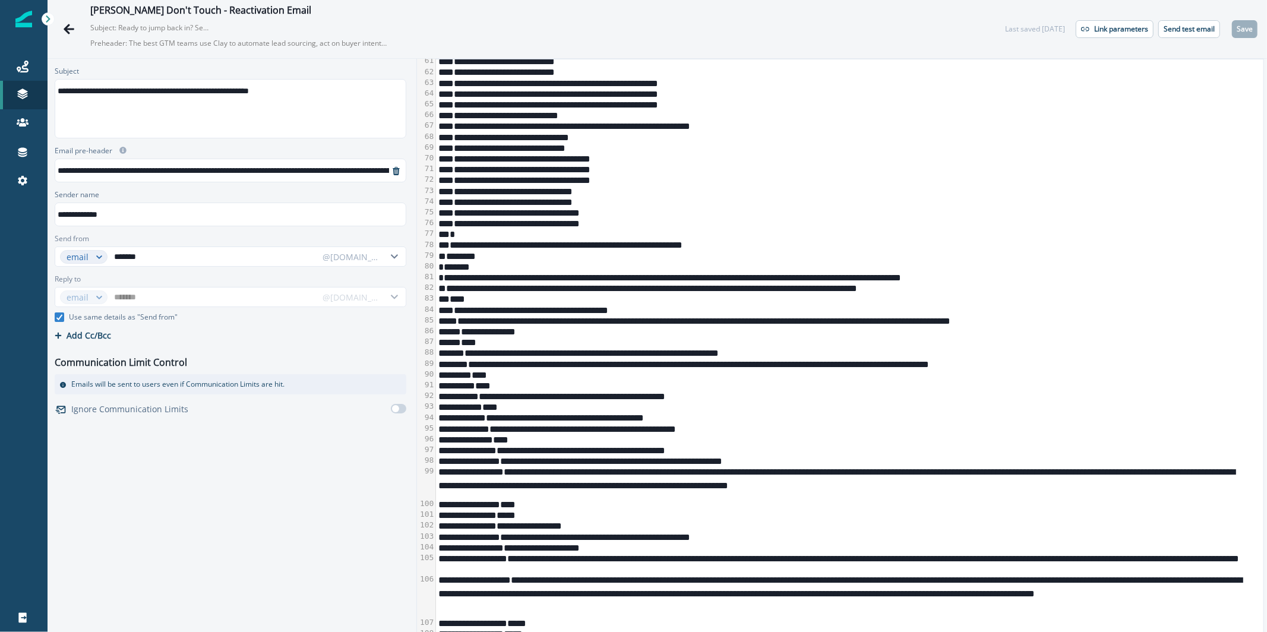
scroll to position [1039, 0]
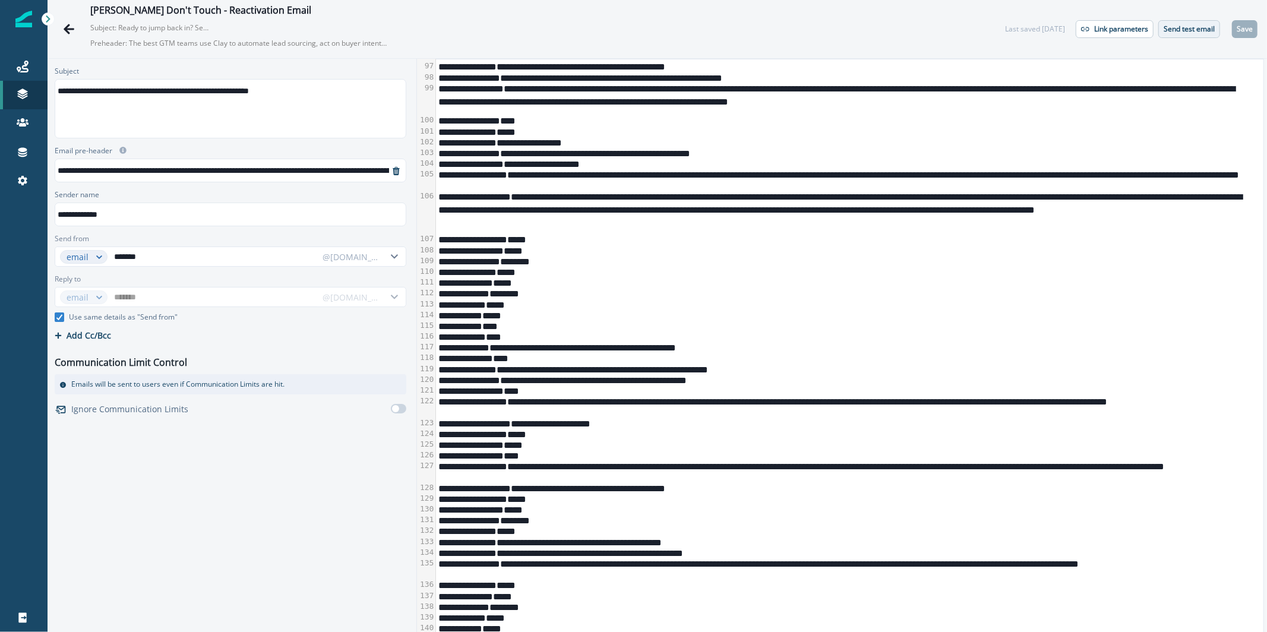
click at [1182, 27] on p "Send test email" at bounding box center [1189, 29] width 51 height 8
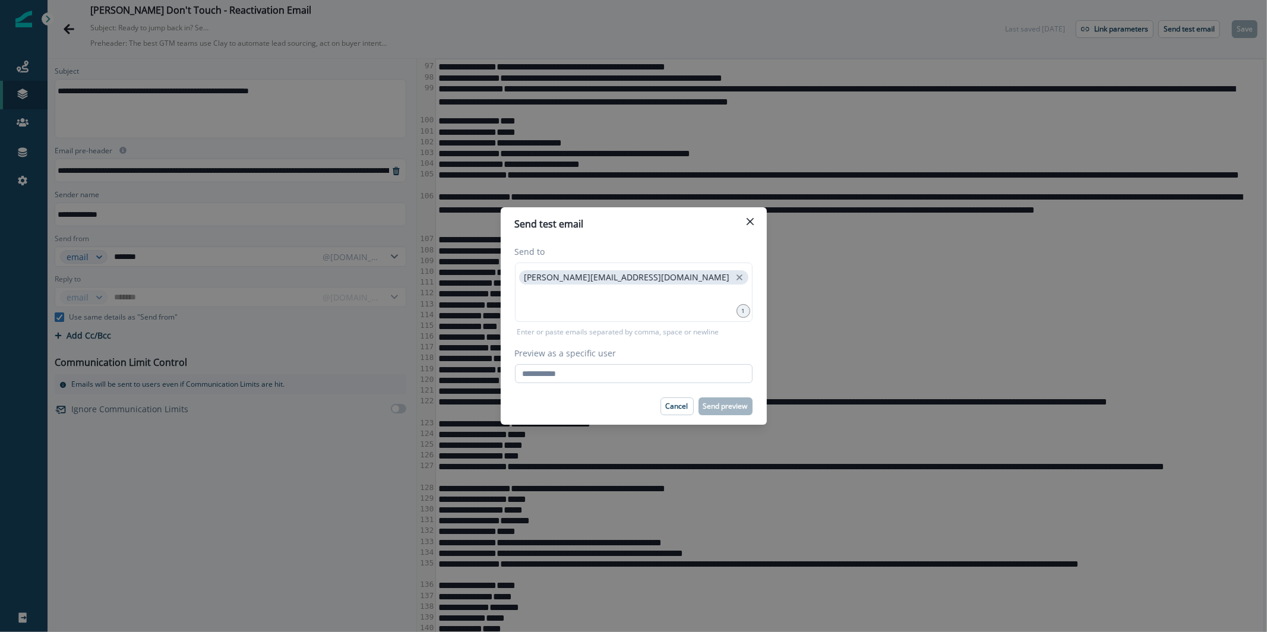
click at [688, 364] on input "Preview as a specific user" at bounding box center [634, 373] width 238 height 19
paste input "**********"
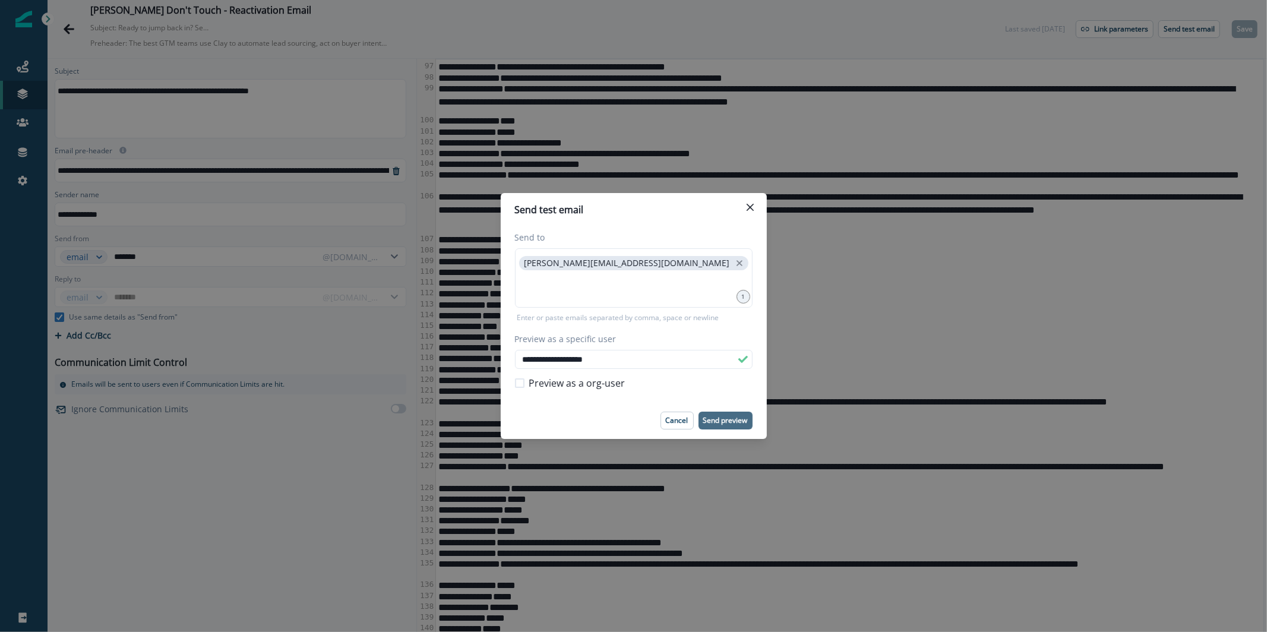
click at [740, 426] on button "Send preview" at bounding box center [726, 421] width 54 height 18
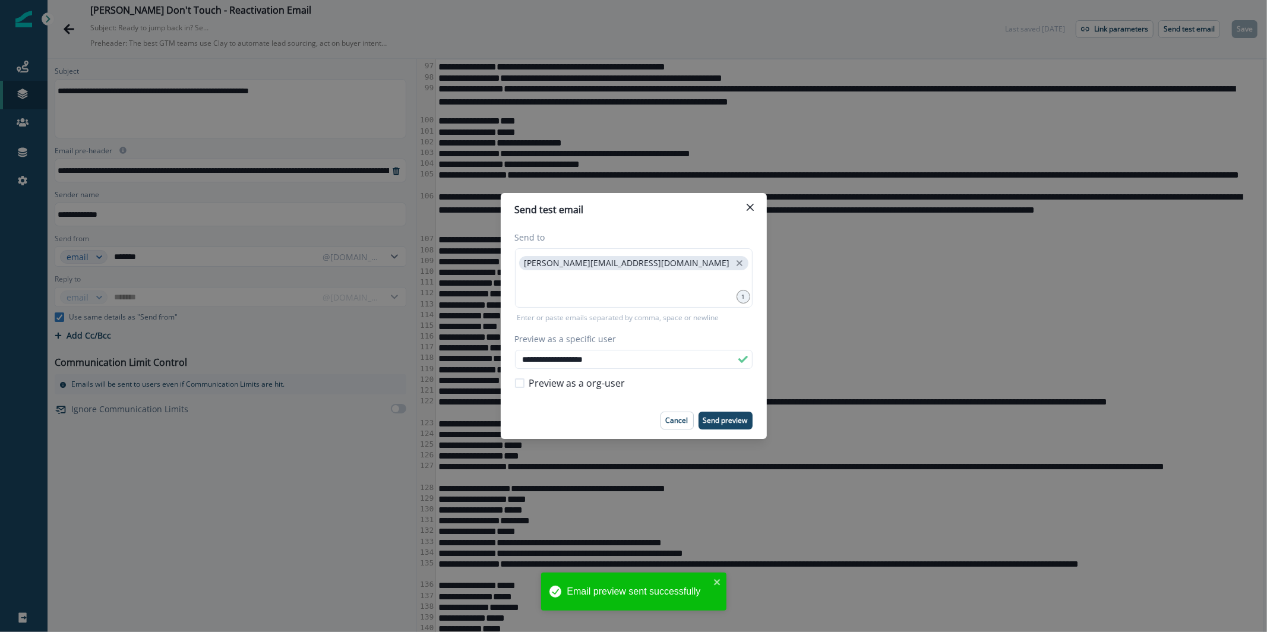
click at [611, 374] on div "Preview as a org-user" at bounding box center [634, 383] width 238 height 29
click at [613, 370] on div "Preview as a org-user" at bounding box center [634, 383] width 238 height 29
click at [613, 366] on input "**********" at bounding box center [634, 359] width 238 height 19
paste input "**********"
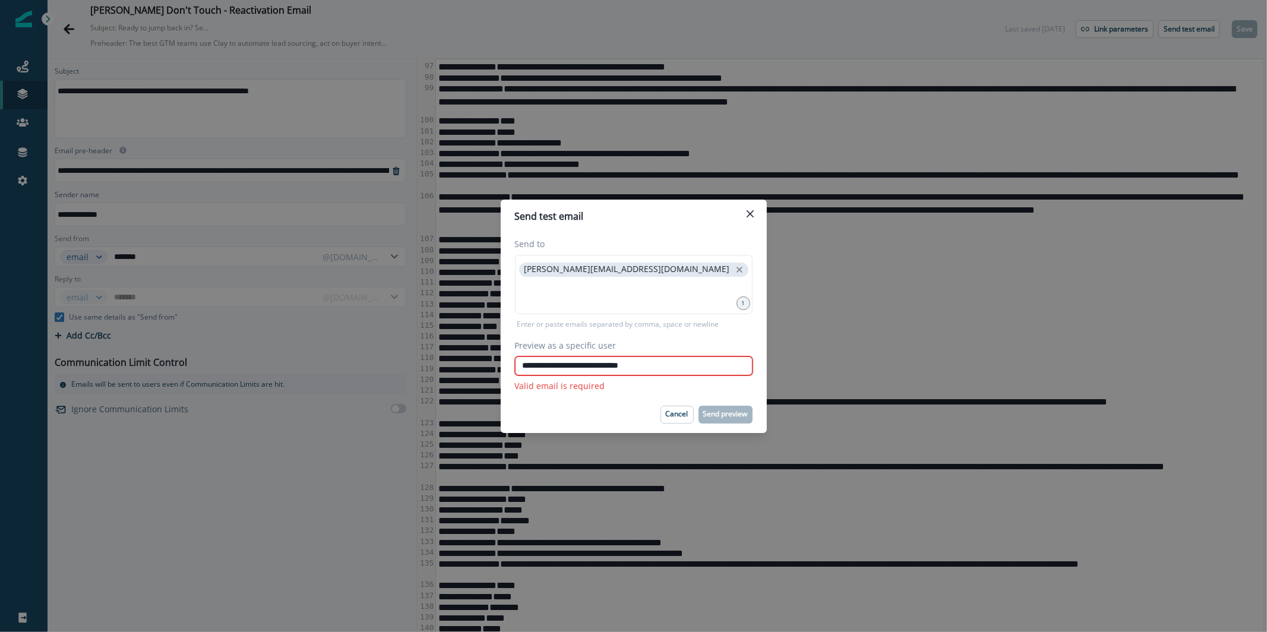
drag, startPoint x: 609, startPoint y: 369, endPoint x: 486, endPoint y: 363, distance: 123.1
click at [486, 363] on div "**********" at bounding box center [633, 316] width 1267 height 632
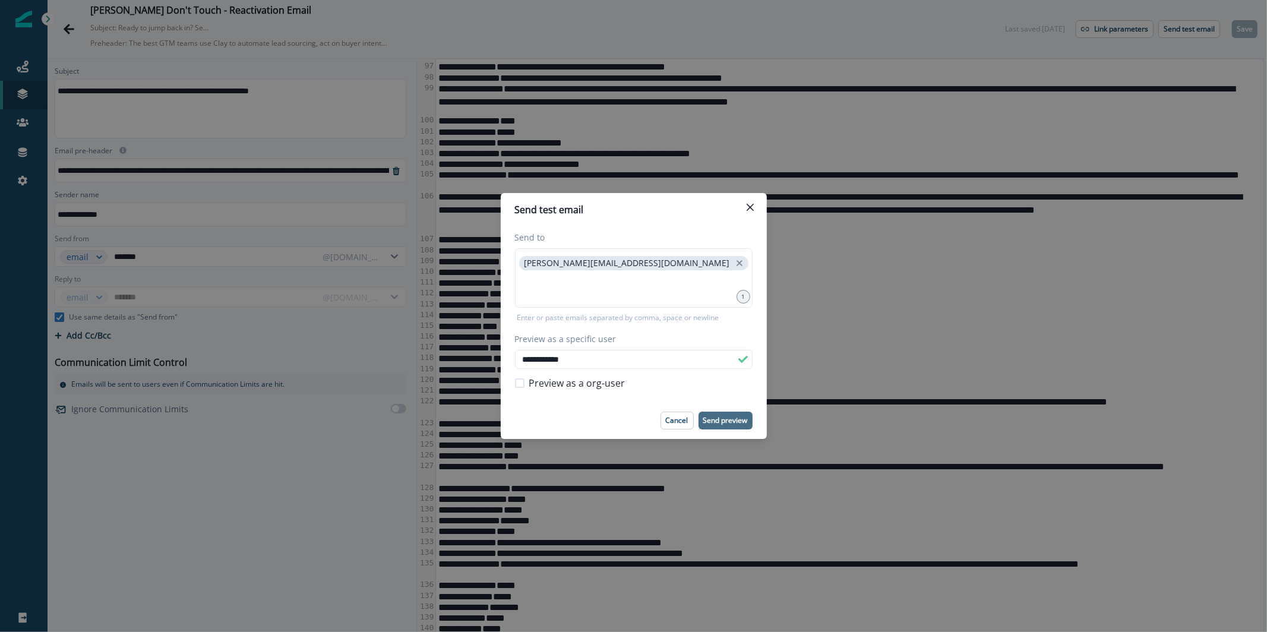
click at [731, 417] on p "Send preview" at bounding box center [726, 421] width 45 height 8
click at [670, 359] on input "**********" at bounding box center [634, 359] width 238 height 19
paste input "**********"
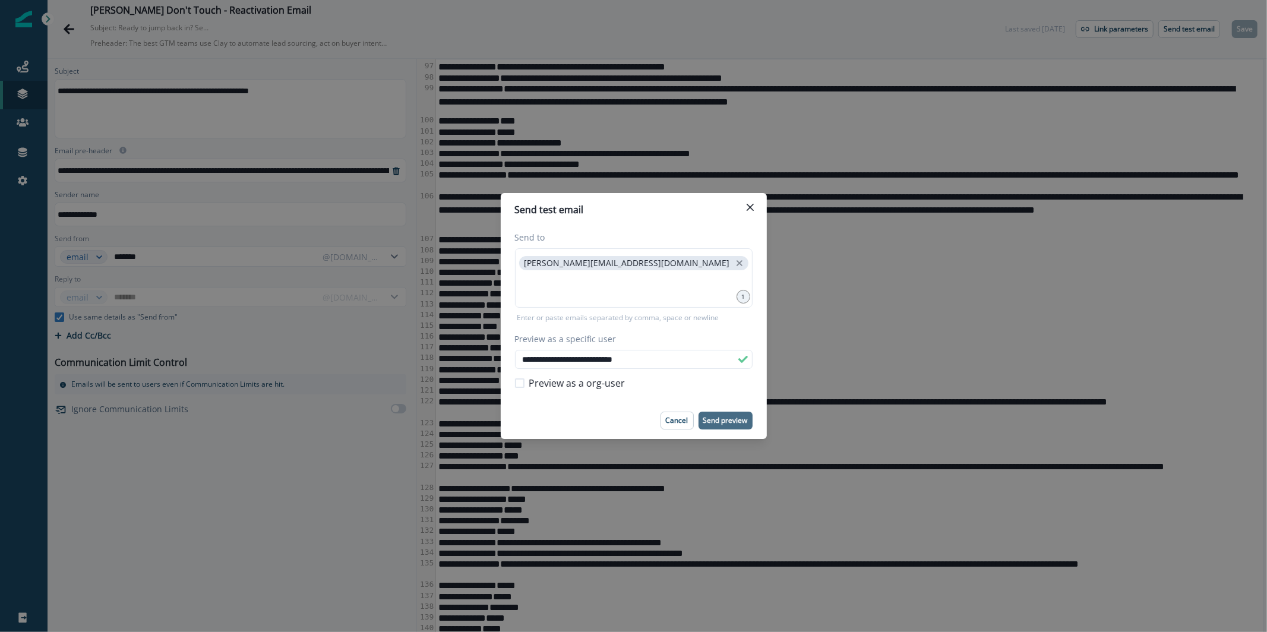
type input "**********"
click at [720, 422] on p "Send preview" at bounding box center [726, 421] width 45 height 8
click at [748, 210] on icon "Close" at bounding box center [749, 207] width 7 height 7
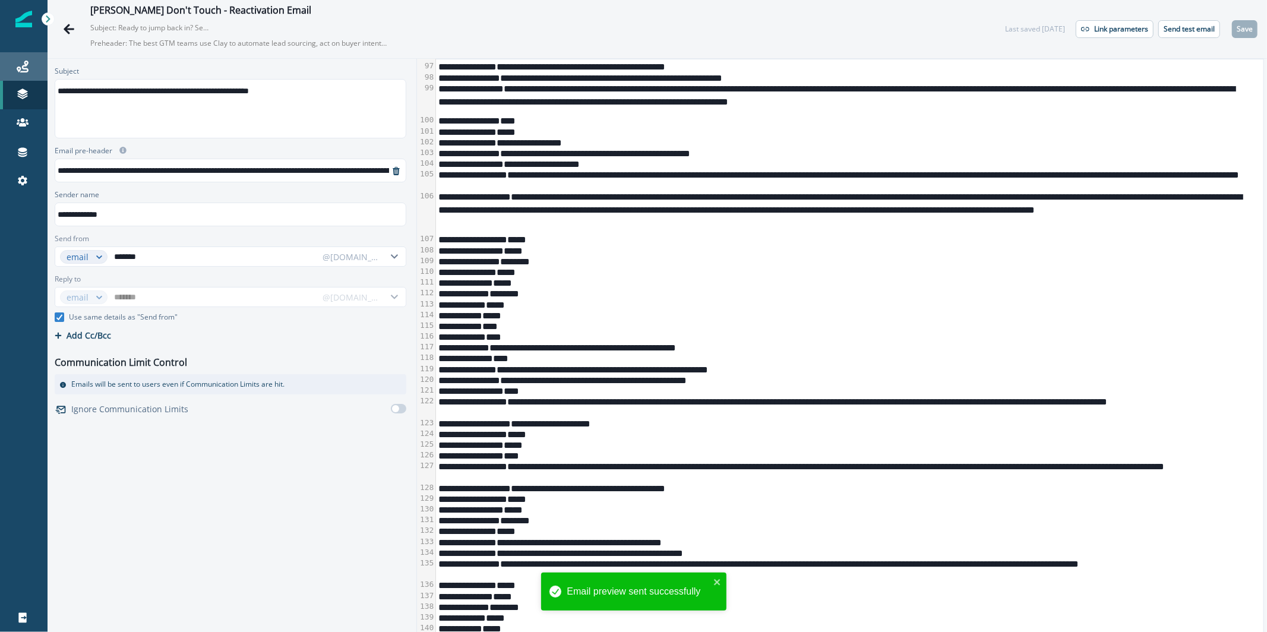
click at [22, 76] on link "Journeys" at bounding box center [24, 66] width 48 height 29
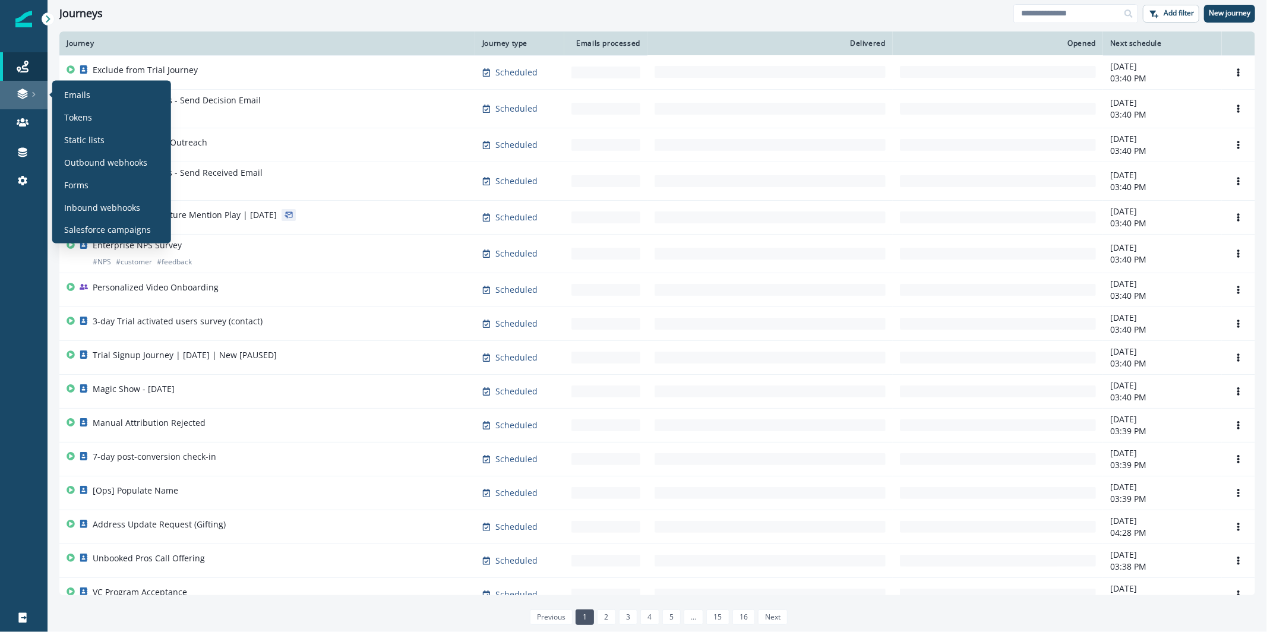
click at [30, 97] on div at bounding box center [24, 94] width 38 height 12
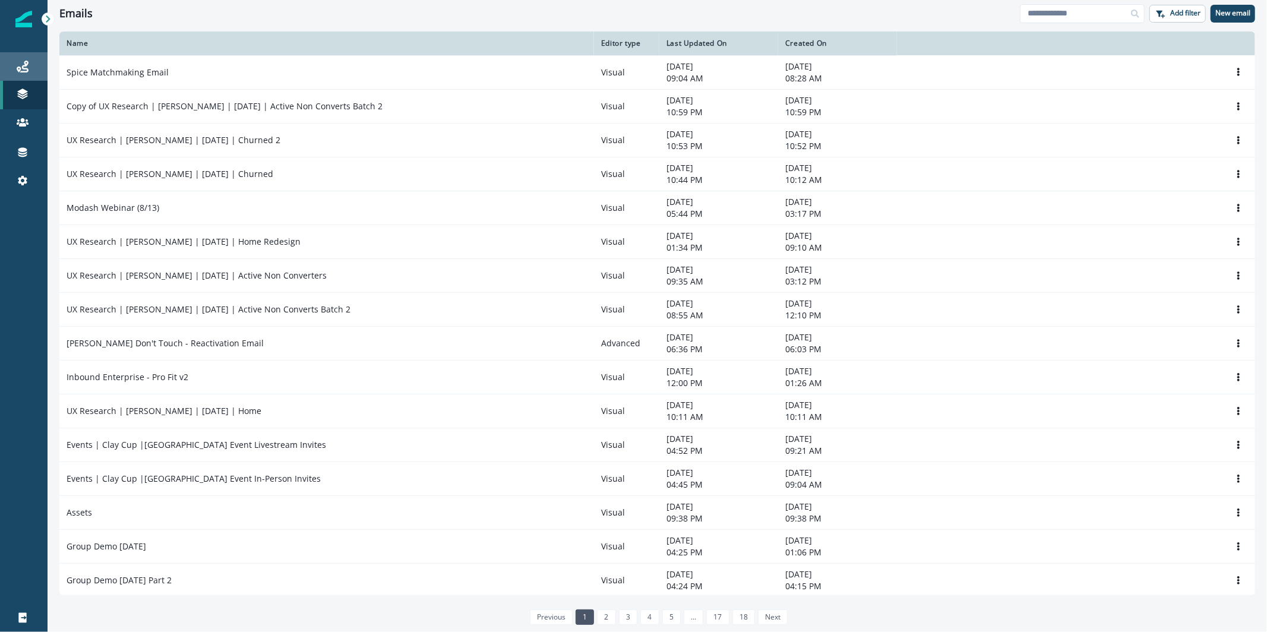
click at [36, 60] on div "Journeys" at bounding box center [24, 66] width 38 height 14
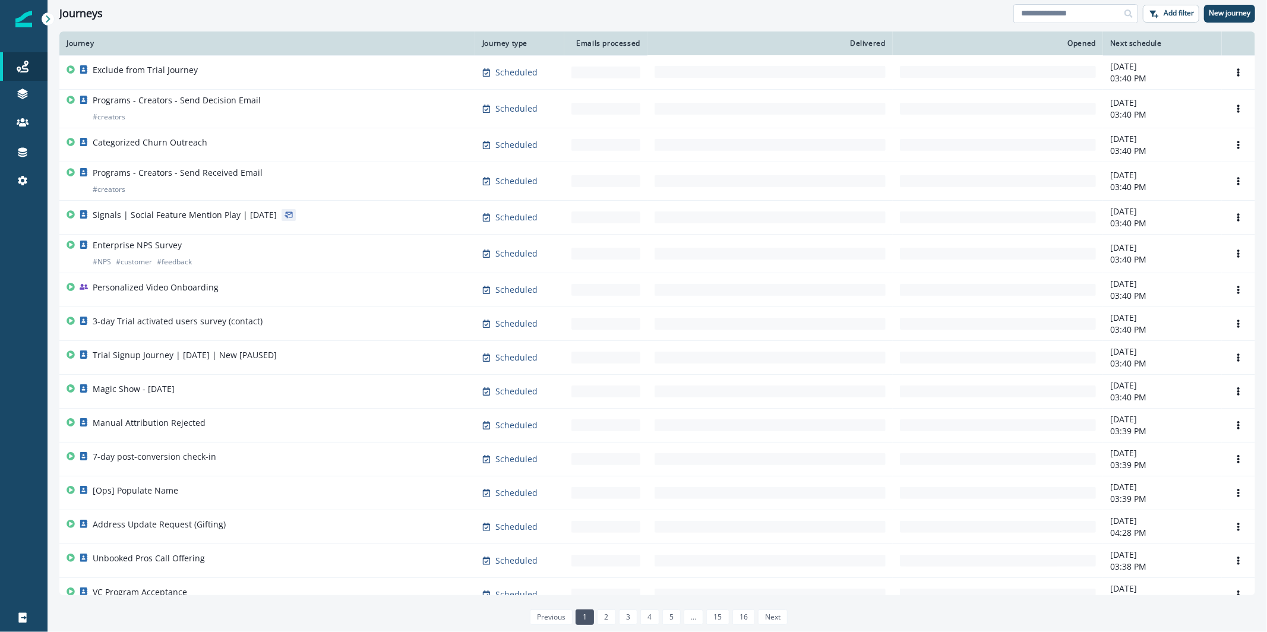
click at [1081, 17] on input at bounding box center [1076, 13] width 125 height 19
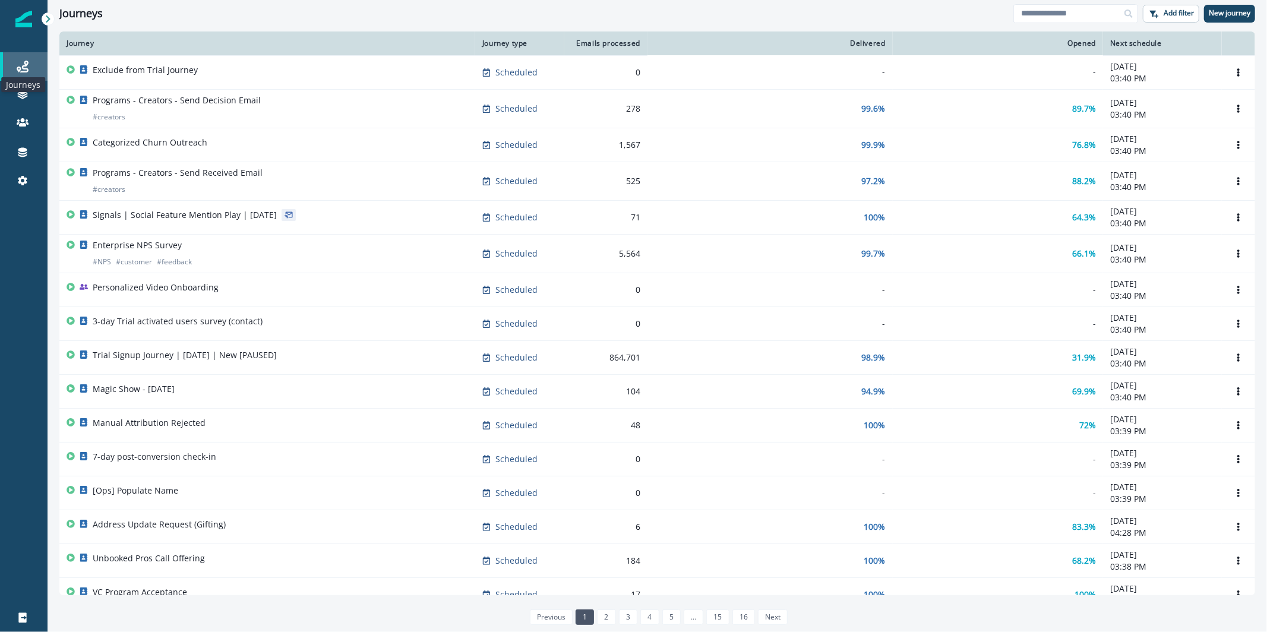
click at [23, 71] on icon at bounding box center [23, 67] width 12 height 12
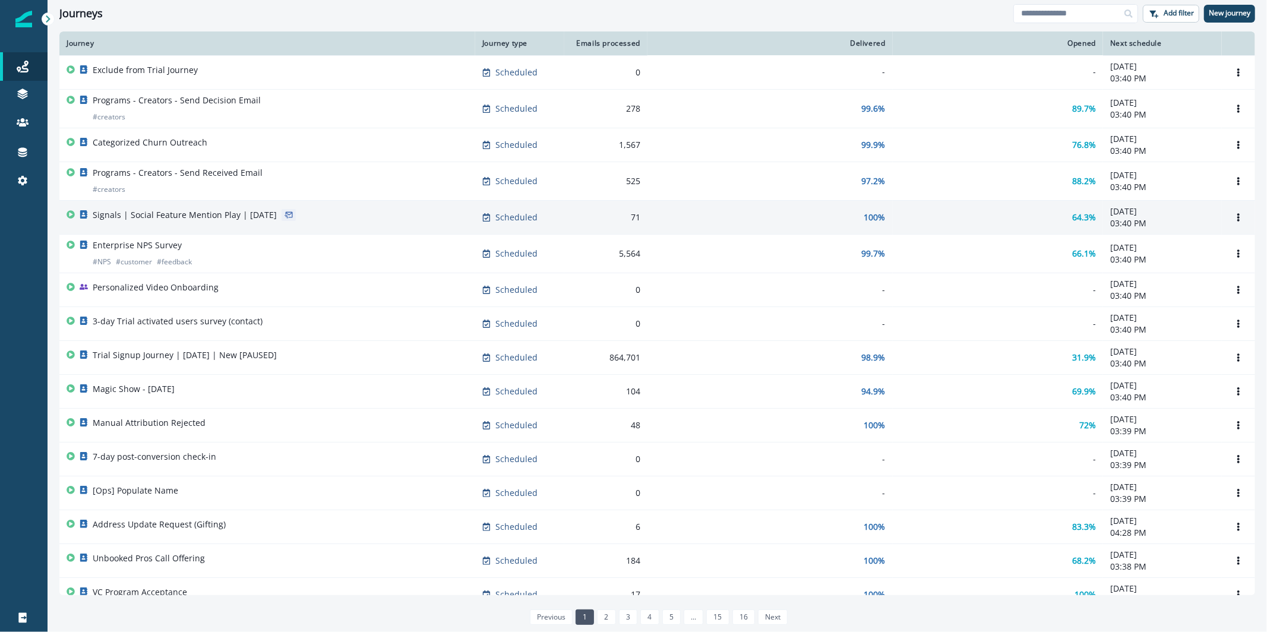
click at [379, 231] on td "Signals | Social Feature Mention Play | June 2025" at bounding box center [267, 217] width 416 height 34
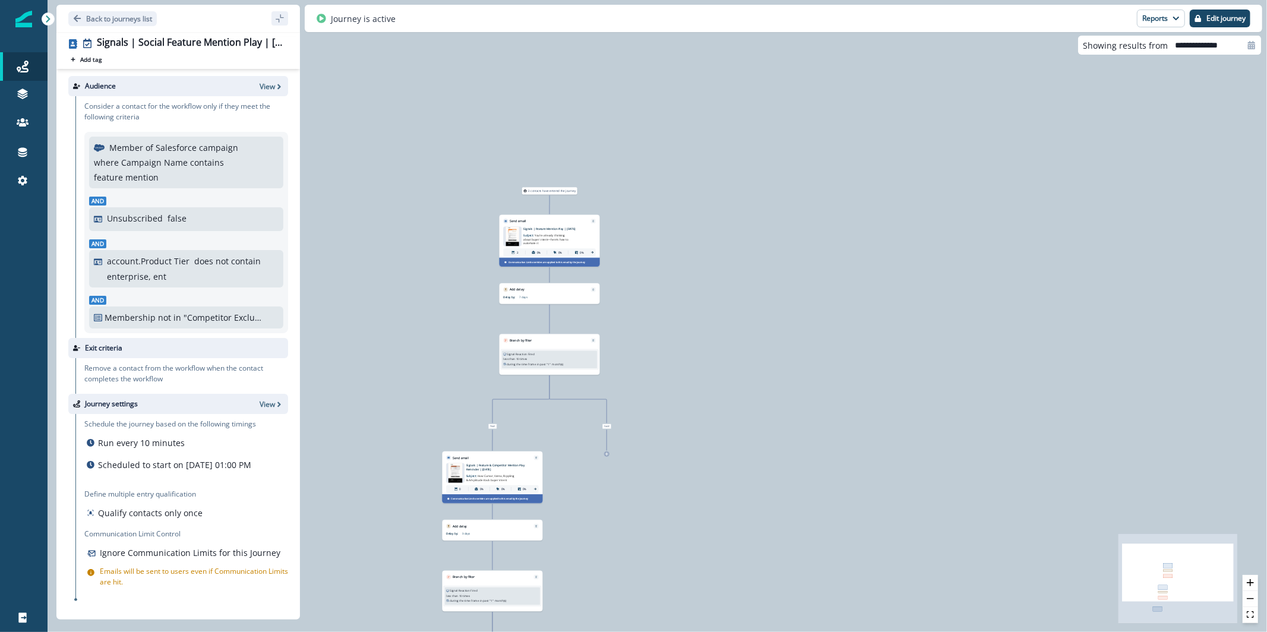
drag, startPoint x: 626, startPoint y: 148, endPoint x: 483, endPoint y: 307, distance: 213.3
click at [483, 307] on div "2 contacts have entered the journey Send email Email asset changed, journey rep…" at bounding box center [658, 316] width 1220 height 632
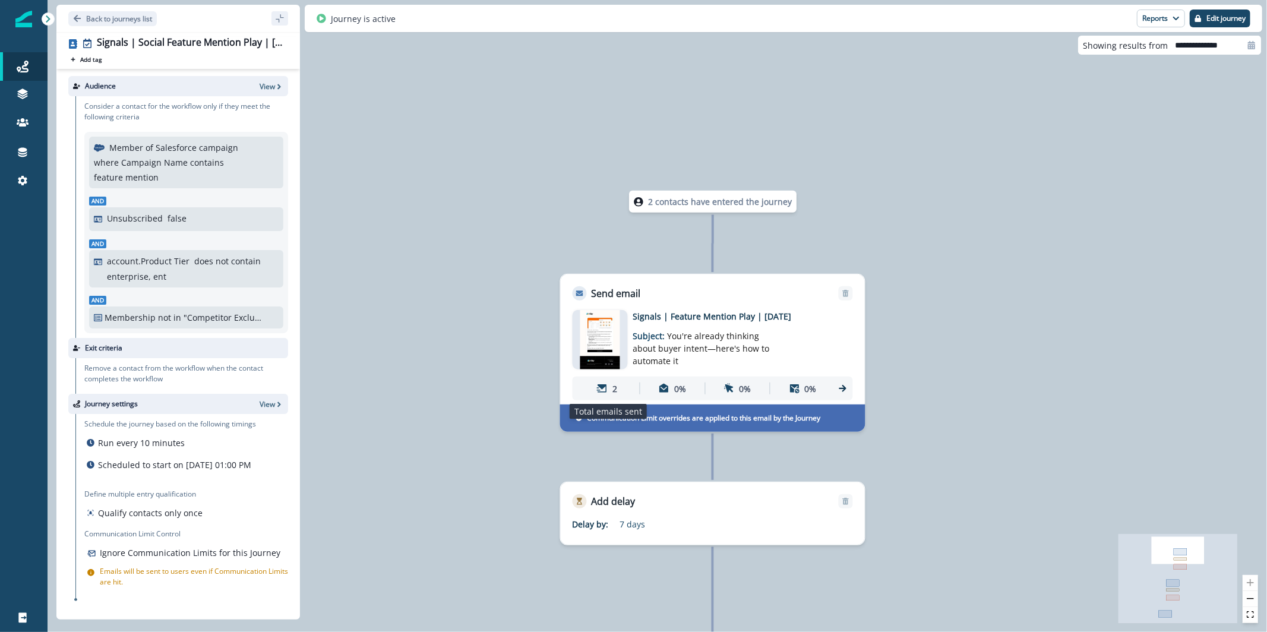
click at [614, 390] on p "2" at bounding box center [615, 388] width 5 height 12
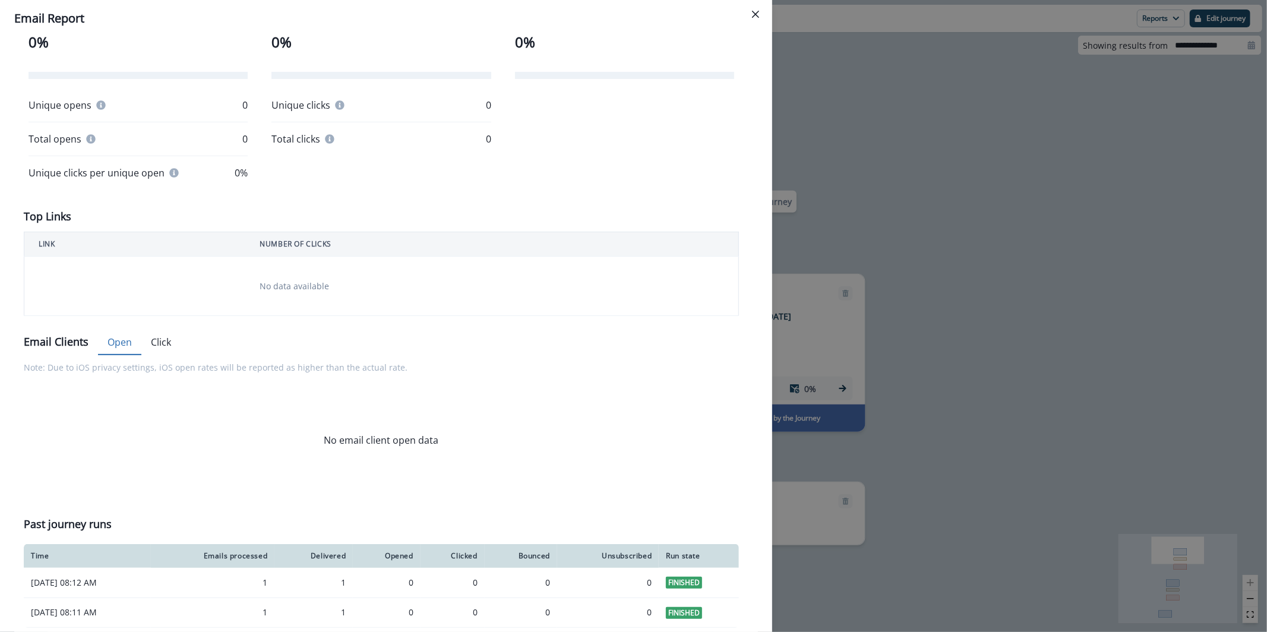
scroll to position [268, 0]
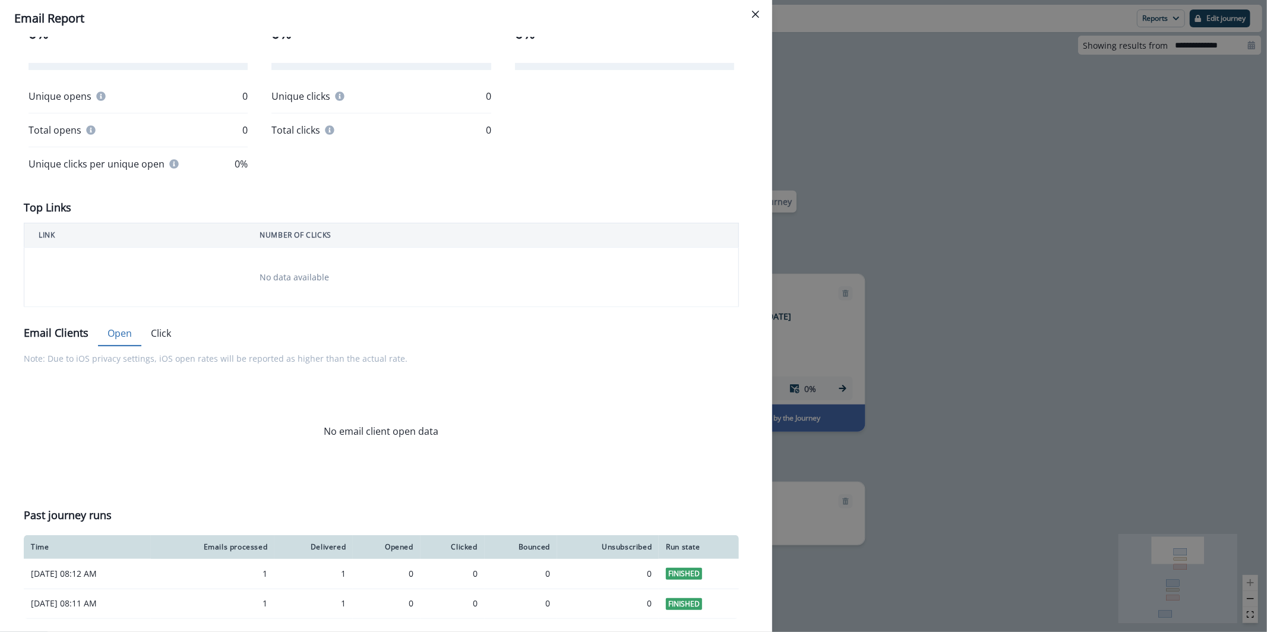
click at [64, 330] on p "Email Clients" at bounding box center [56, 333] width 65 height 16
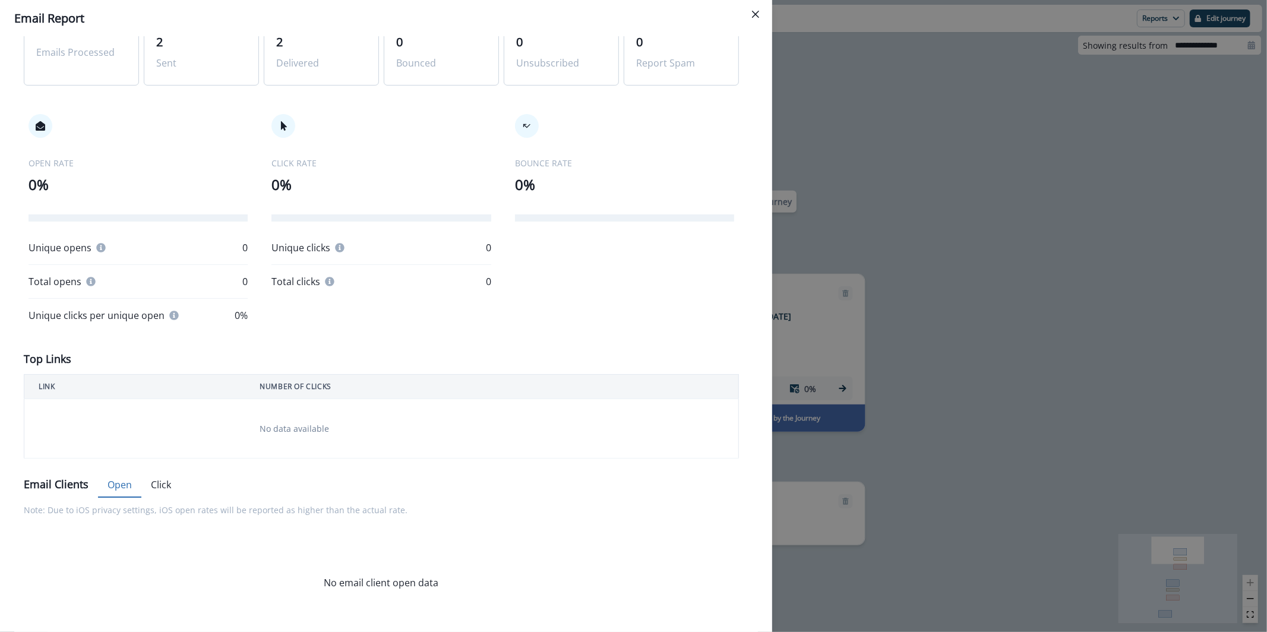
scroll to position [0, 0]
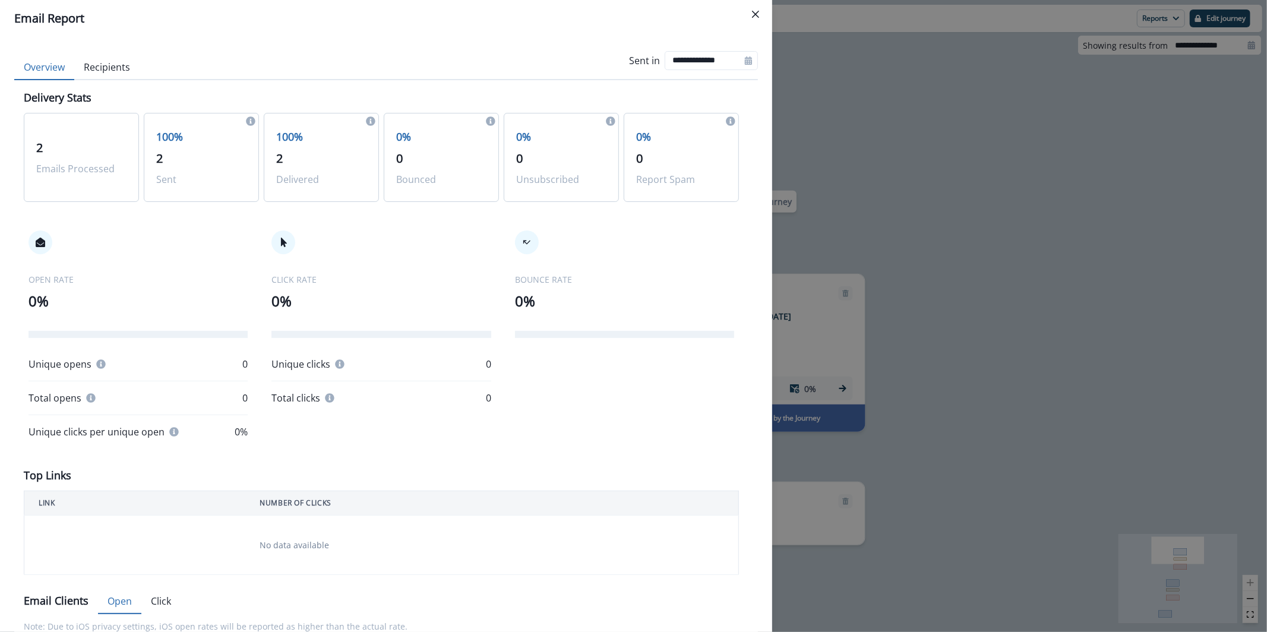
click at [95, 65] on button "Recipients" at bounding box center [106, 67] width 65 height 25
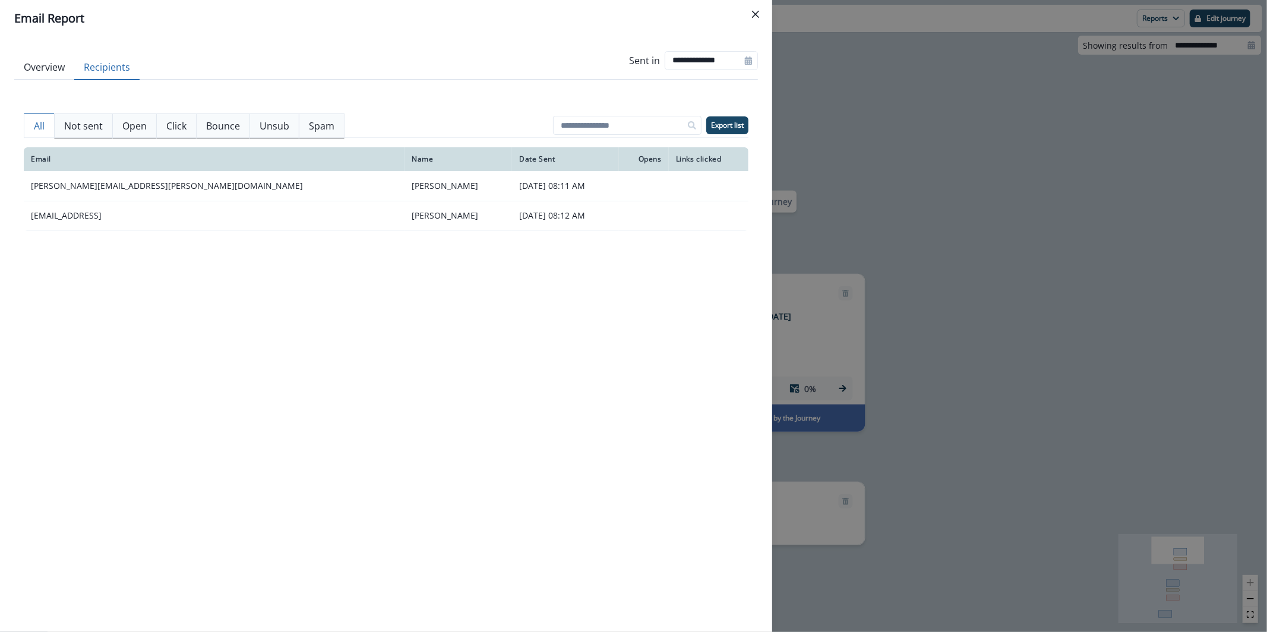
click at [961, 175] on div "**********" at bounding box center [633, 316] width 1267 height 632
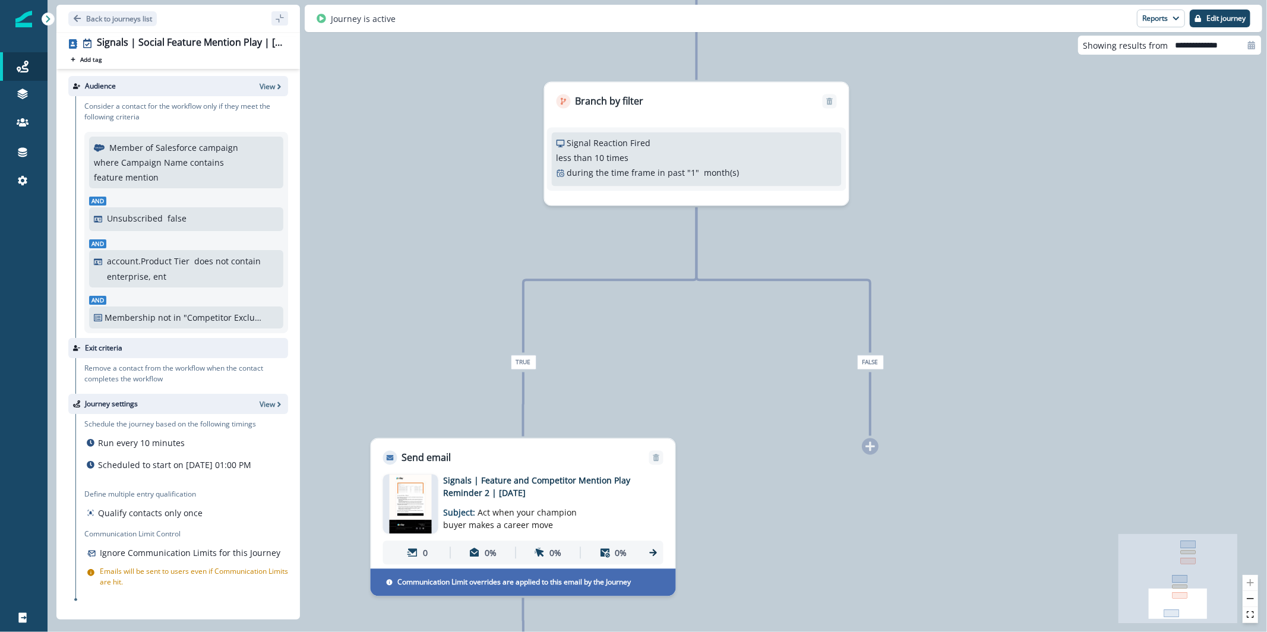
drag, startPoint x: 1042, startPoint y: 387, endPoint x: 1136, endPoint y: 417, distance: 97.9
click at [1147, 405] on div "2 contacts have entered the journey Send email Email asset changed, journey rep…" at bounding box center [658, 316] width 1220 height 632
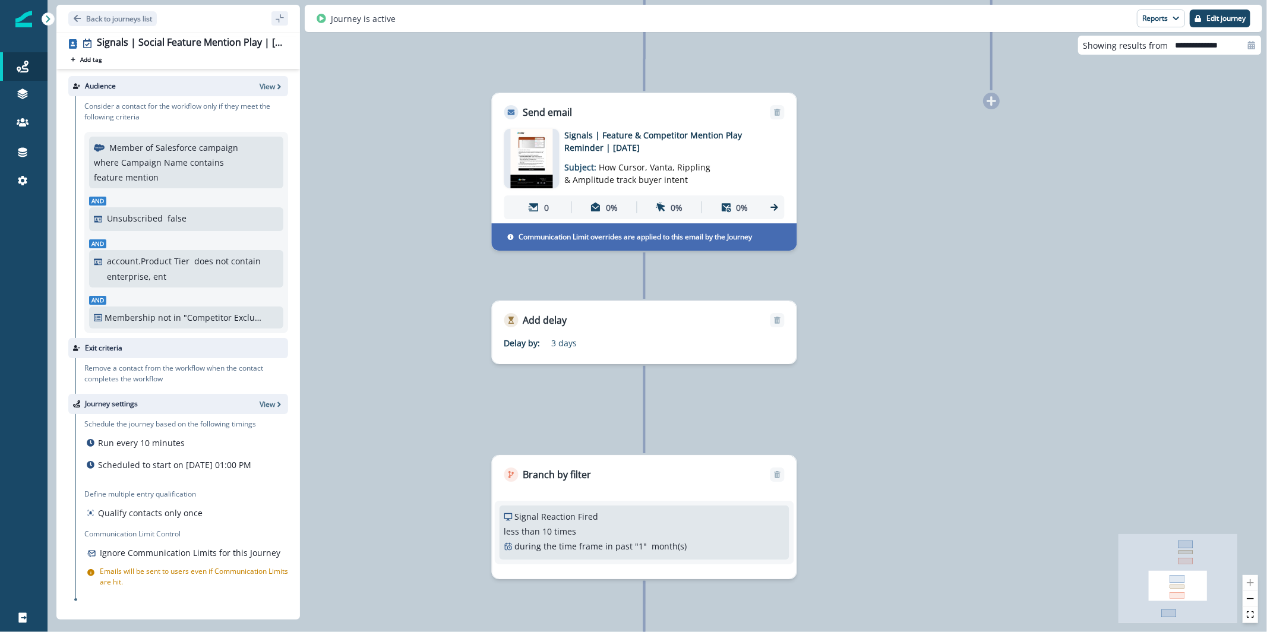
drag, startPoint x: 1167, startPoint y: 118, endPoint x: 1067, endPoint y: 348, distance: 250.7
click at [1067, 348] on div "2 contacts have entered the journey Send email Email asset changed, journey rep…" at bounding box center [658, 316] width 1220 height 632
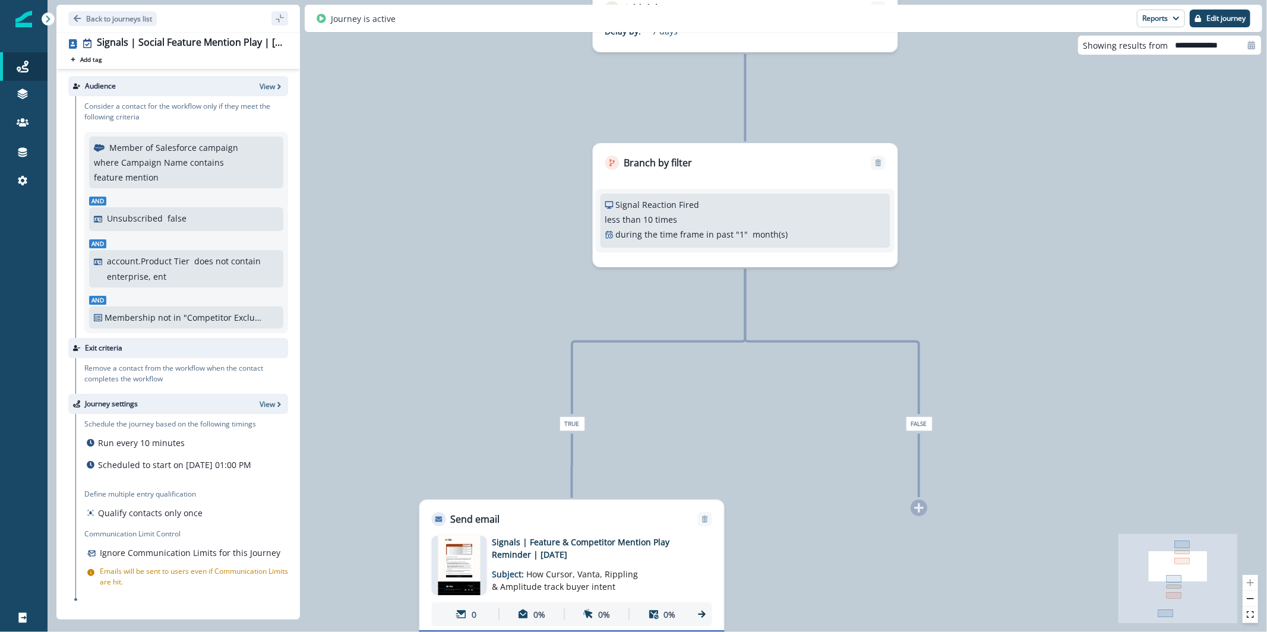
drag, startPoint x: 926, startPoint y: 286, endPoint x: 920, endPoint y: 529, distance: 242.5
click at [913, 561] on div "2 contacts have entered the journey Send email Email asset changed, journey rep…" at bounding box center [658, 316] width 1220 height 632
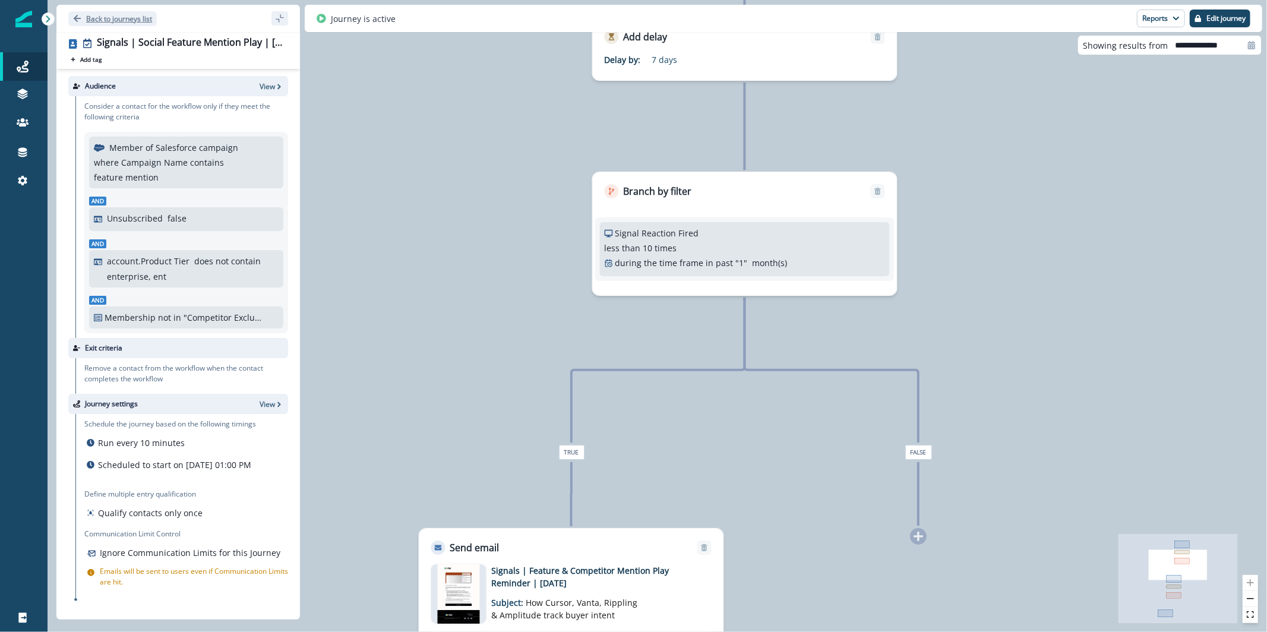
click at [144, 19] on p "Back to journeys list" at bounding box center [119, 19] width 66 height 10
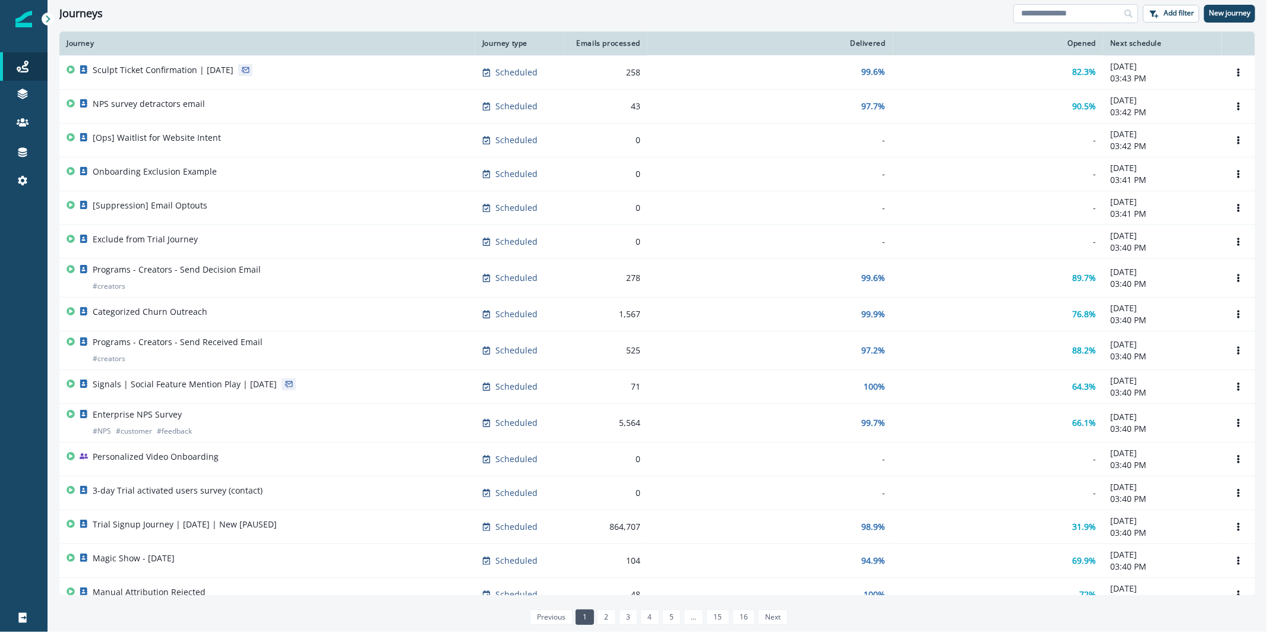
click at [1072, 9] on input at bounding box center [1076, 13] width 125 height 19
type input "**********"
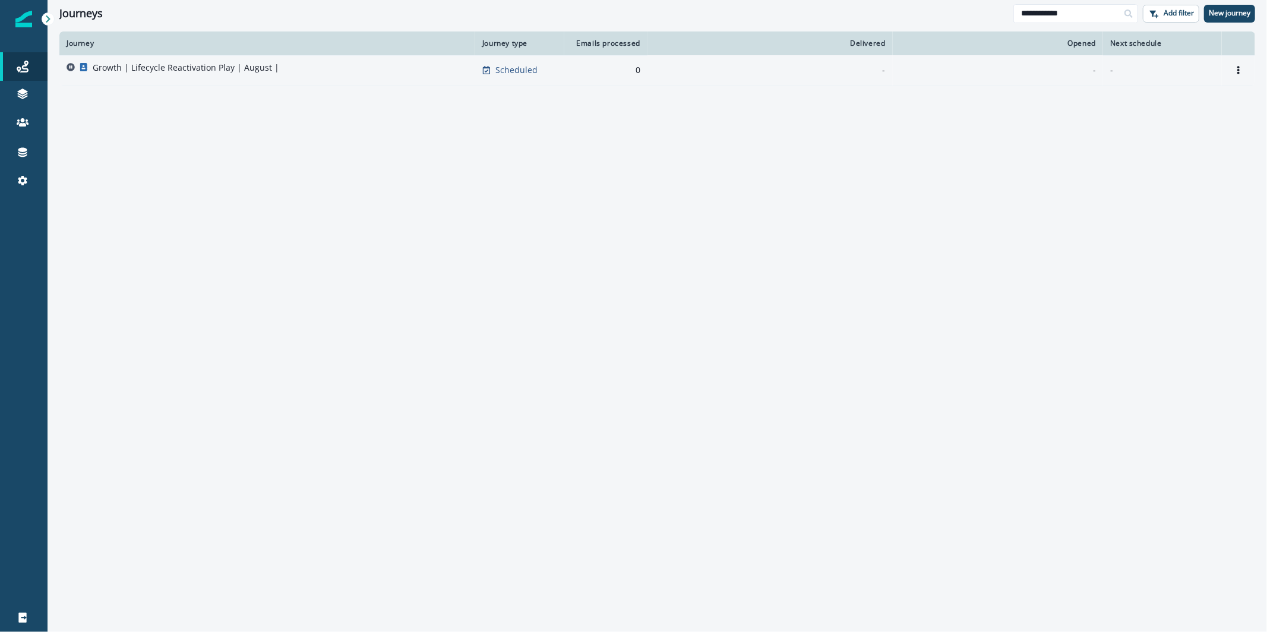
click at [330, 76] on div "Growth | Lifecycle Reactivation Play | August |" at bounding box center [268, 70] width 402 height 17
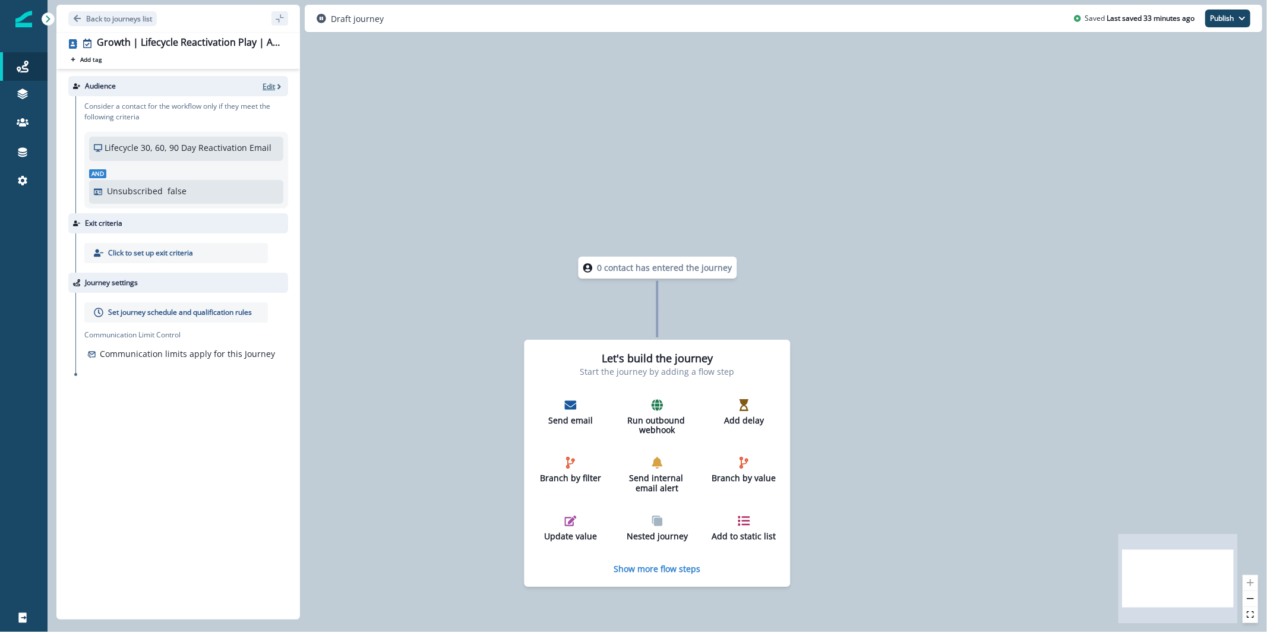
click at [264, 87] on p "Edit" at bounding box center [269, 86] width 12 height 10
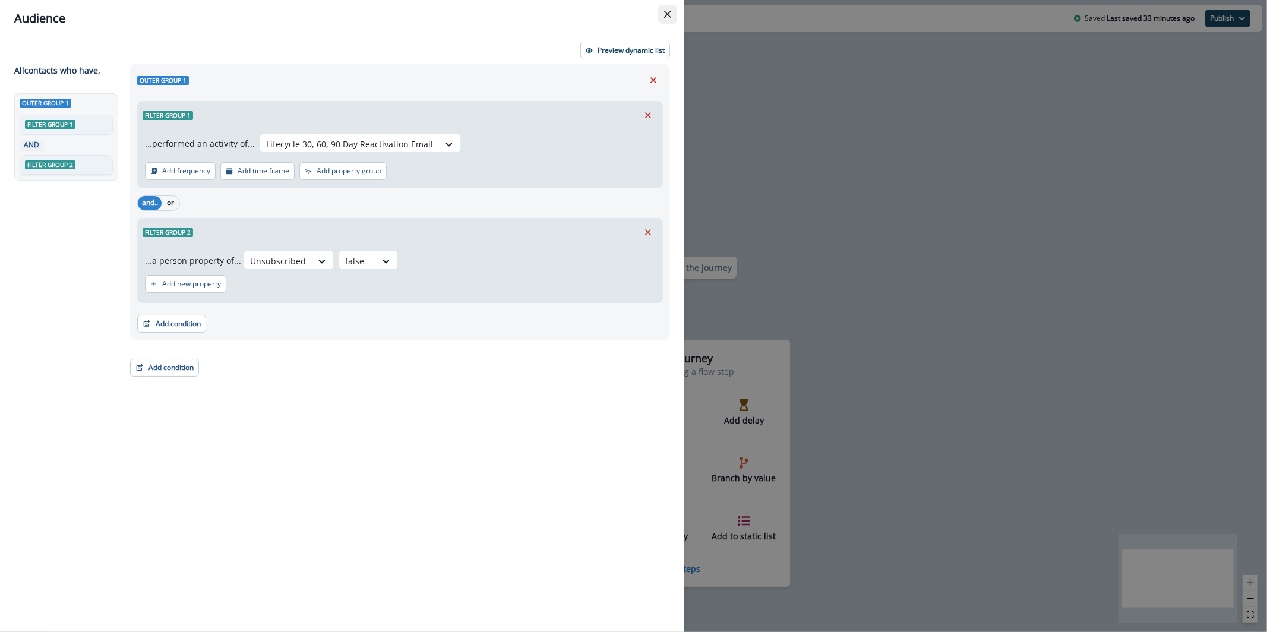
click at [668, 19] on button "Close" at bounding box center [667, 14] width 19 height 19
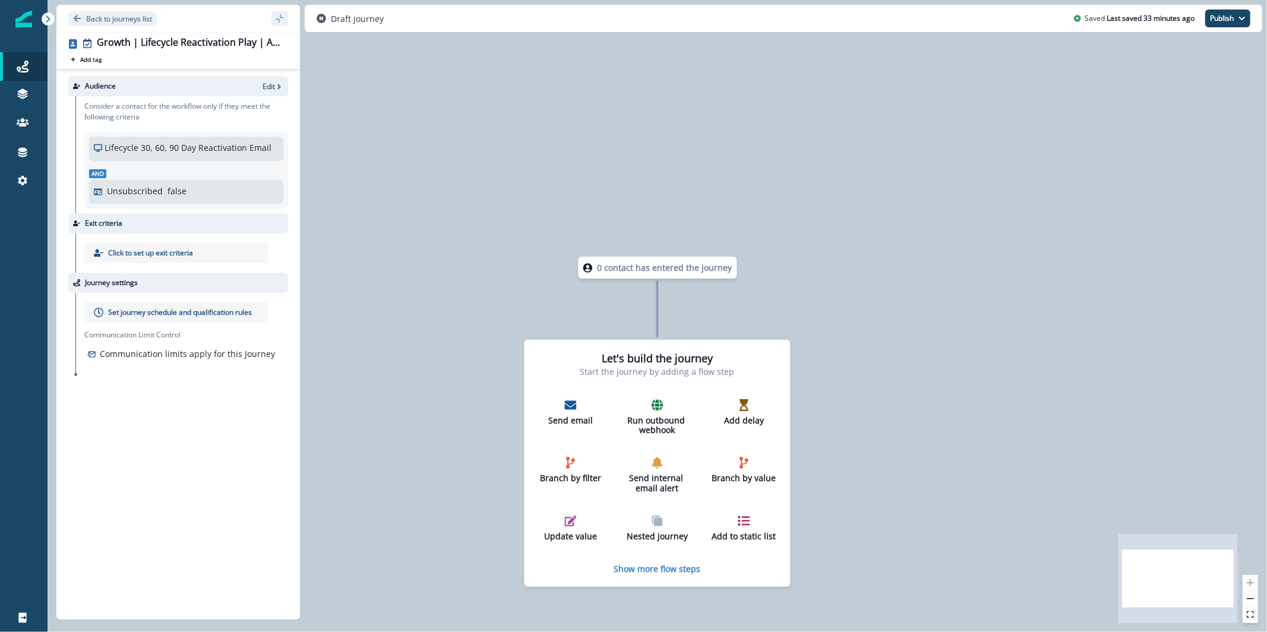
click at [147, 256] on p "Click to set up exit criteria" at bounding box center [150, 253] width 85 height 11
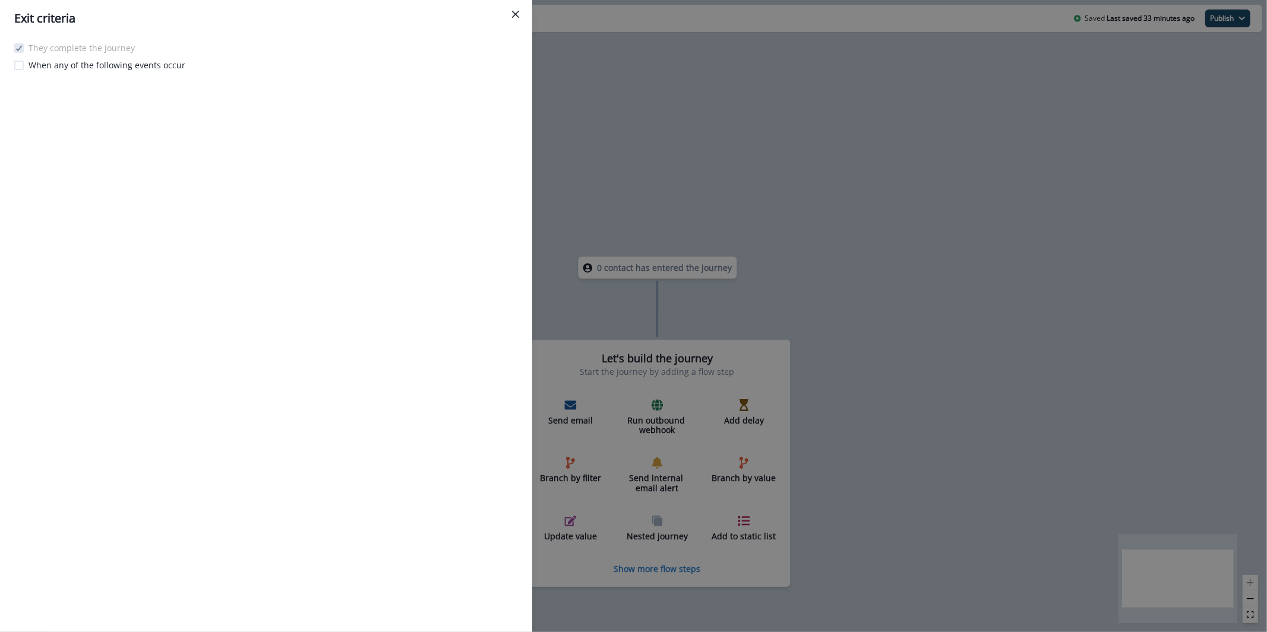
click at [78, 42] on p "They complete the journey" at bounding box center [82, 48] width 106 height 12
click at [519, 15] on icon "Close" at bounding box center [515, 14] width 7 height 7
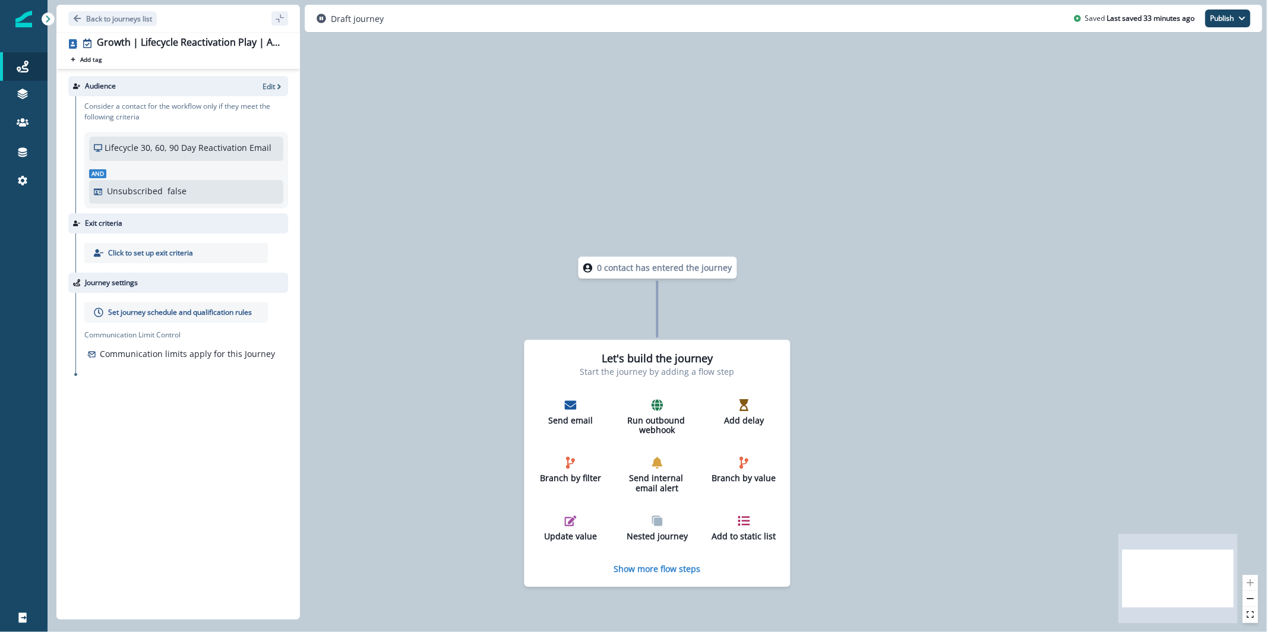
click at [216, 315] on p "Set journey schedule and qualification rules" at bounding box center [180, 312] width 144 height 11
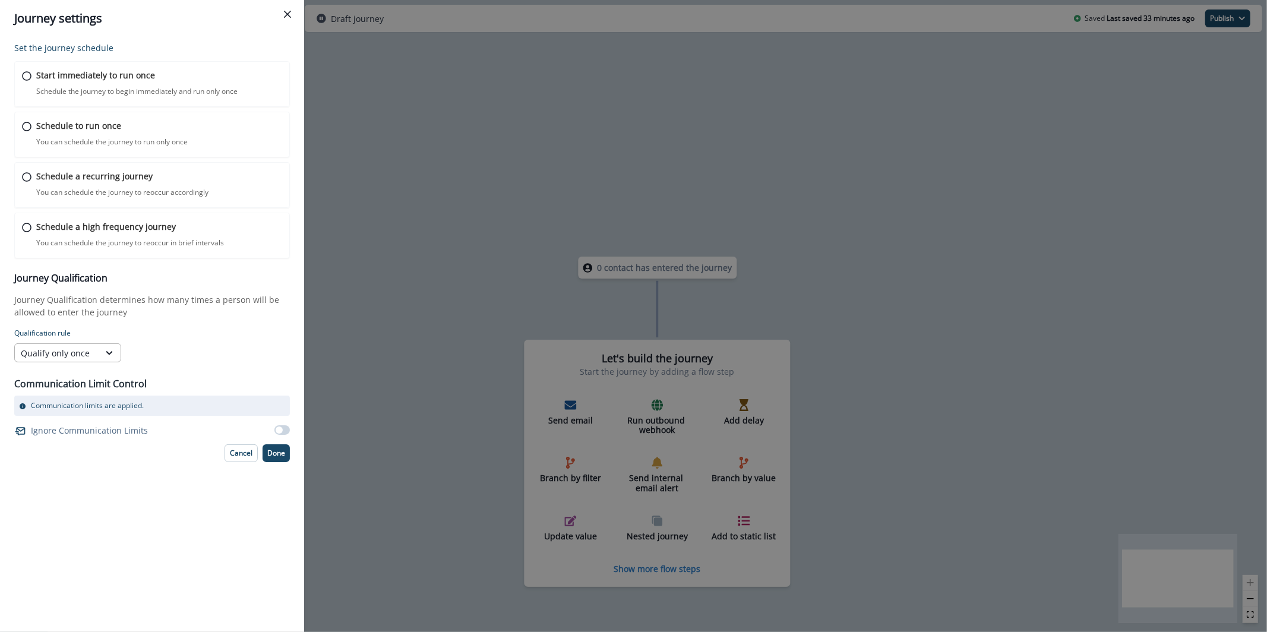
click at [95, 362] on div "Qualify only once" at bounding box center [67, 352] width 107 height 19
click at [96, 417] on div "Qualify always" at bounding box center [67, 425] width 107 height 22
click at [287, 459] on button "Done" at bounding box center [276, 453] width 27 height 18
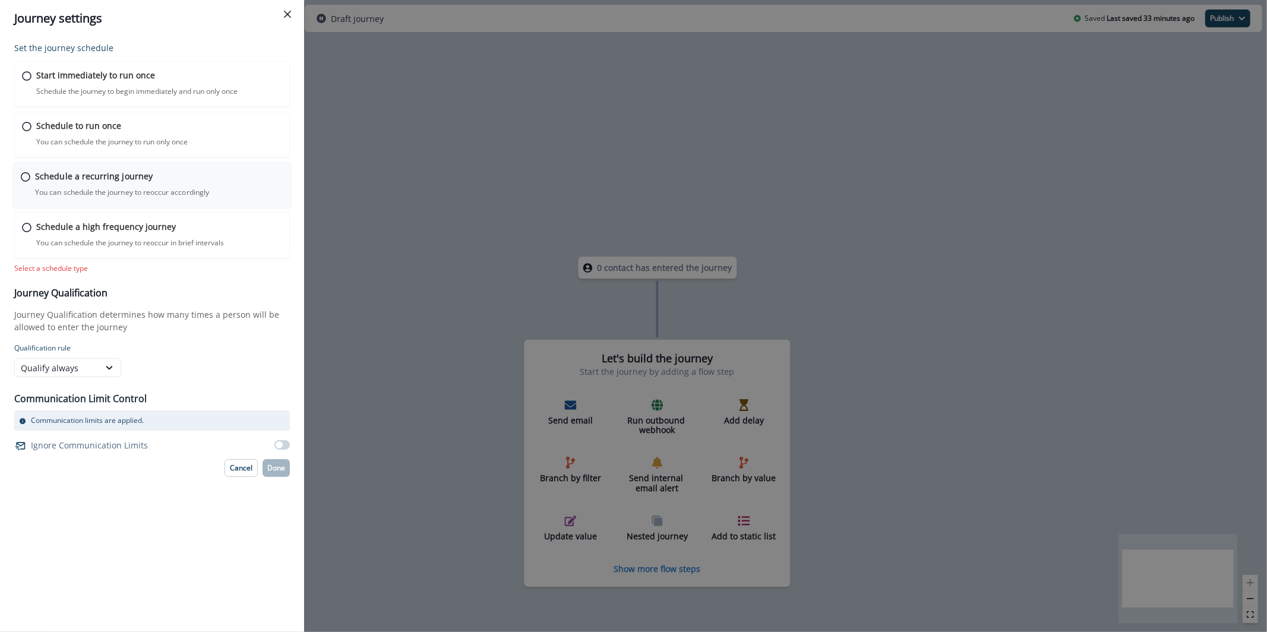
click at [193, 186] on div "Schedule a recurring journey You can schedule the journey to reoccur accordingl…" at bounding box center [159, 184] width 248 height 28
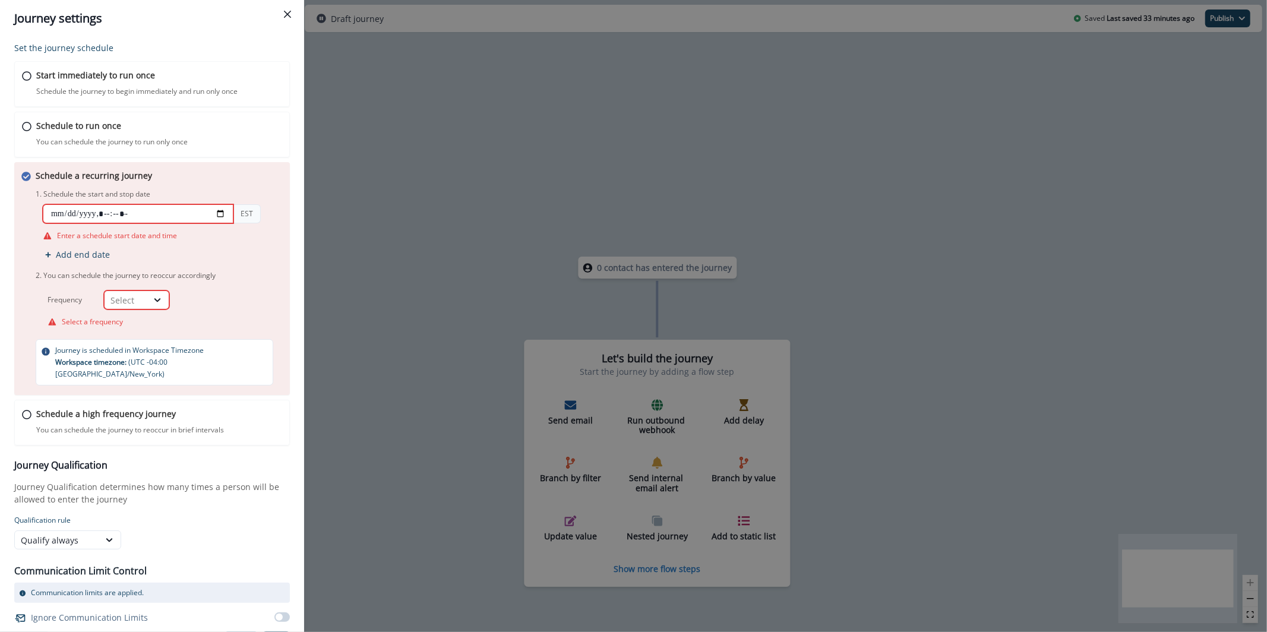
click at [221, 216] on input "datetime-local" at bounding box center [138, 213] width 191 height 19
click at [348, 270] on div "Journey settings Set the journey schedule Start immediately to run once Schedul…" at bounding box center [633, 316] width 1267 height 632
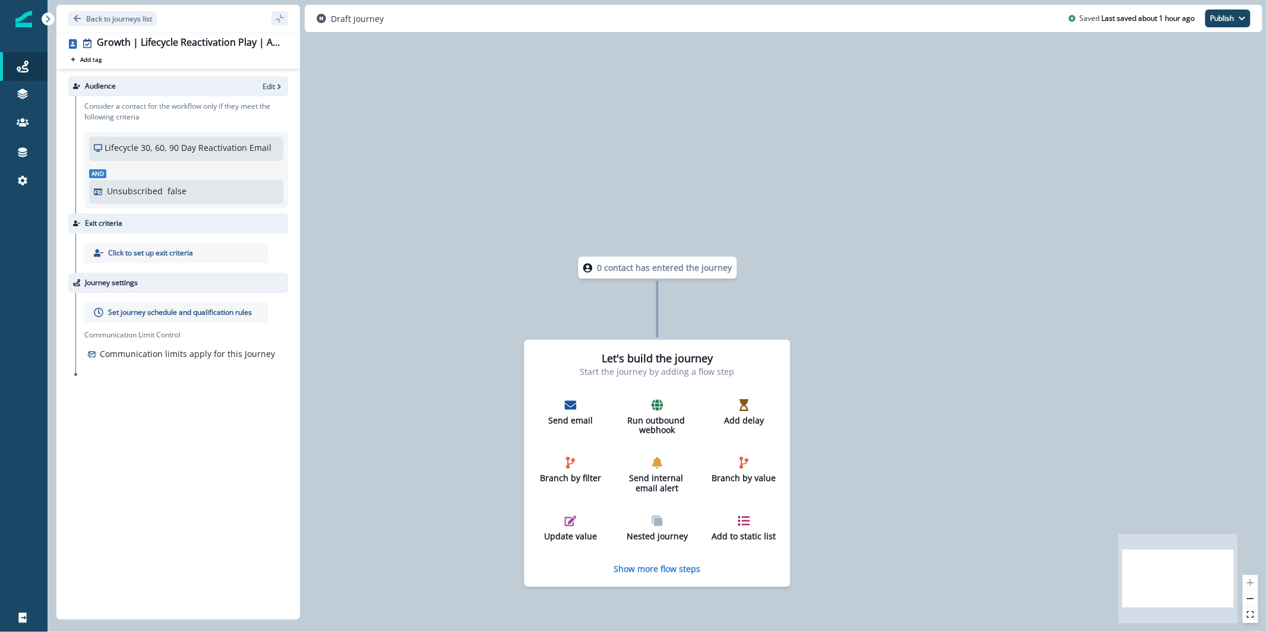
click at [285, 84] on div "Audience Edit" at bounding box center [178, 86] width 220 height 20
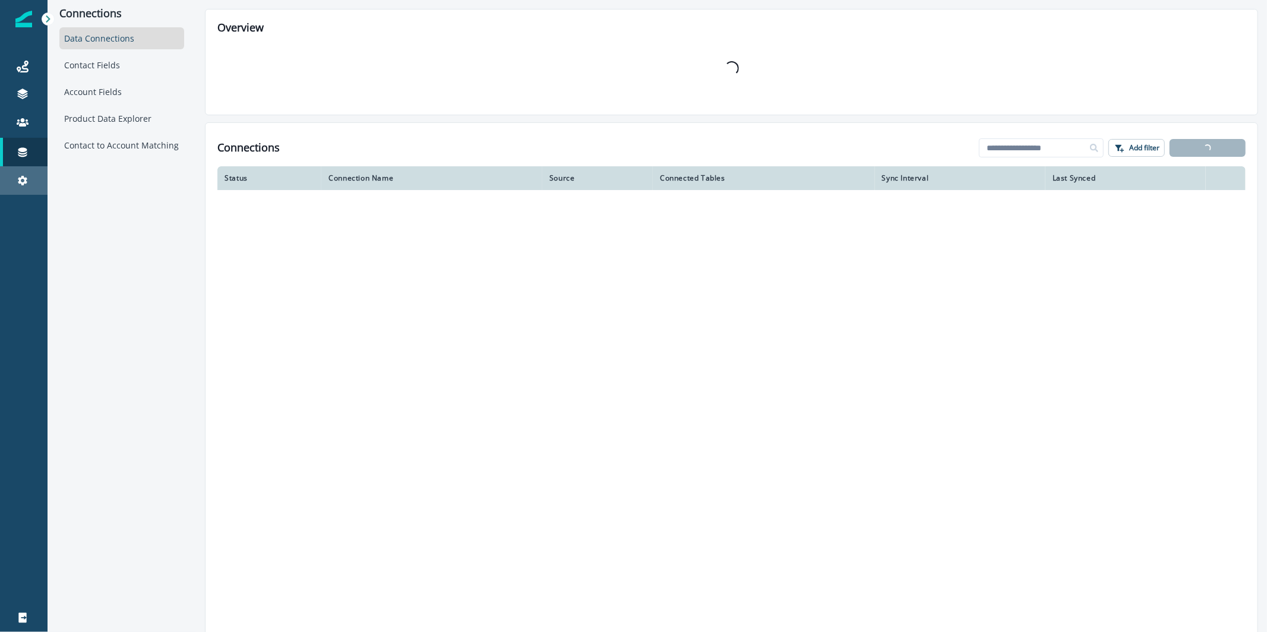
click at [8, 183] on div "Settings" at bounding box center [24, 181] width 38 height 14
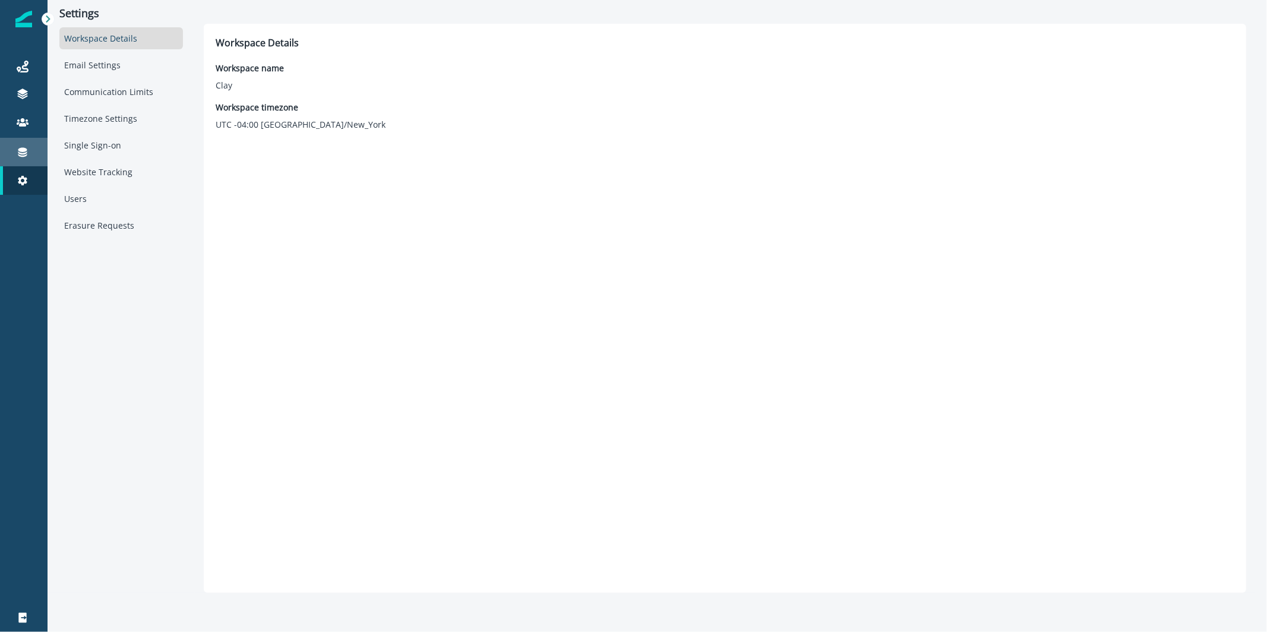
click at [35, 150] on div "Connections" at bounding box center [24, 152] width 38 height 14
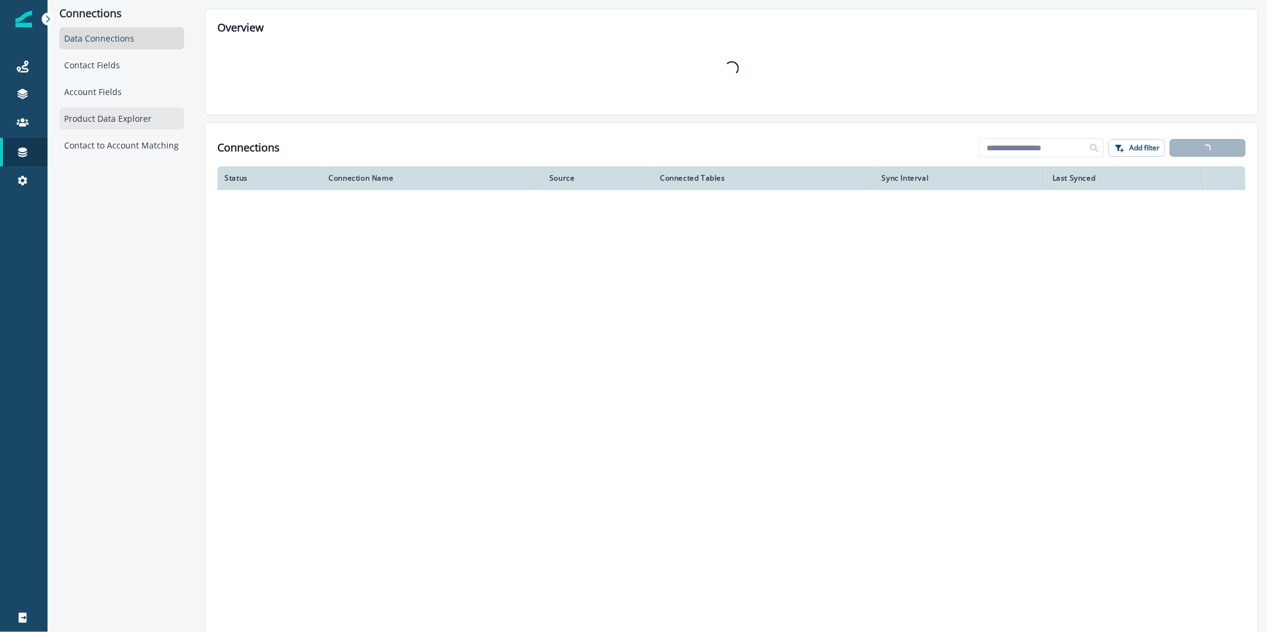
click at [133, 115] on div "Product Data Explorer" at bounding box center [121, 119] width 125 height 22
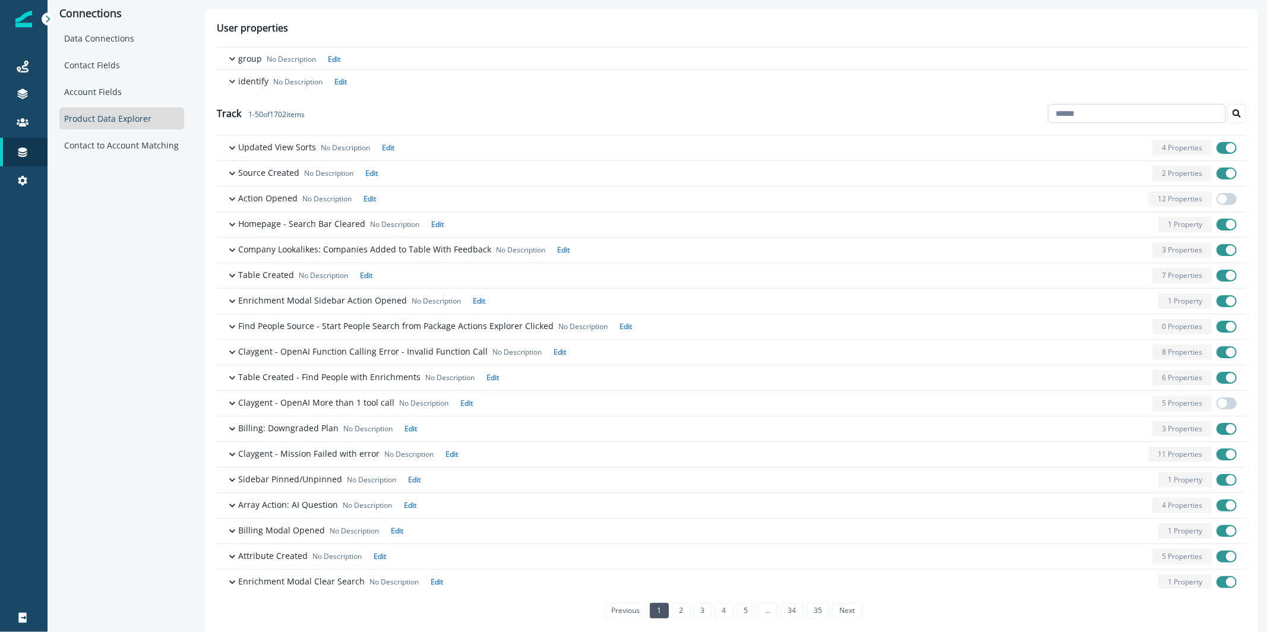
click at [1075, 119] on input at bounding box center [1137, 113] width 178 height 19
type input "*********"
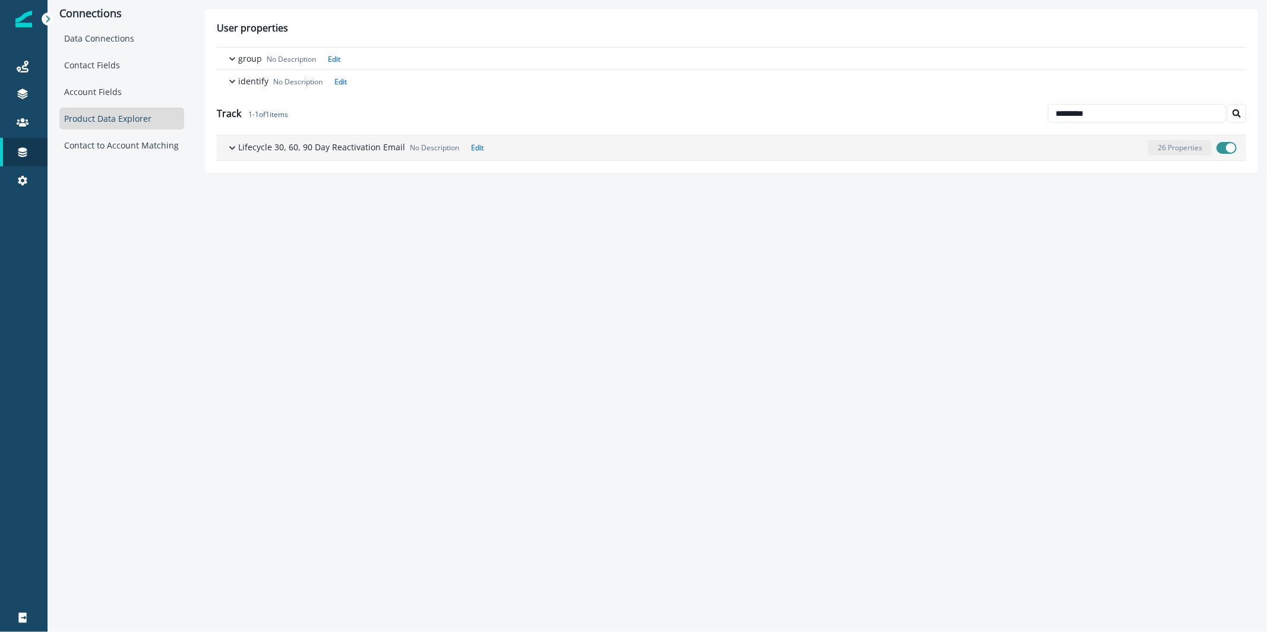
click at [299, 143] on p "Lifecycle 30, 60, 90 Day Reactivation Email" at bounding box center [321, 147] width 167 height 12
